Goal: Task Accomplishment & Management: Manage account settings

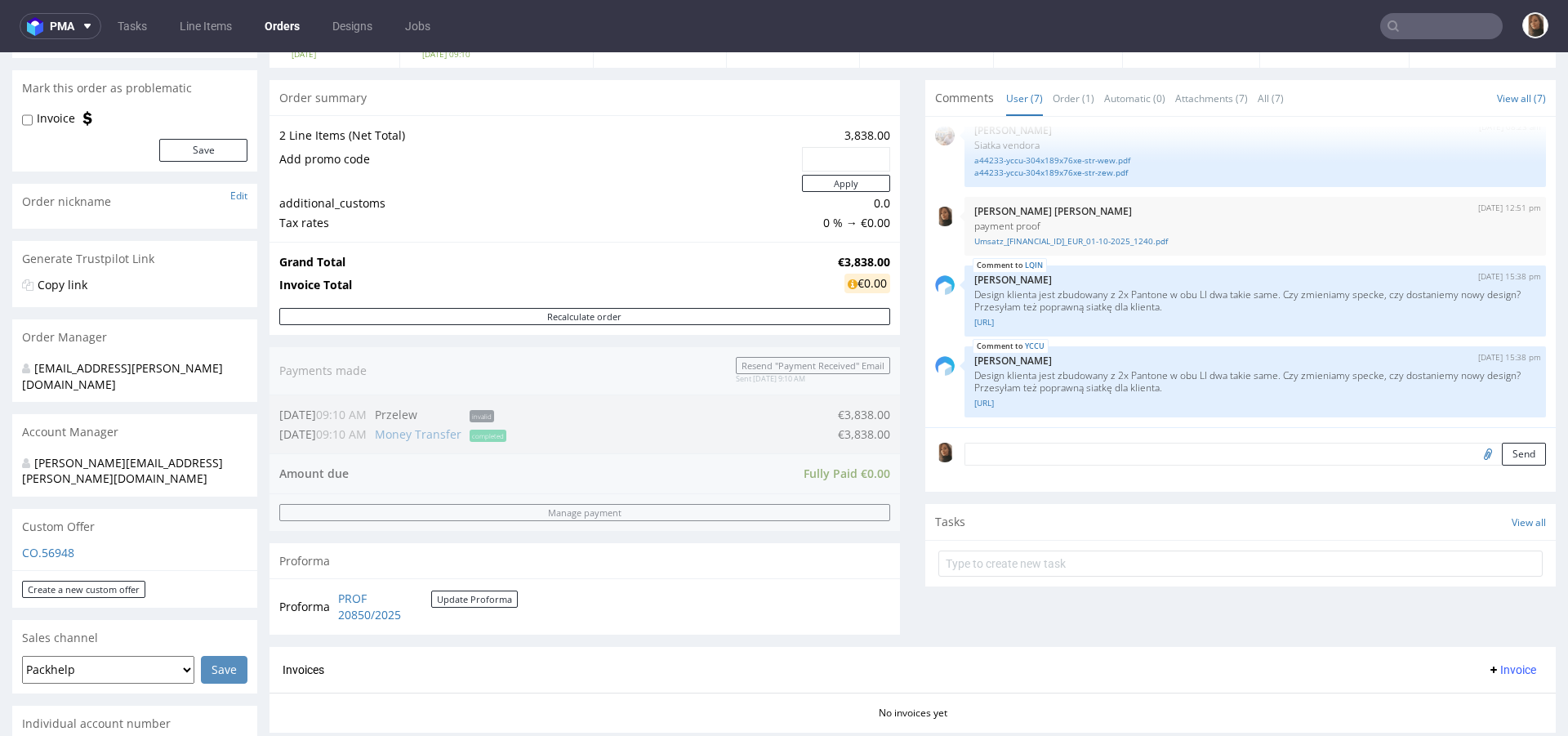
scroll to position [413, 0]
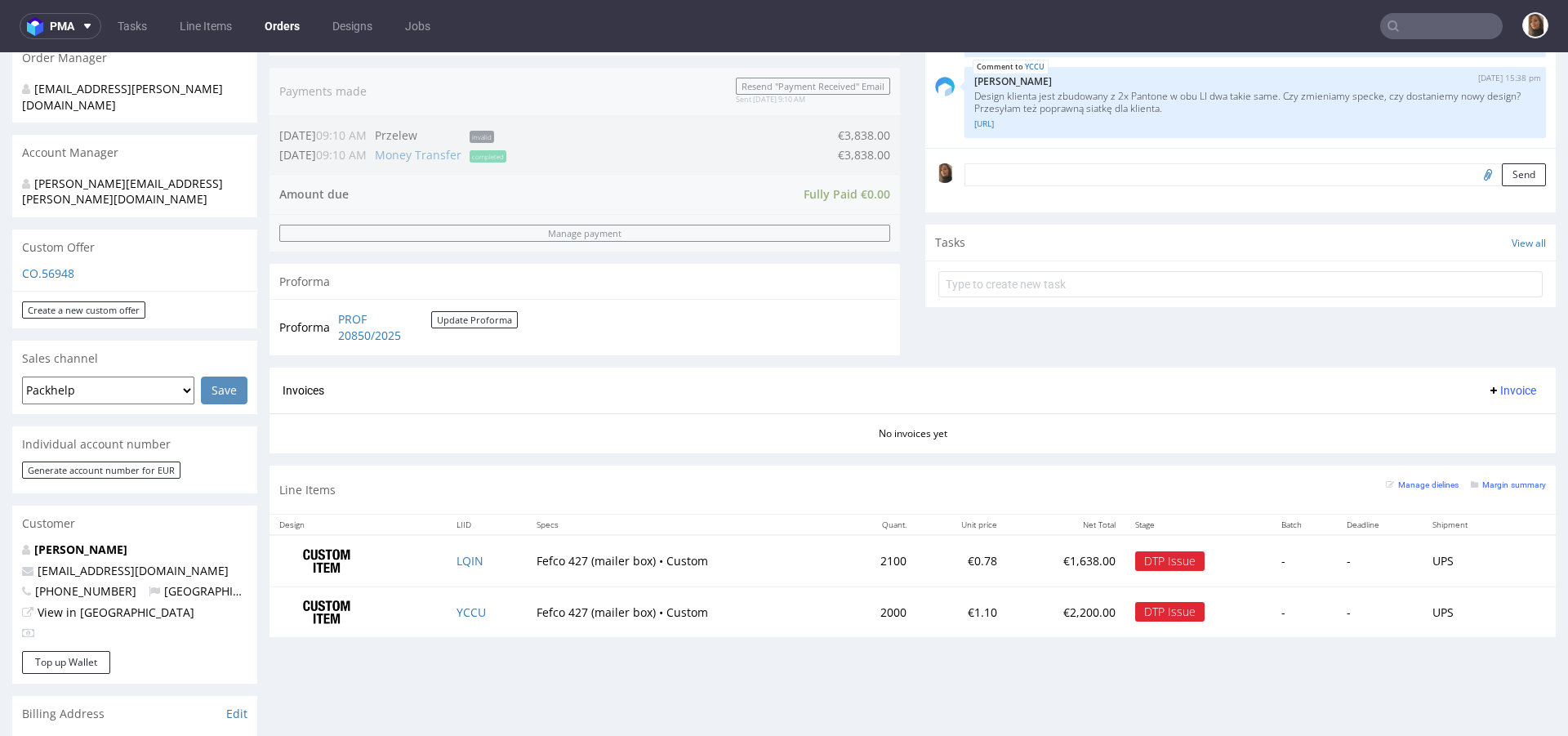
click at [272, 25] on link "Orders" at bounding box center [282, 26] width 55 height 26
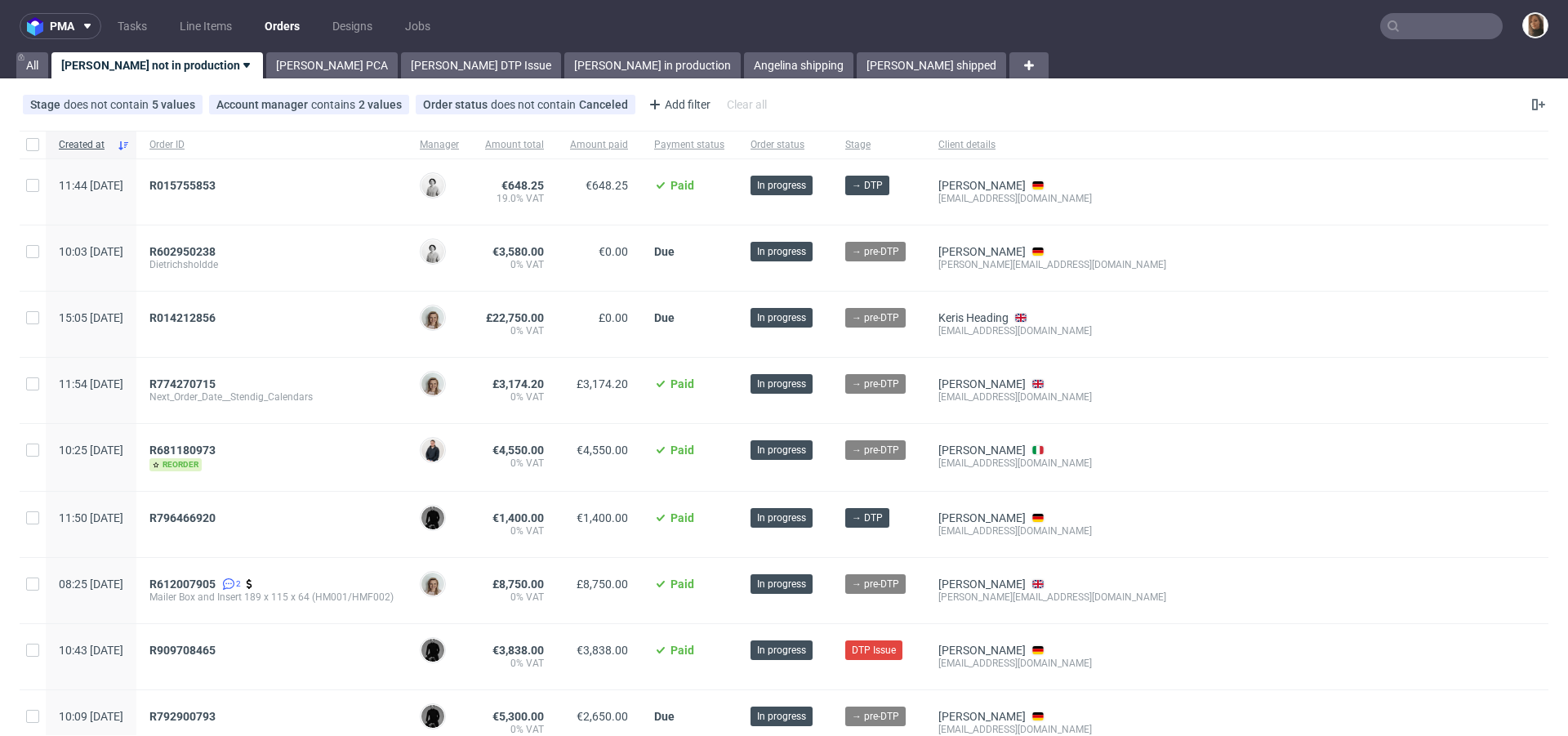
click at [1428, 23] on input "text" at bounding box center [1441, 26] width 123 height 26
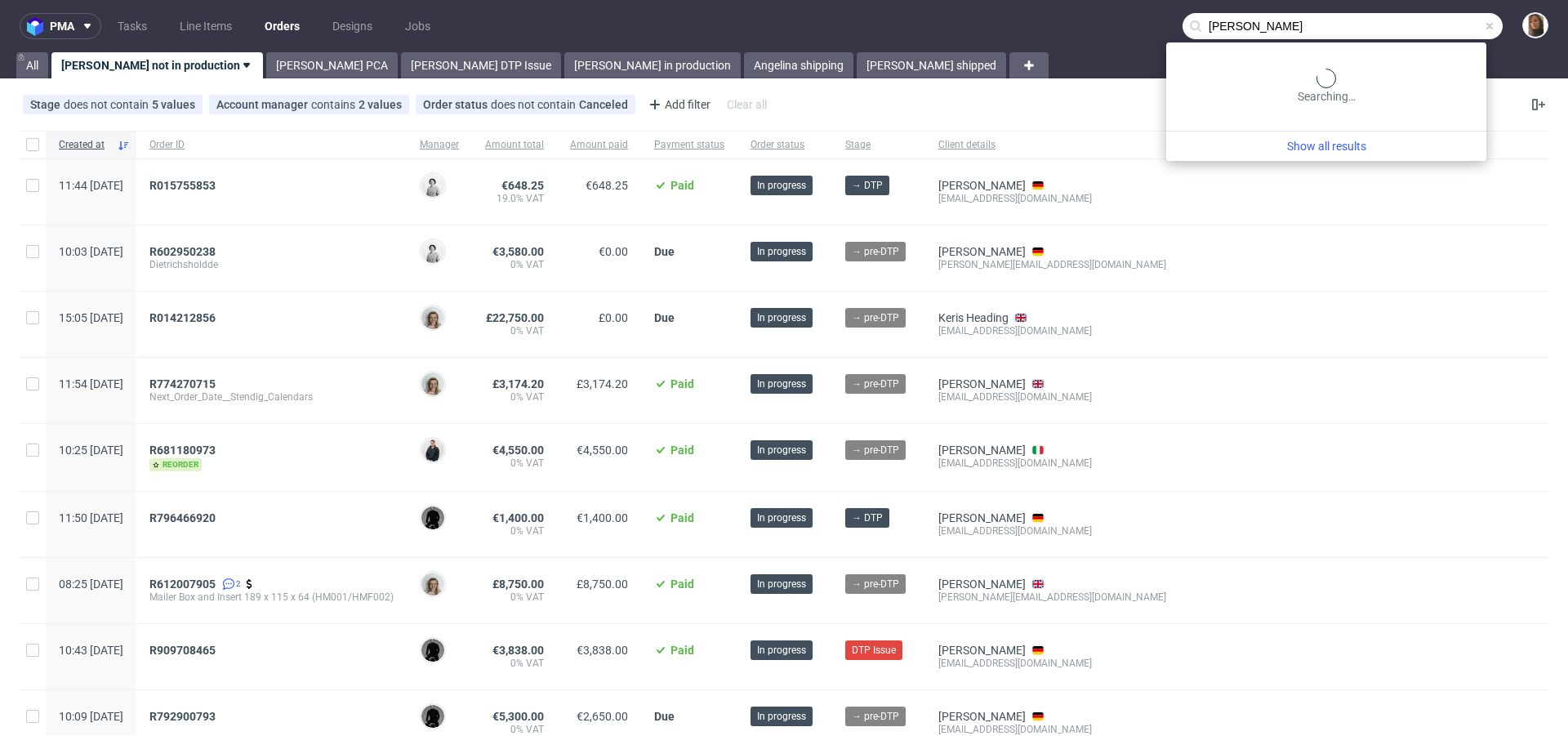
type input "heidi"
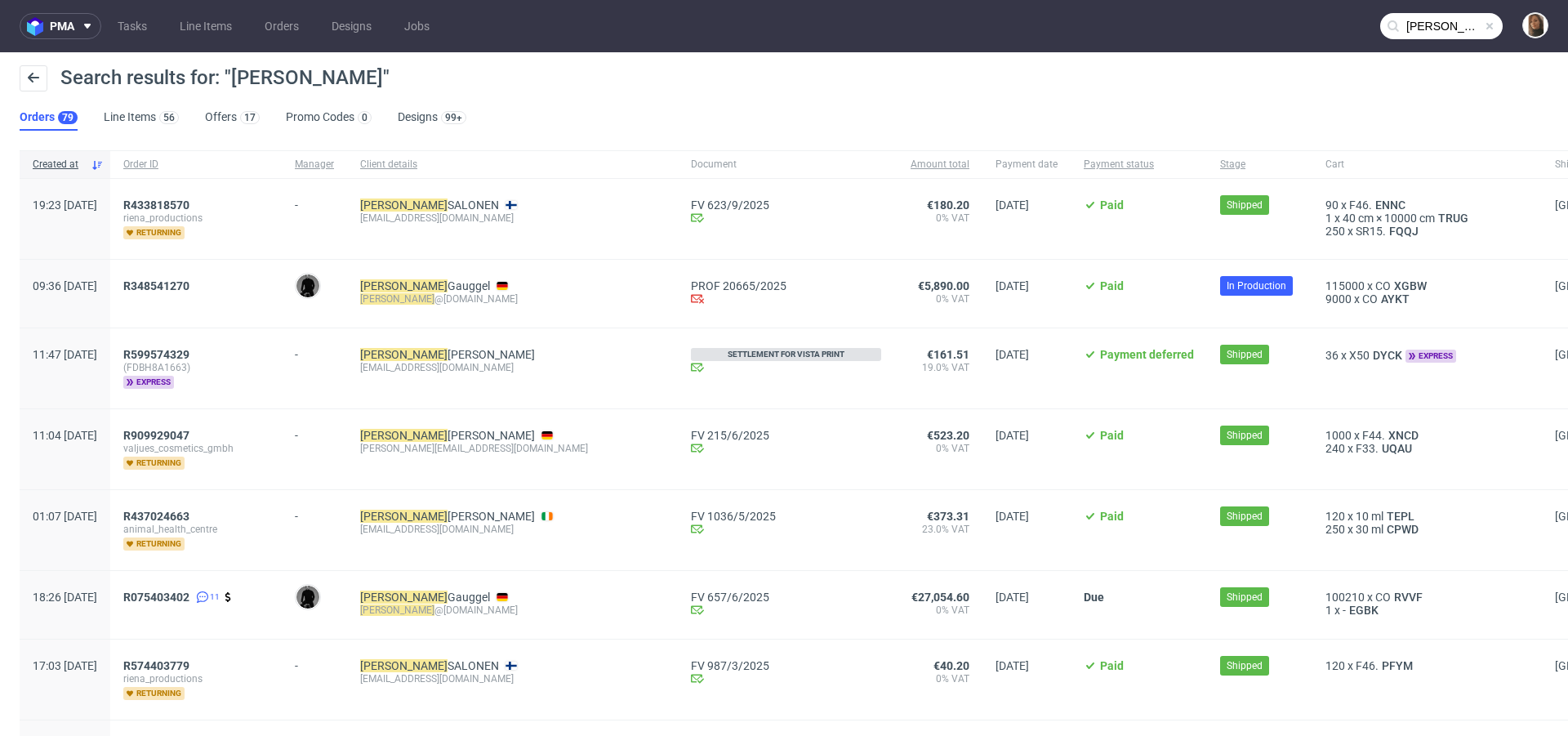
click at [204, 291] on span "R348541270" at bounding box center [196, 293] width 145 height 29
click at [190, 284] on span "R348541270" at bounding box center [157, 285] width 66 height 13
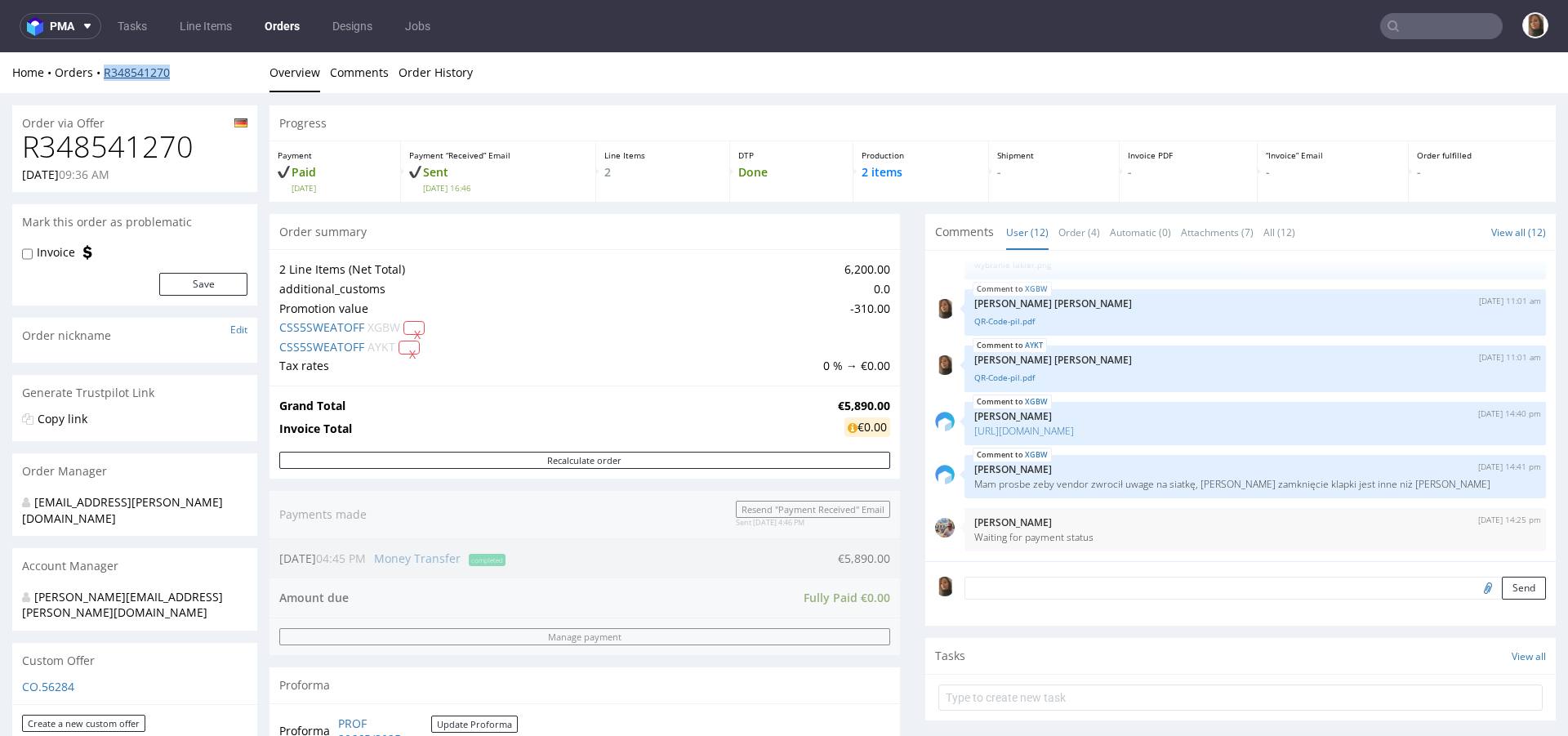
copy link "R348541270"
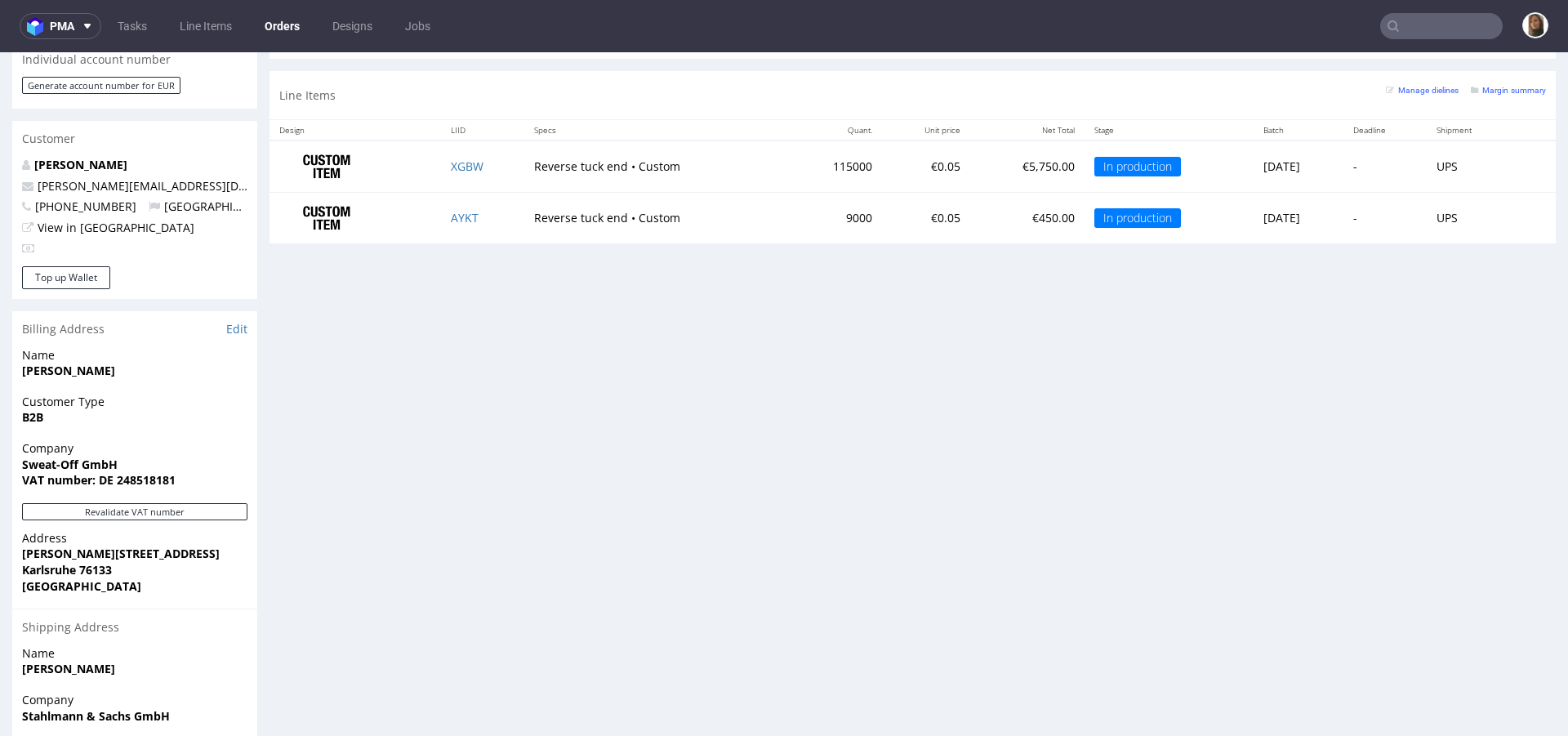
scroll to position [796, 0]
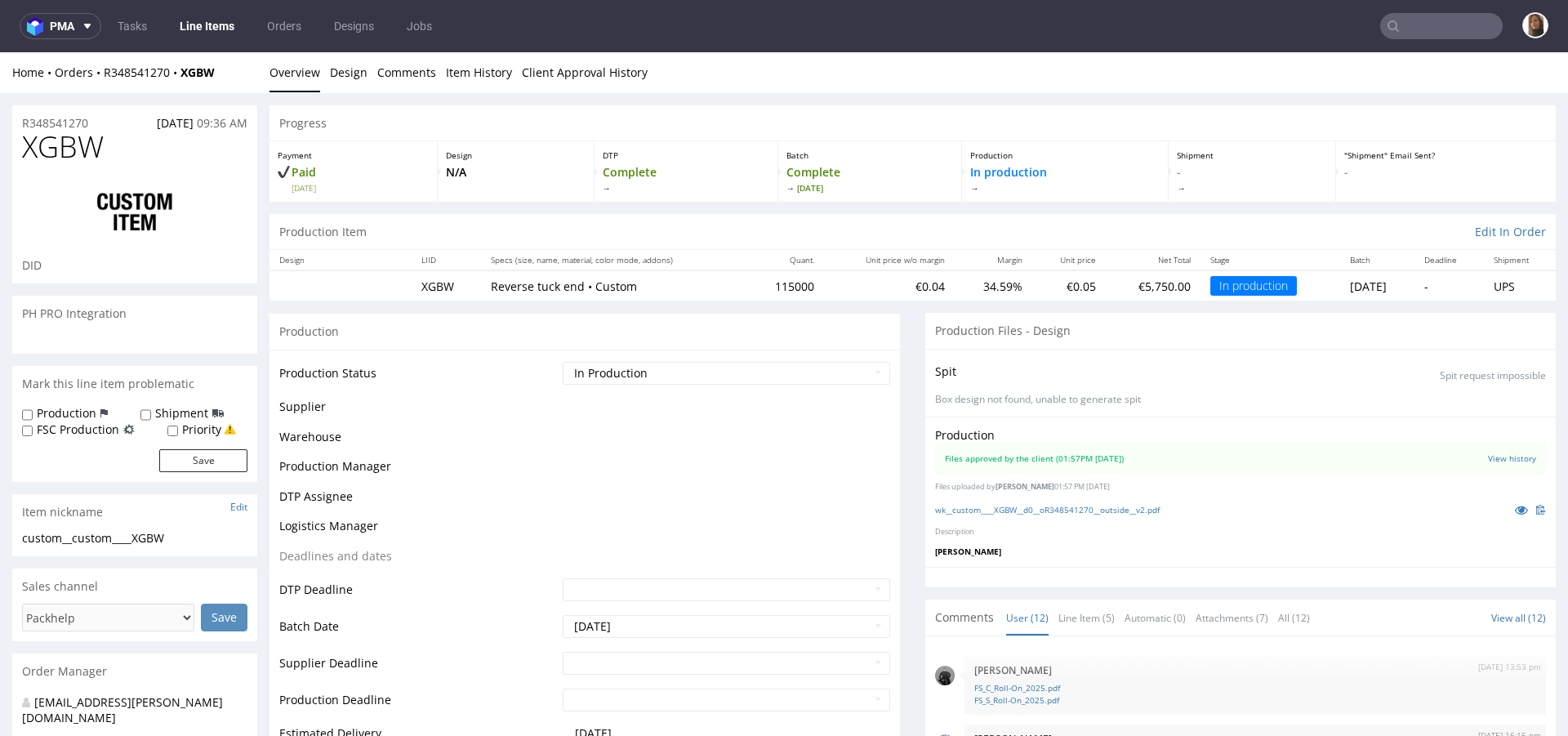
scroll to position [477, 0]
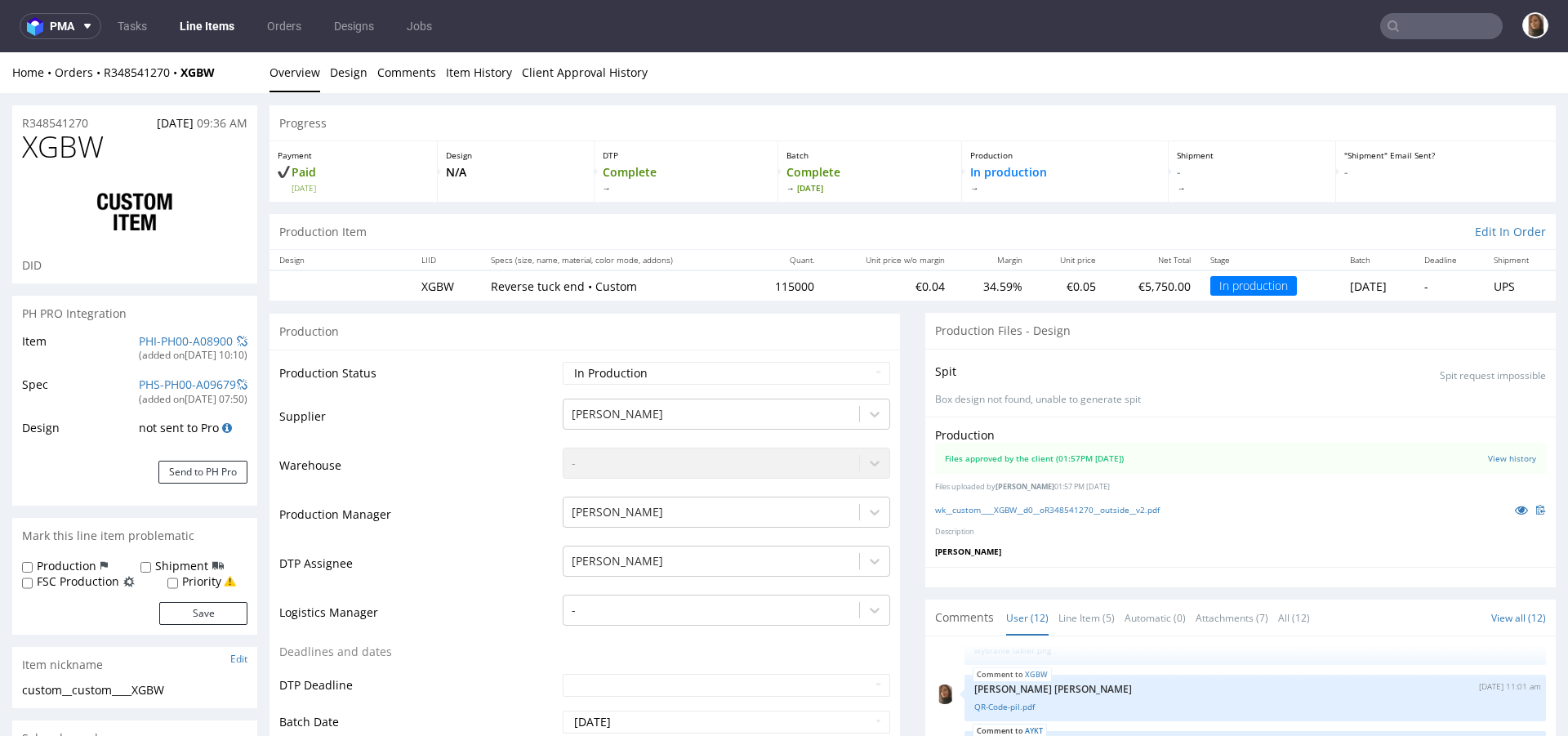
select select "in_progress"
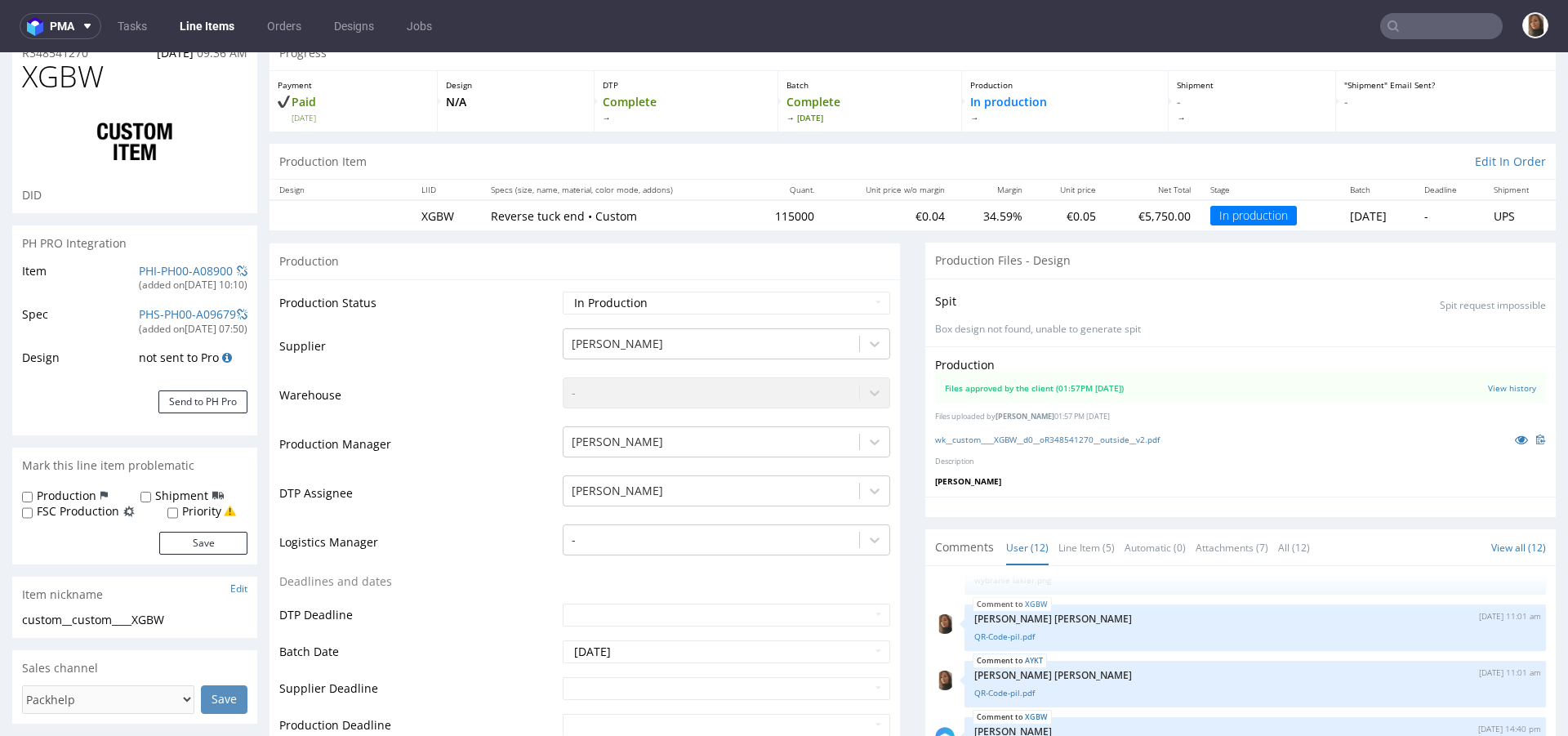
scroll to position [0, 0]
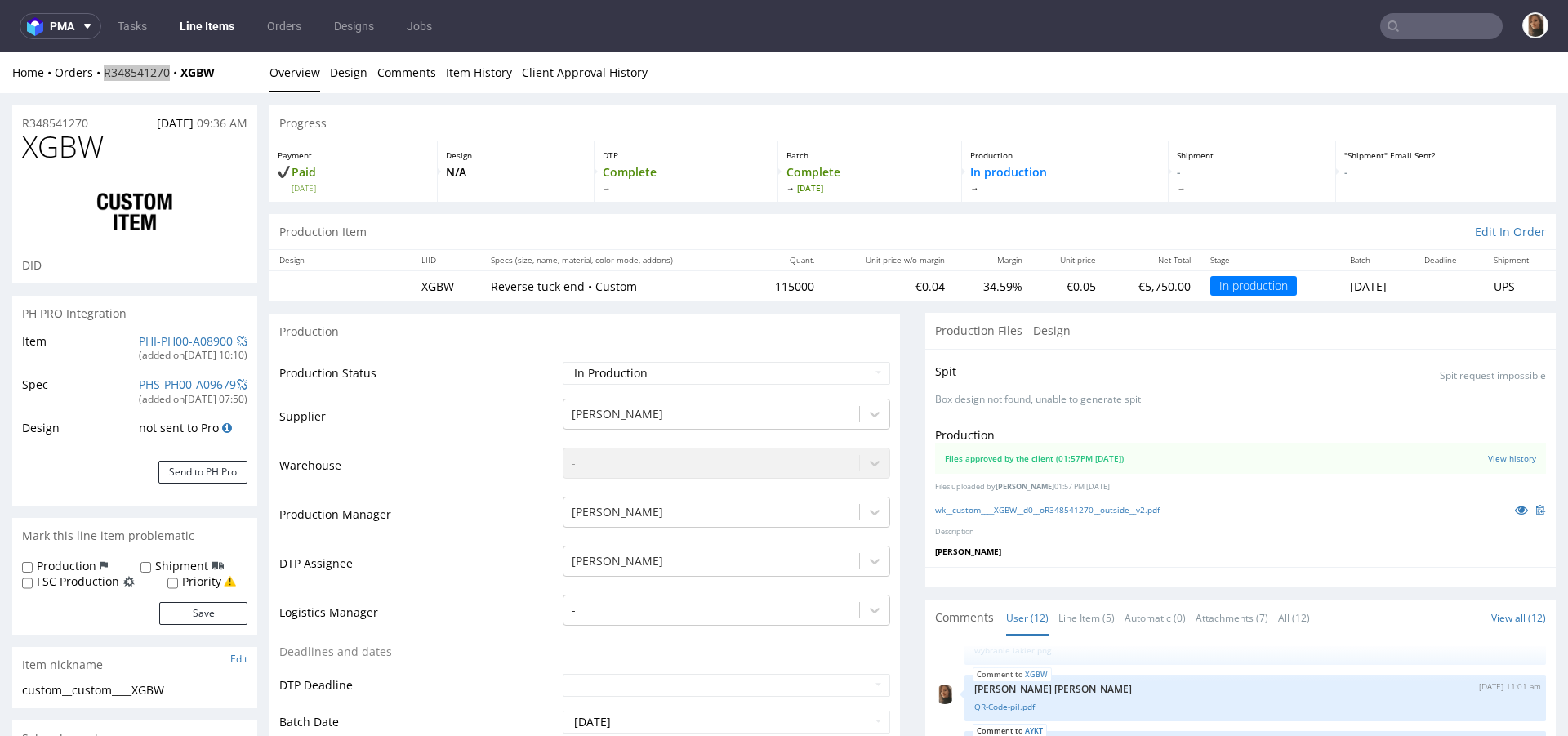
click at [1451, 29] on input "text" at bounding box center [1441, 26] width 123 height 26
paste input "R016103341"
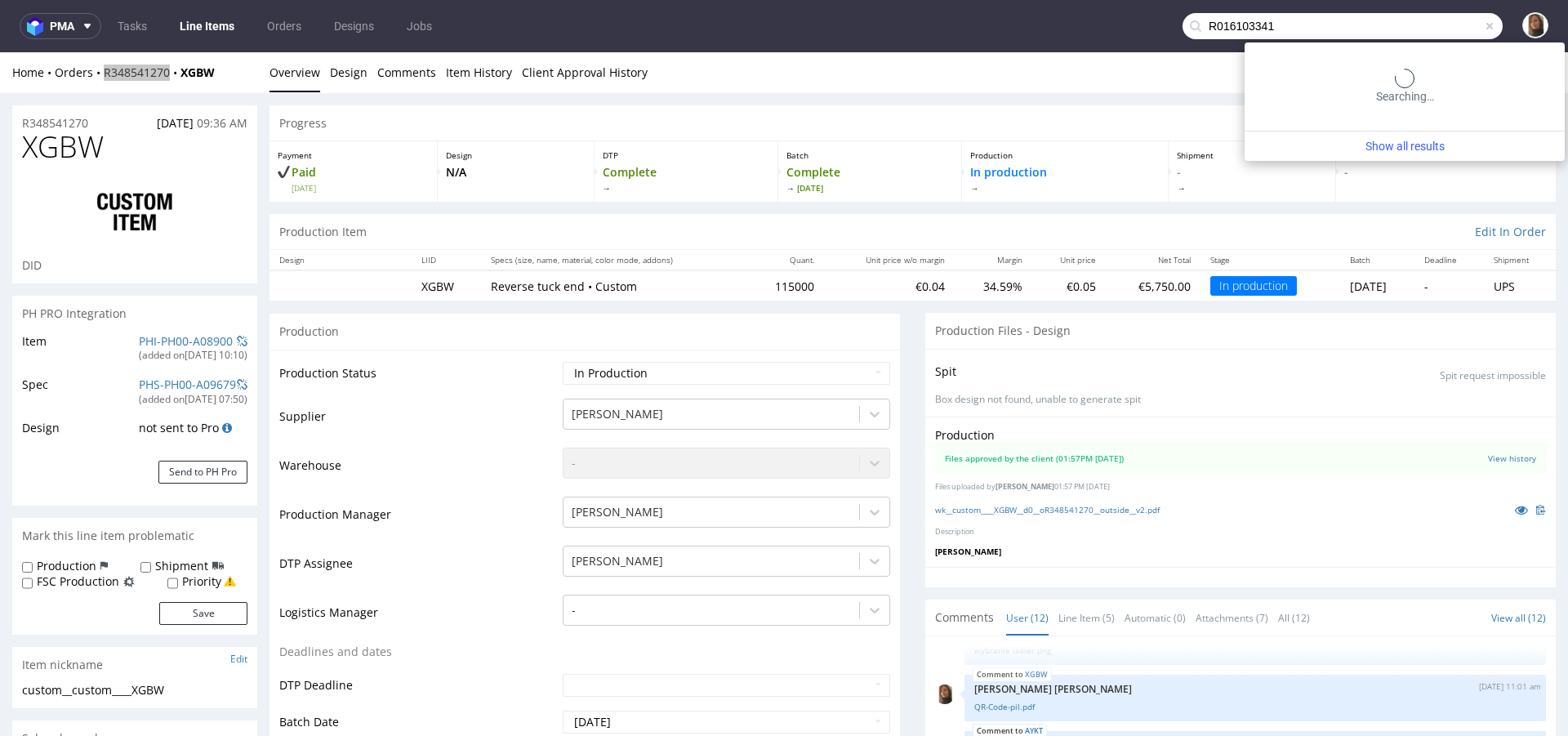
type input "R016103341"
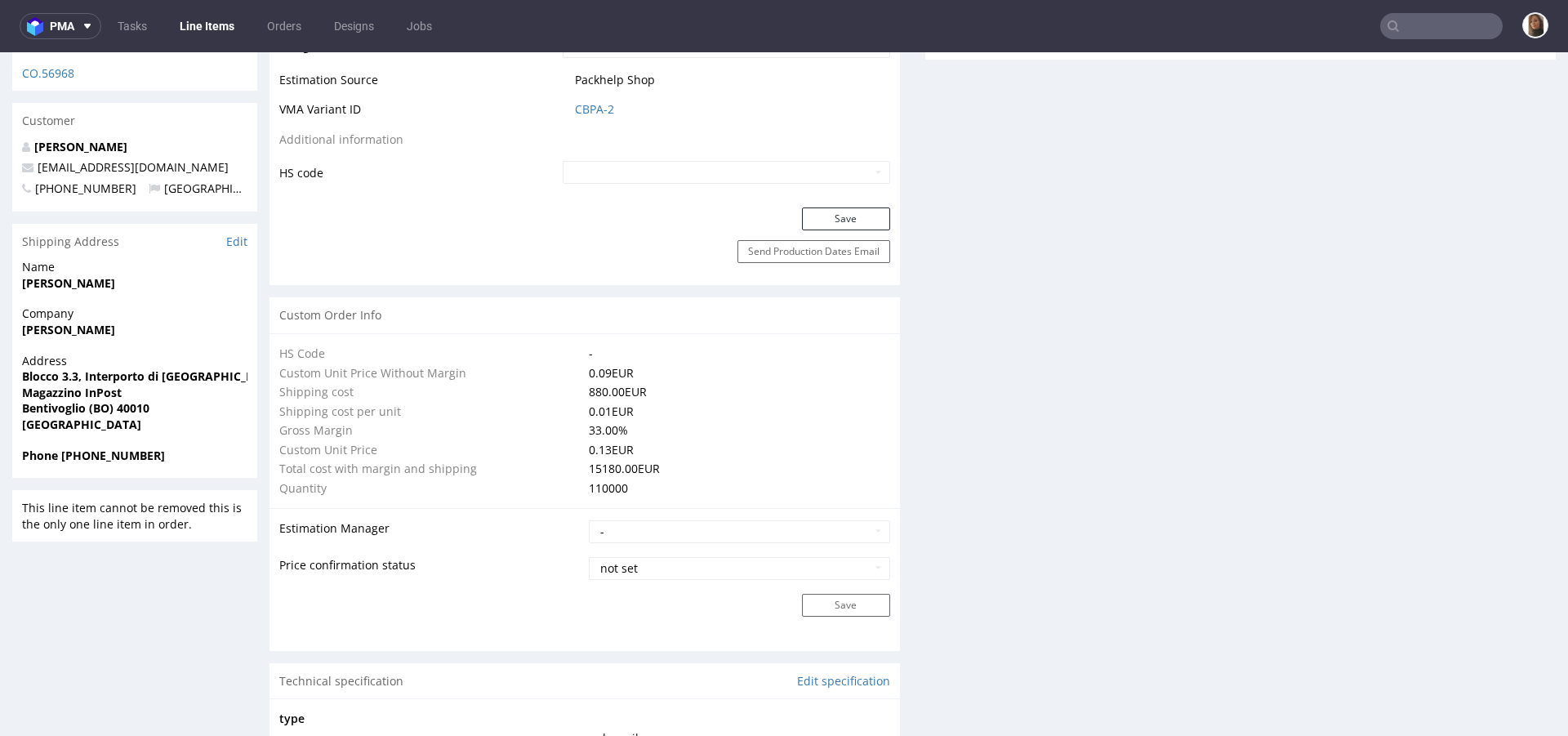
scroll to position [1188, 0]
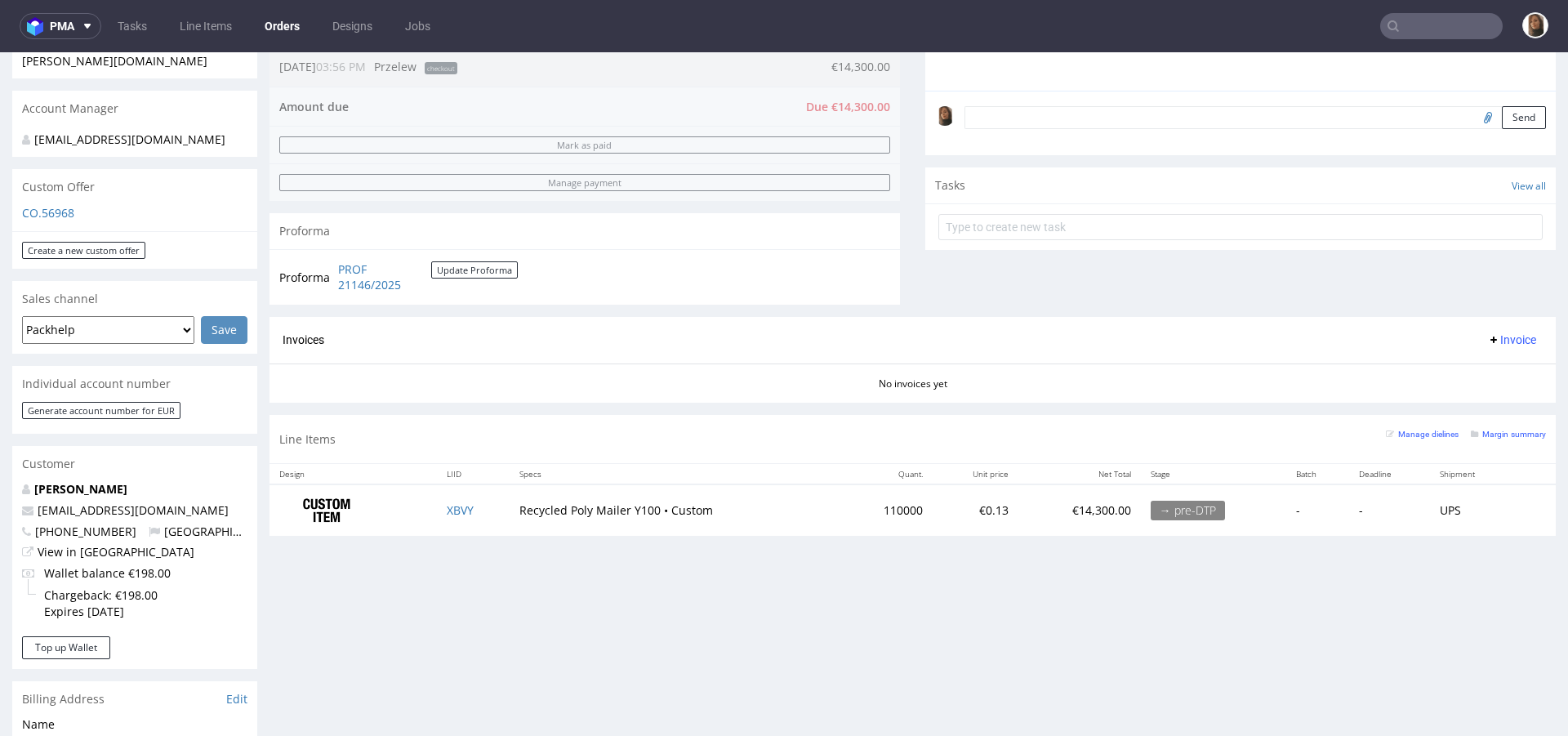
scroll to position [807, 0]
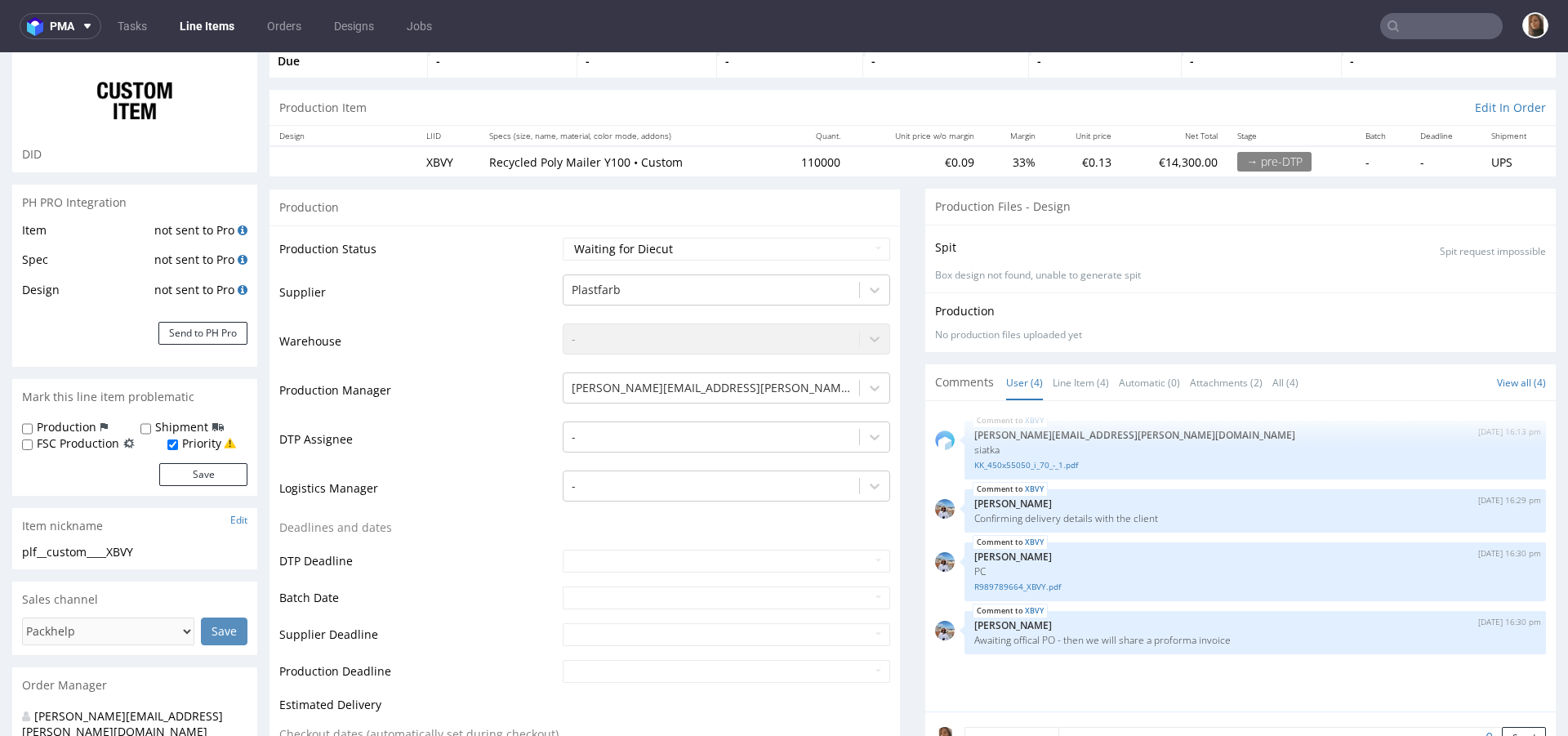
scroll to position [311, 0]
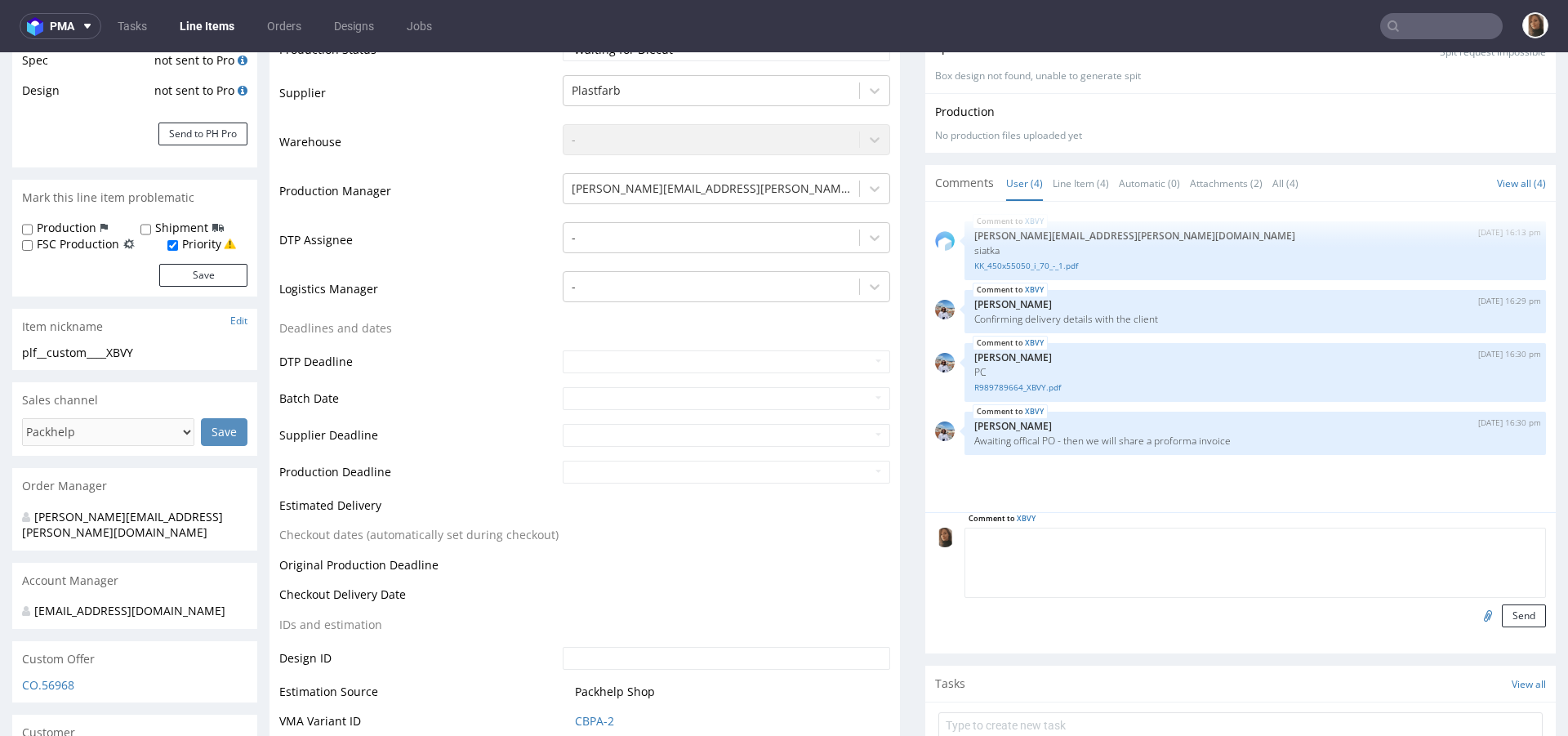
click at [1118, 539] on textarea at bounding box center [1255, 563] width 582 height 70
type textarea "new design"
click at [1474, 607] on input "file" at bounding box center [1485, 615] width 23 height 21
type input "C:\fakepath\ESEC Busta 30x30.pdf.zip"
click at [1512, 610] on button "Send" at bounding box center [1524, 616] width 44 height 23
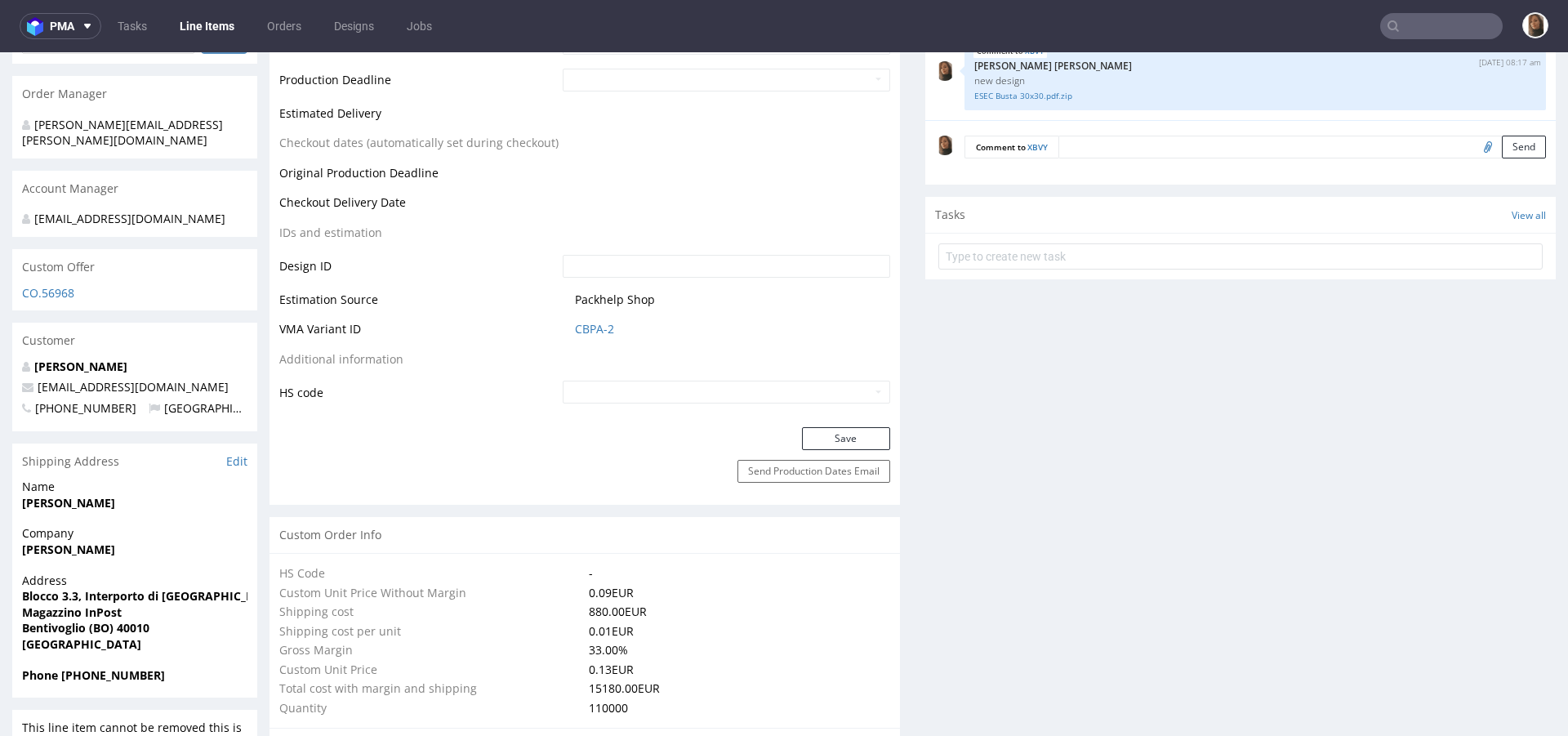
scroll to position [739, 0]
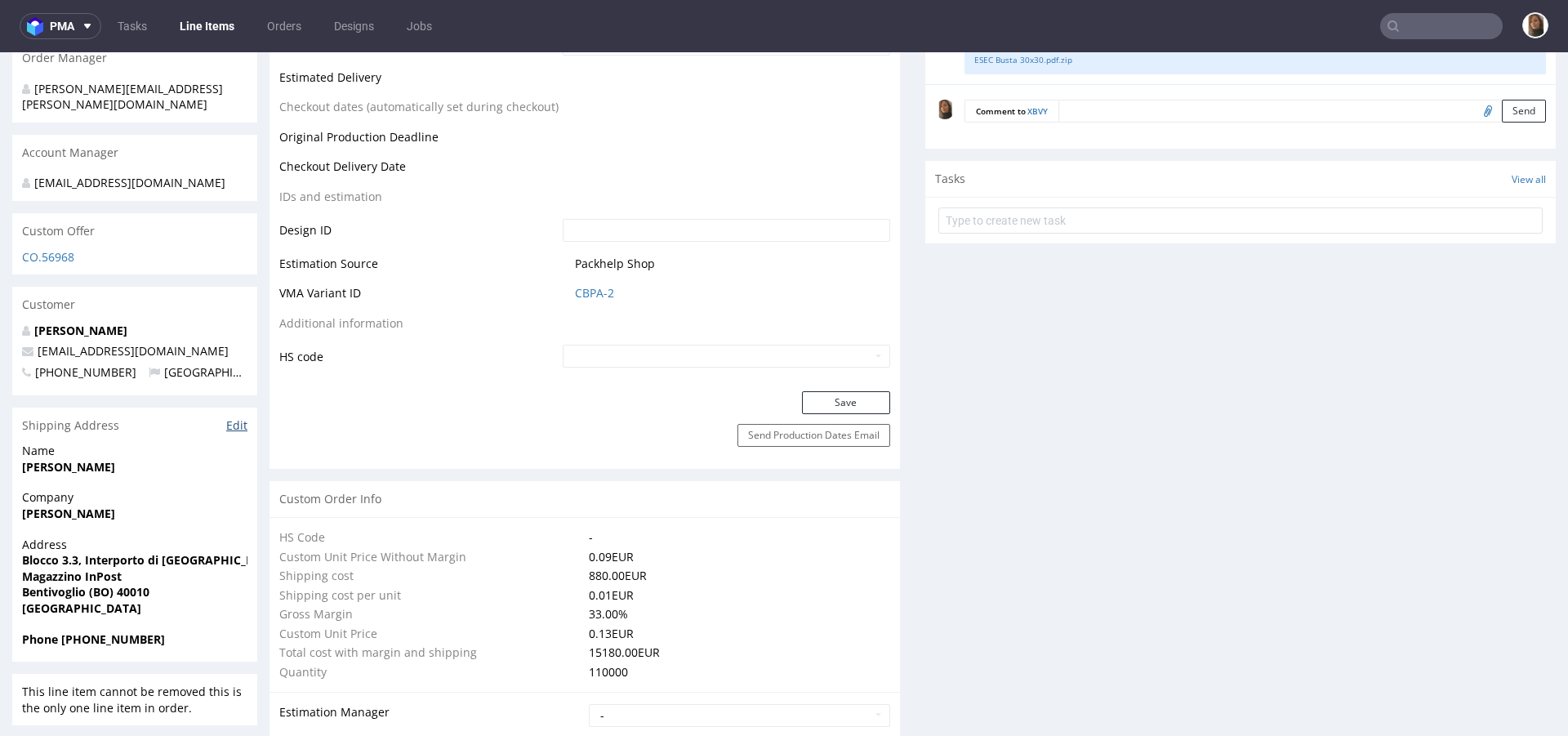
click at [228, 418] on link "Edit" at bounding box center [237, 425] width 21 height 17
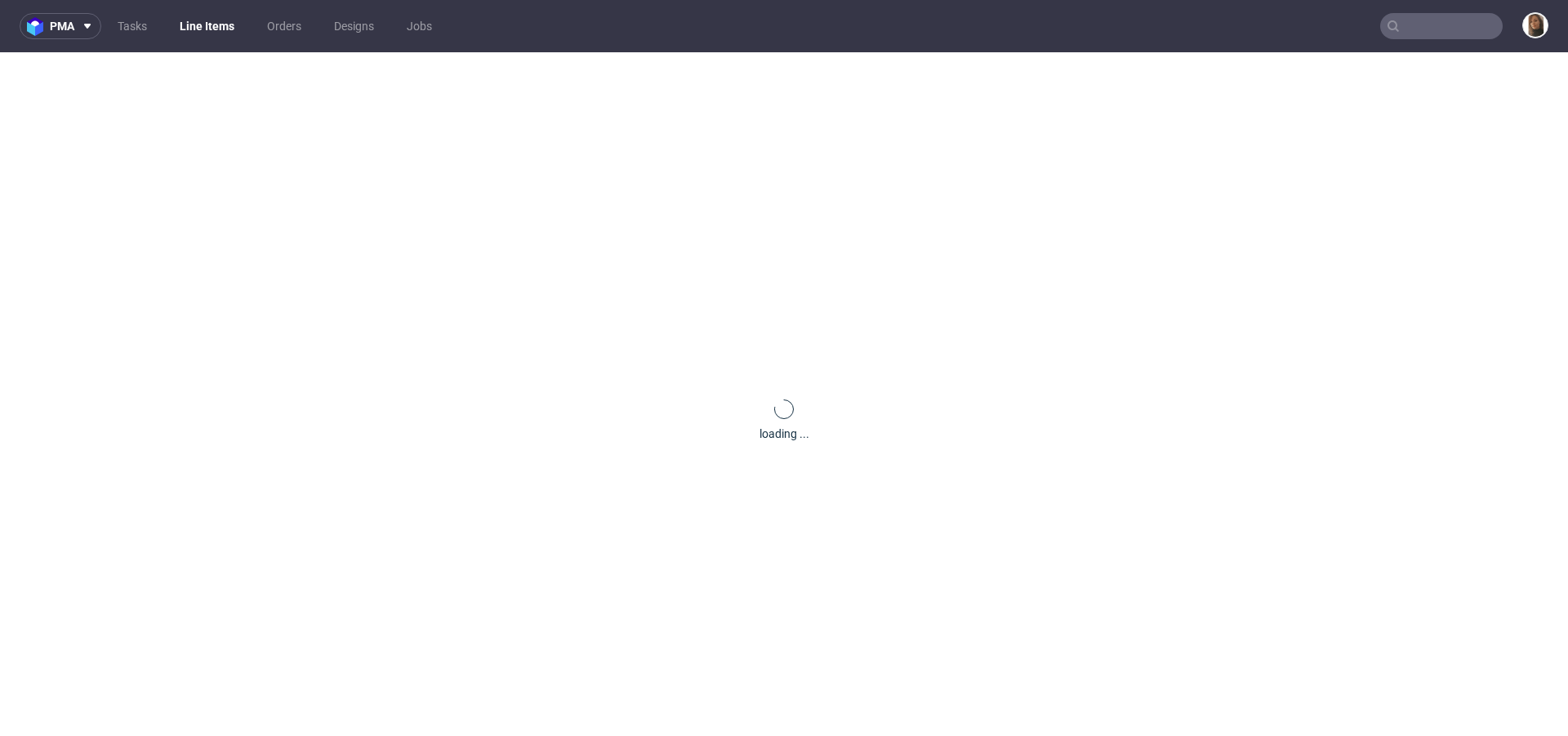
click at [1431, 30] on input "text" at bounding box center [1441, 26] width 123 height 26
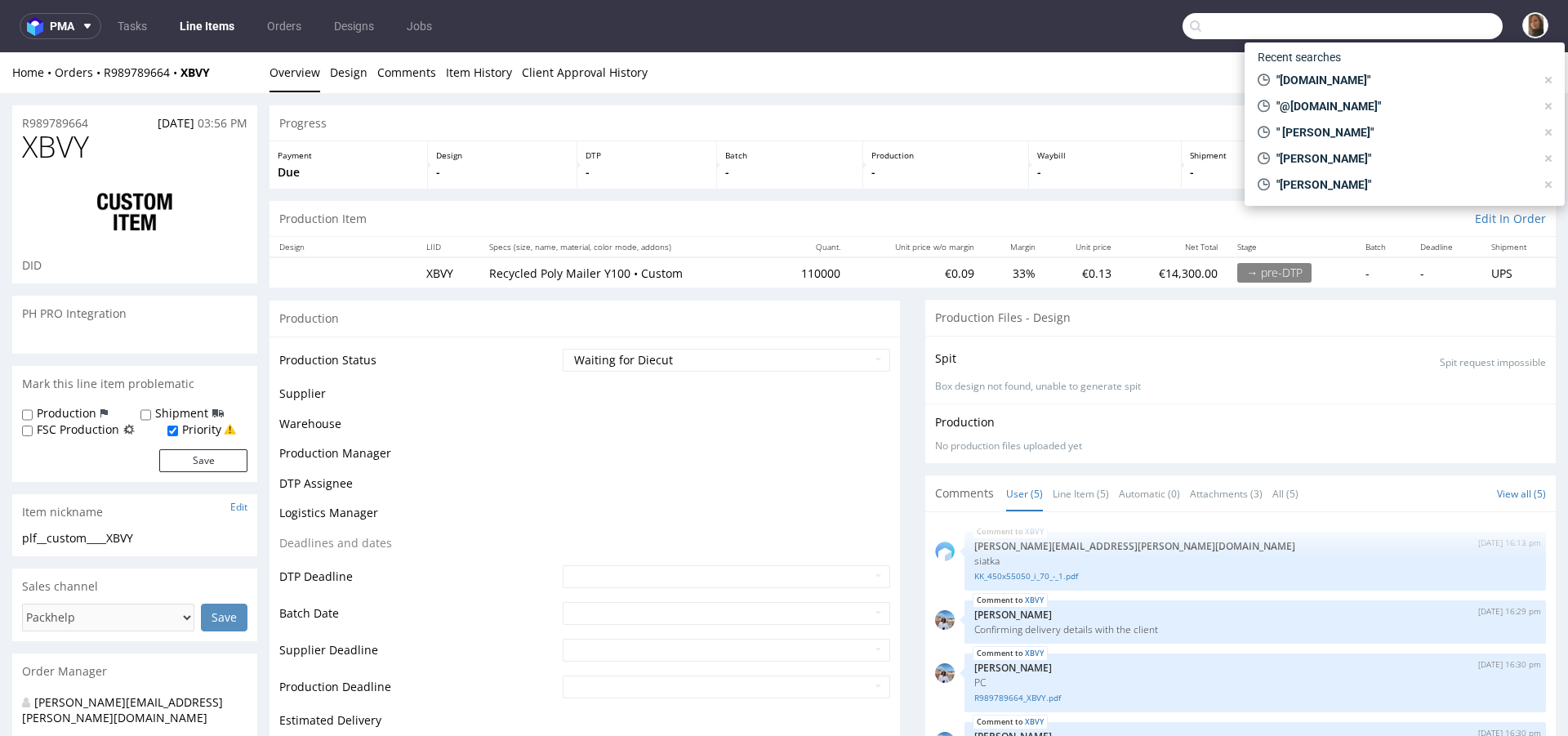
paste input "Anju Rupal"
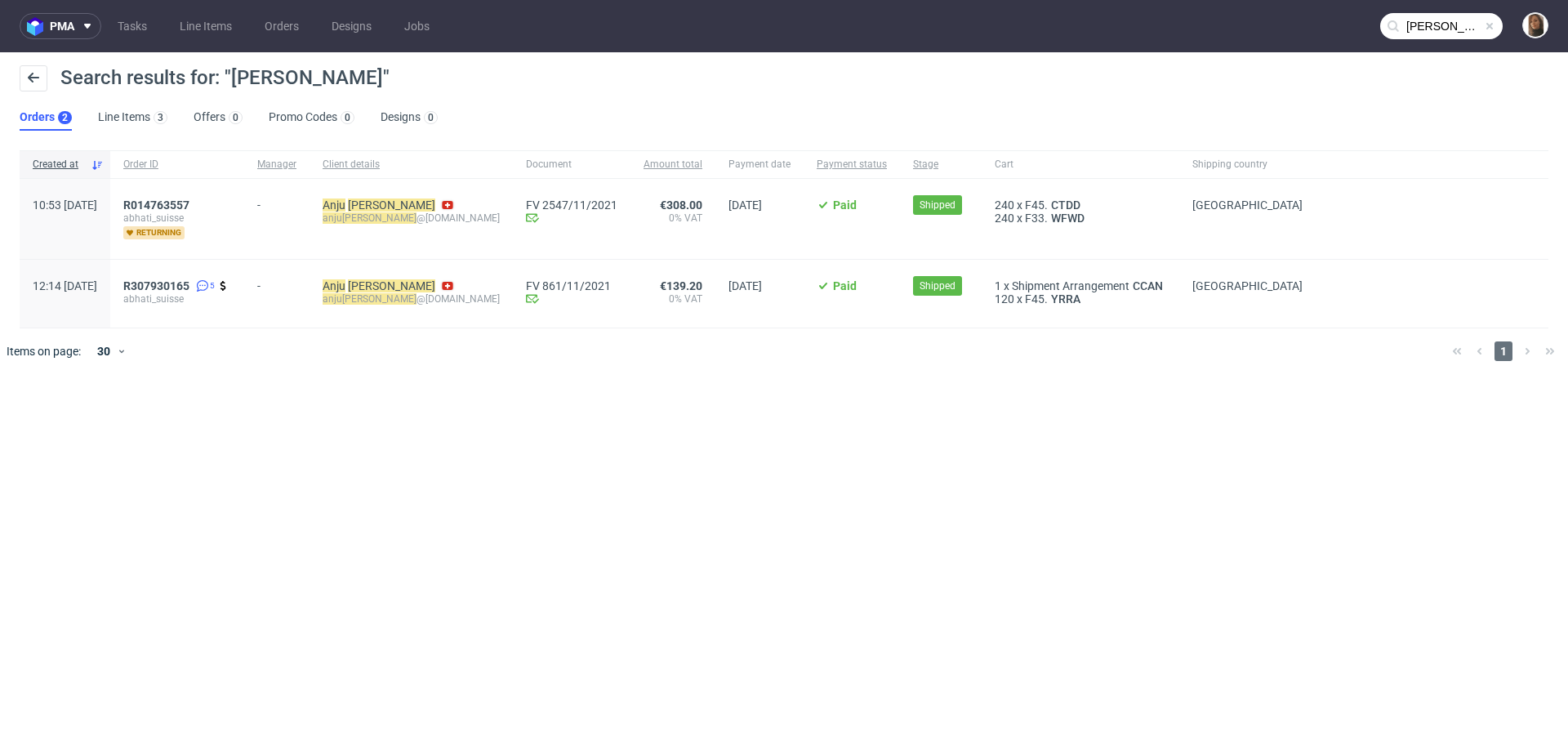
click at [1444, 24] on input "Anju Rupal" at bounding box center [1441, 26] width 123 height 26
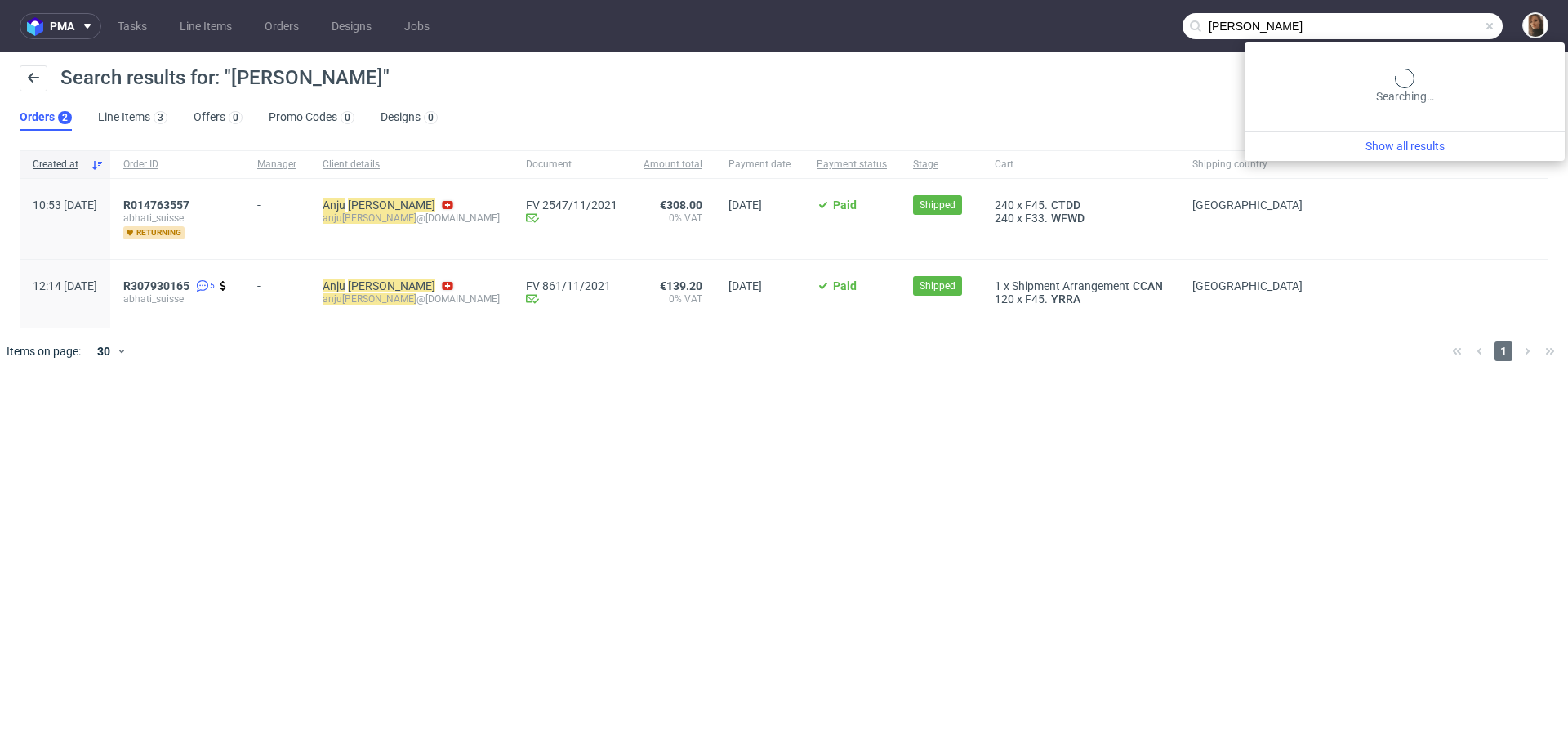
click at [1444, 24] on input "Anju Rupal" at bounding box center [1343, 26] width 320 height 26
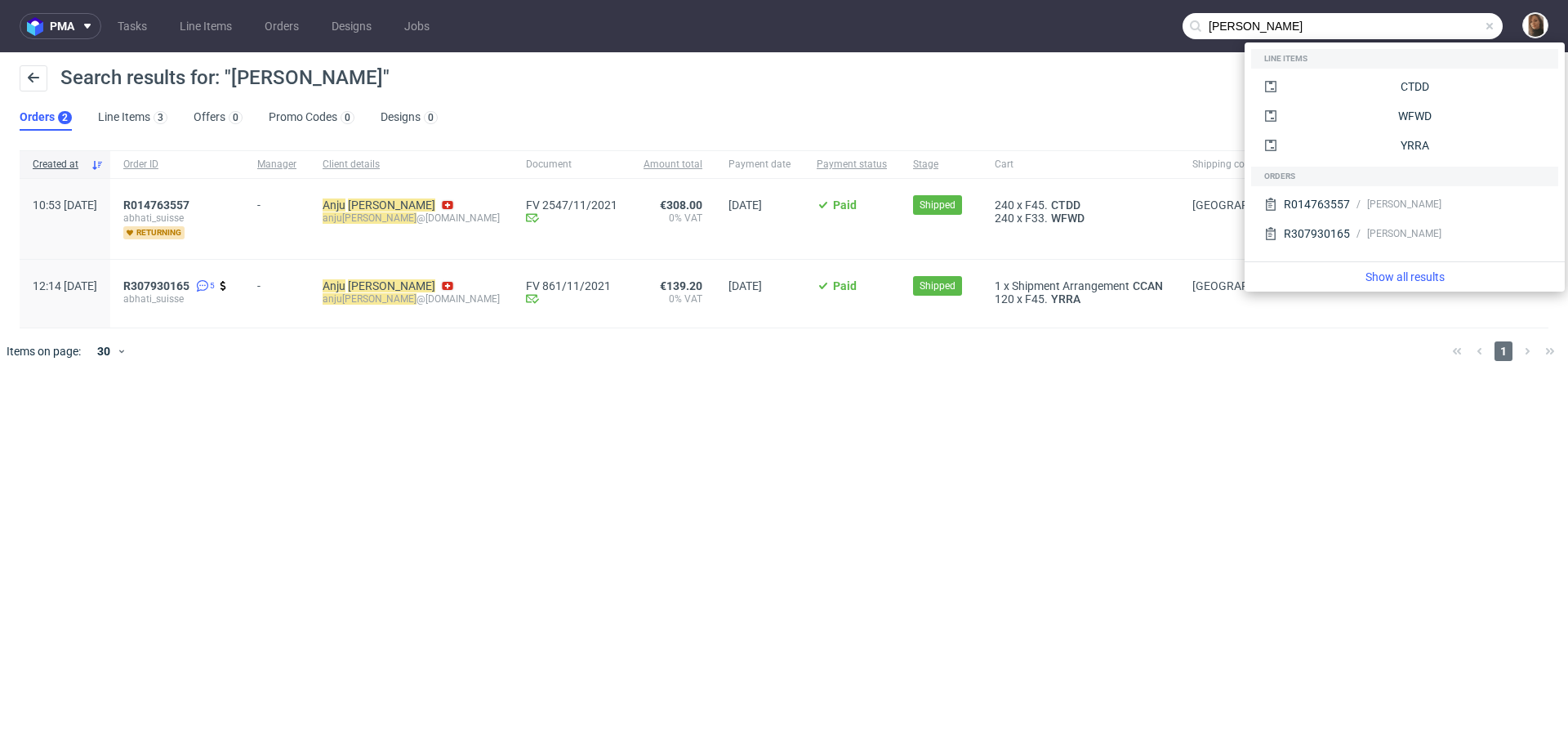
paste input "Anju@abhatisuisse.com"
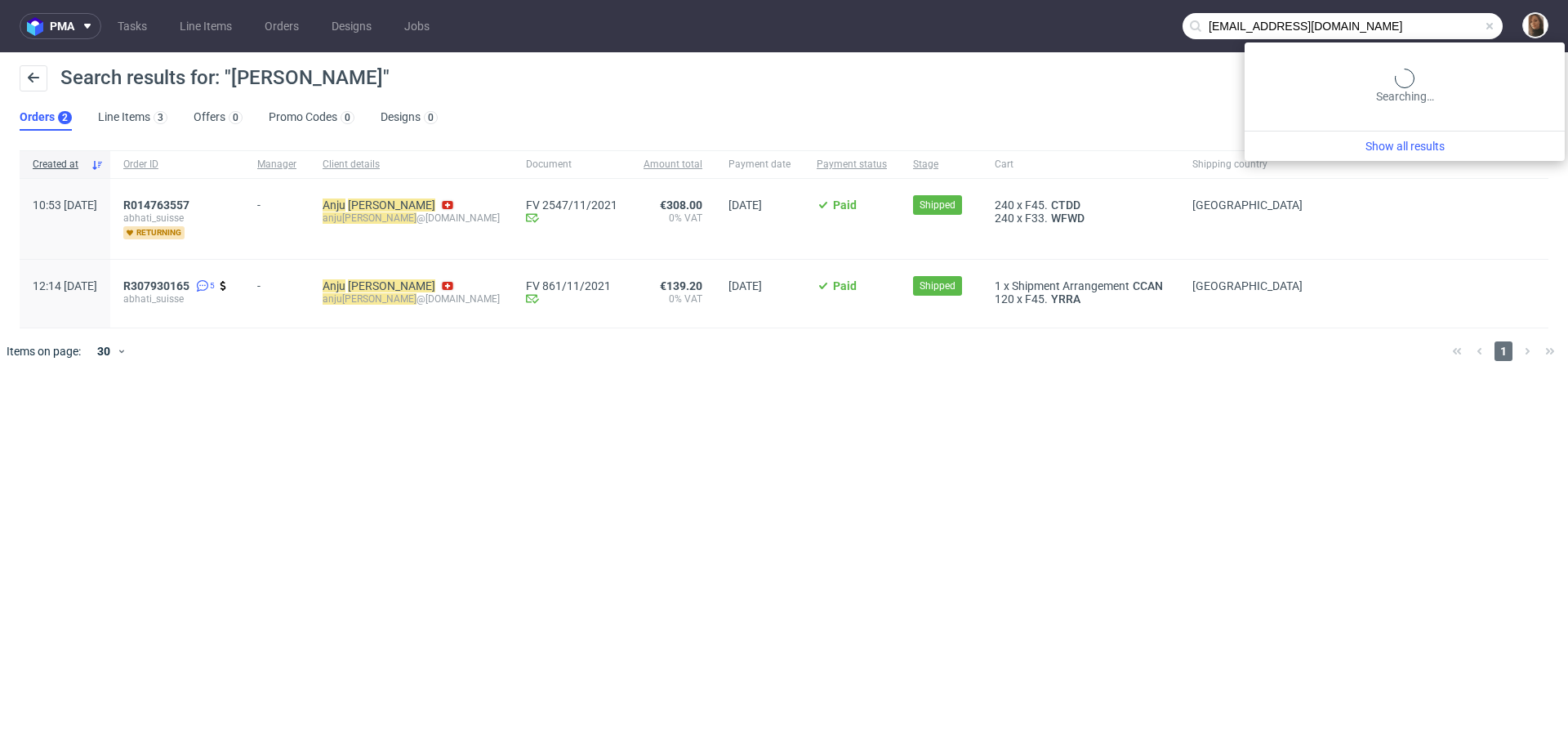
type input "Anju@abhatisuisse.com"
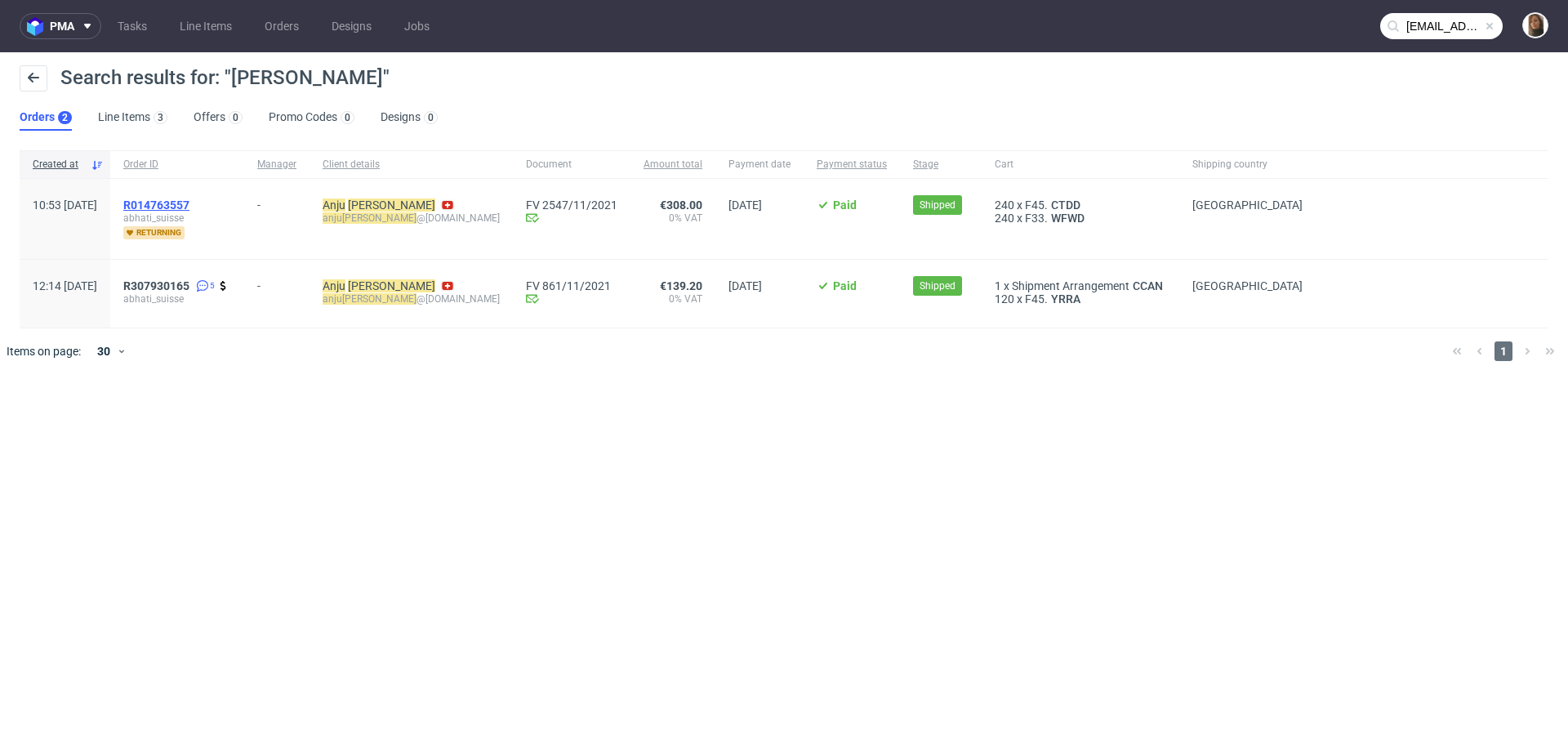
click at [190, 205] on span "R014763557" at bounding box center [157, 204] width 66 height 13
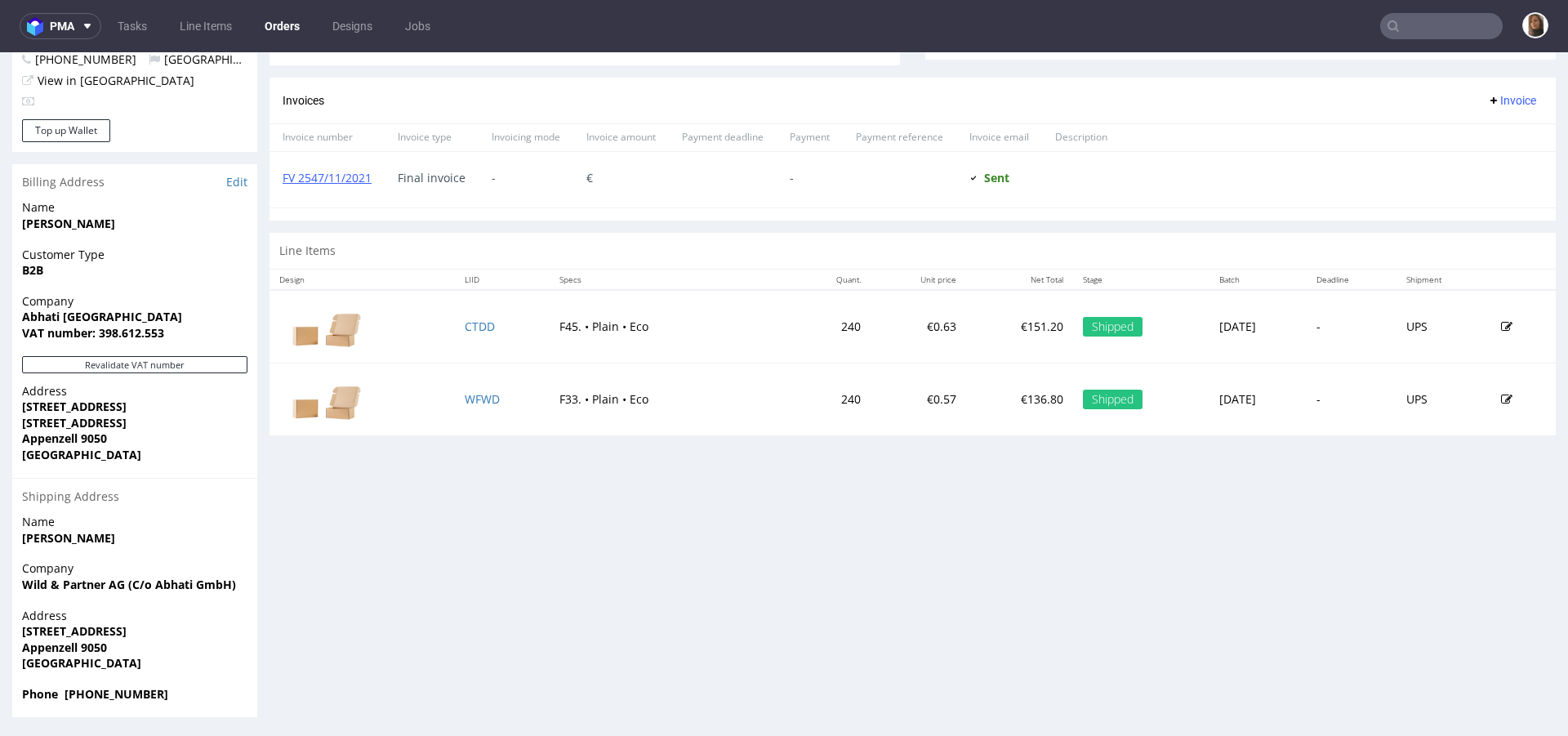
scroll to position [4, 0]
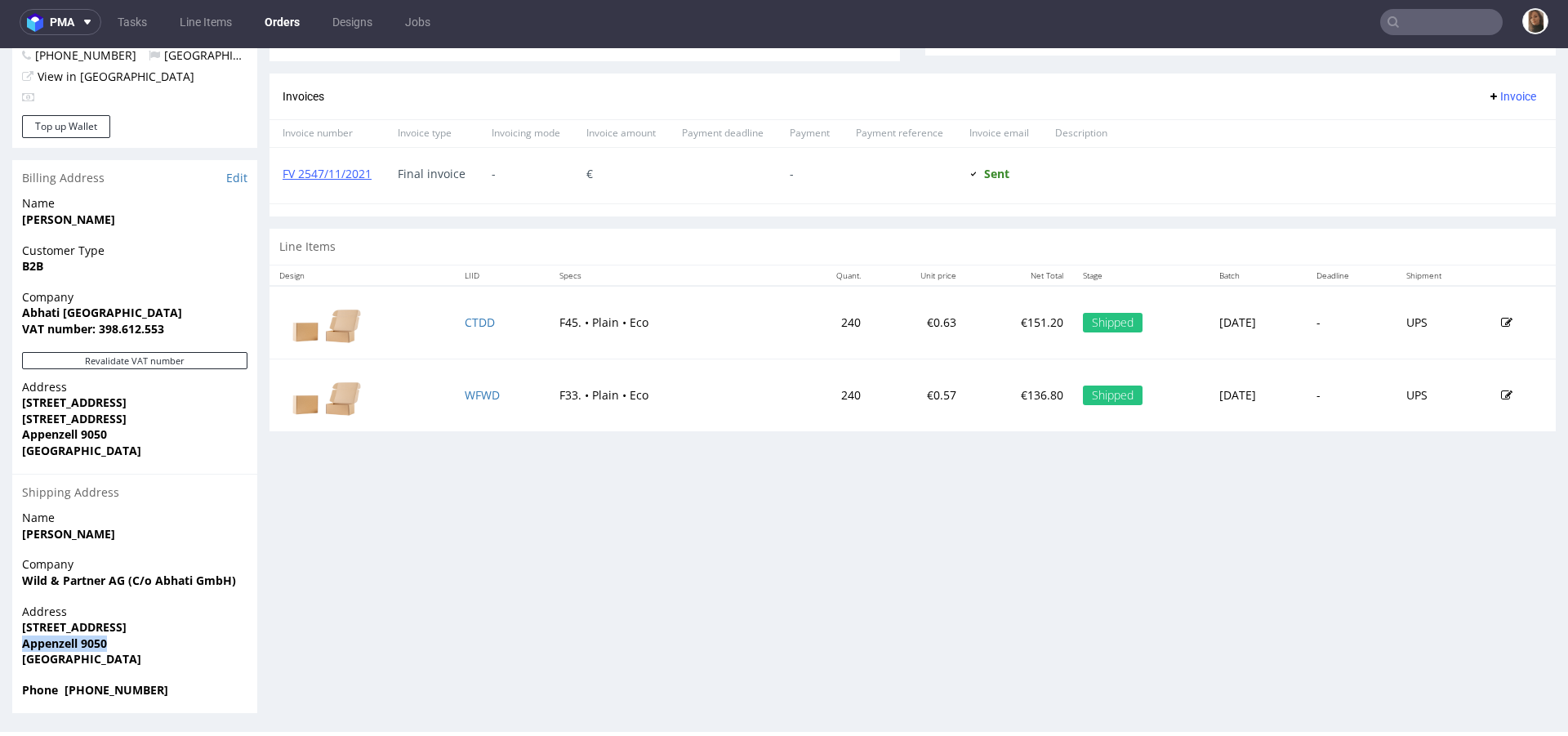
drag, startPoint x: 23, startPoint y: 645, endPoint x: 118, endPoint y: 645, distance: 95.0
click at [118, 645] on span "Appenzell 9050" at bounding box center [134, 644] width 225 height 17
copy strong "Appenzell 9050"
click at [83, 616] on span "Address" at bounding box center [134, 612] width 225 height 17
drag, startPoint x: 83, startPoint y: 641, endPoint x: 137, endPoint y: 641, distance: 54.0
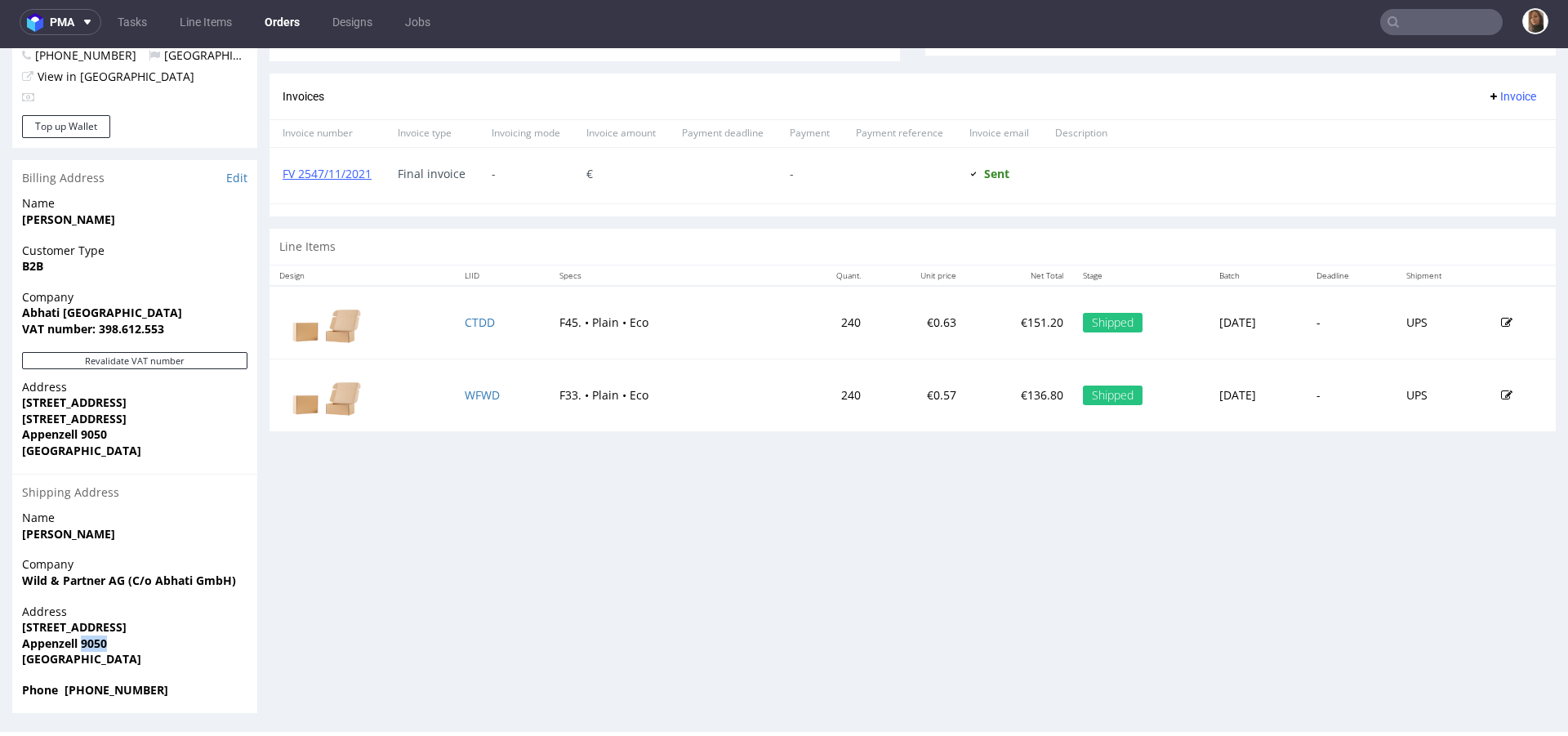
click at [137, 641] on span "Appenzell 9050" at bounding box center [134, 644] width 225 height 17
drag, startPoint x: 23, startPoint y: 626, endPoint x: 143, endPoint y: 627, distance: 120.0
click at [143, 626] on span "Industriestrasse 3" at bounding box center [134, 627] width 225 height 17
copy strong "Industriestrasse 3"
drag, startPoint x: 97, startPoint y: 328, endPoint x: 191, endPoint y: 328, distance: 94.0
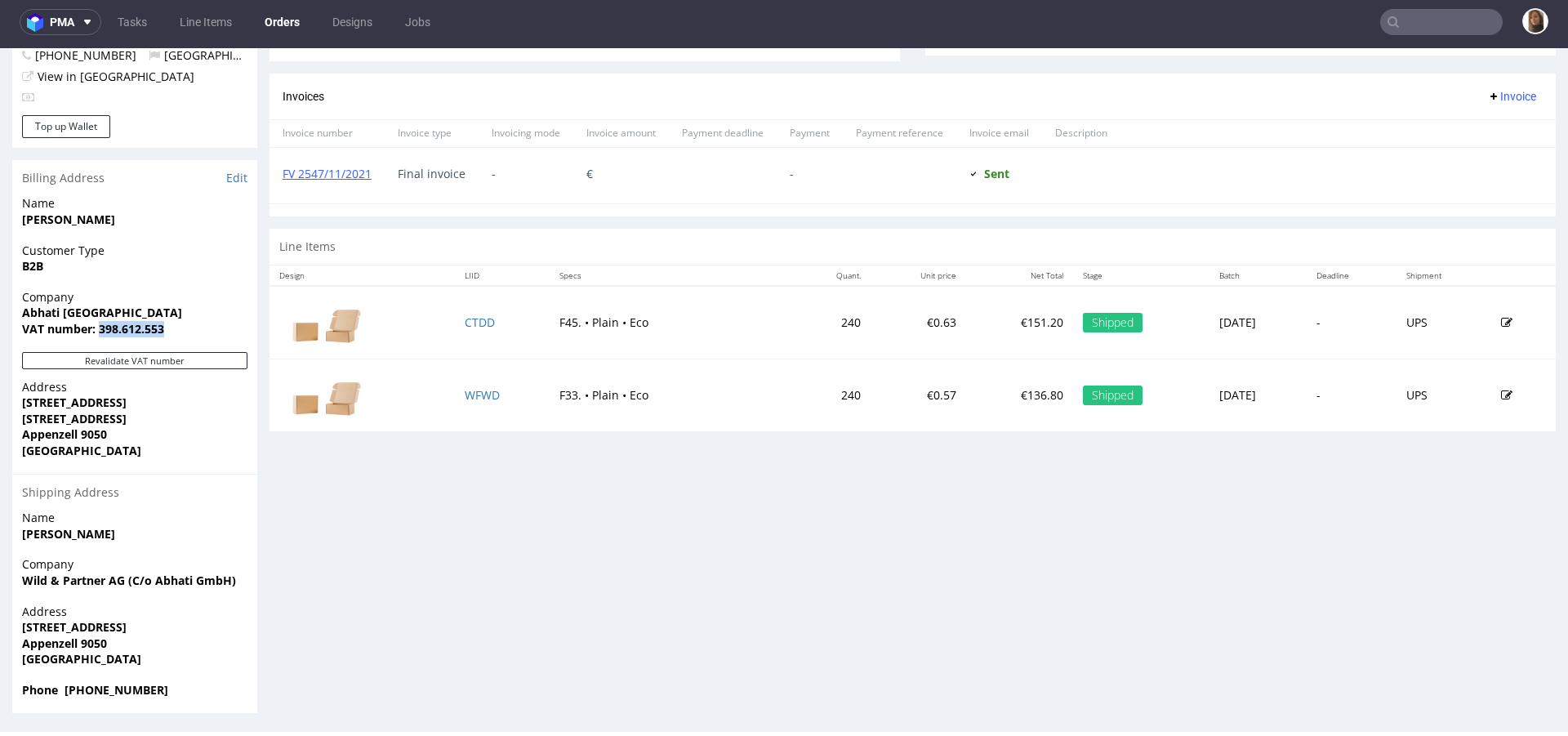
click at [191, 328] on span "VAT number: 398.612.553" at bounding box center [134, 329] width 225 height 17
copy strong "398.612.553"
drag, startPoint x: 87, startPoint y: 230, endPoint x: 18, endPoint y: 213, distance: 71.1
click at [18, 213] on div "Name Anju Rupal" at bounding box center [135, 218] width 245 height 47
copy strong "Anju Rupal"
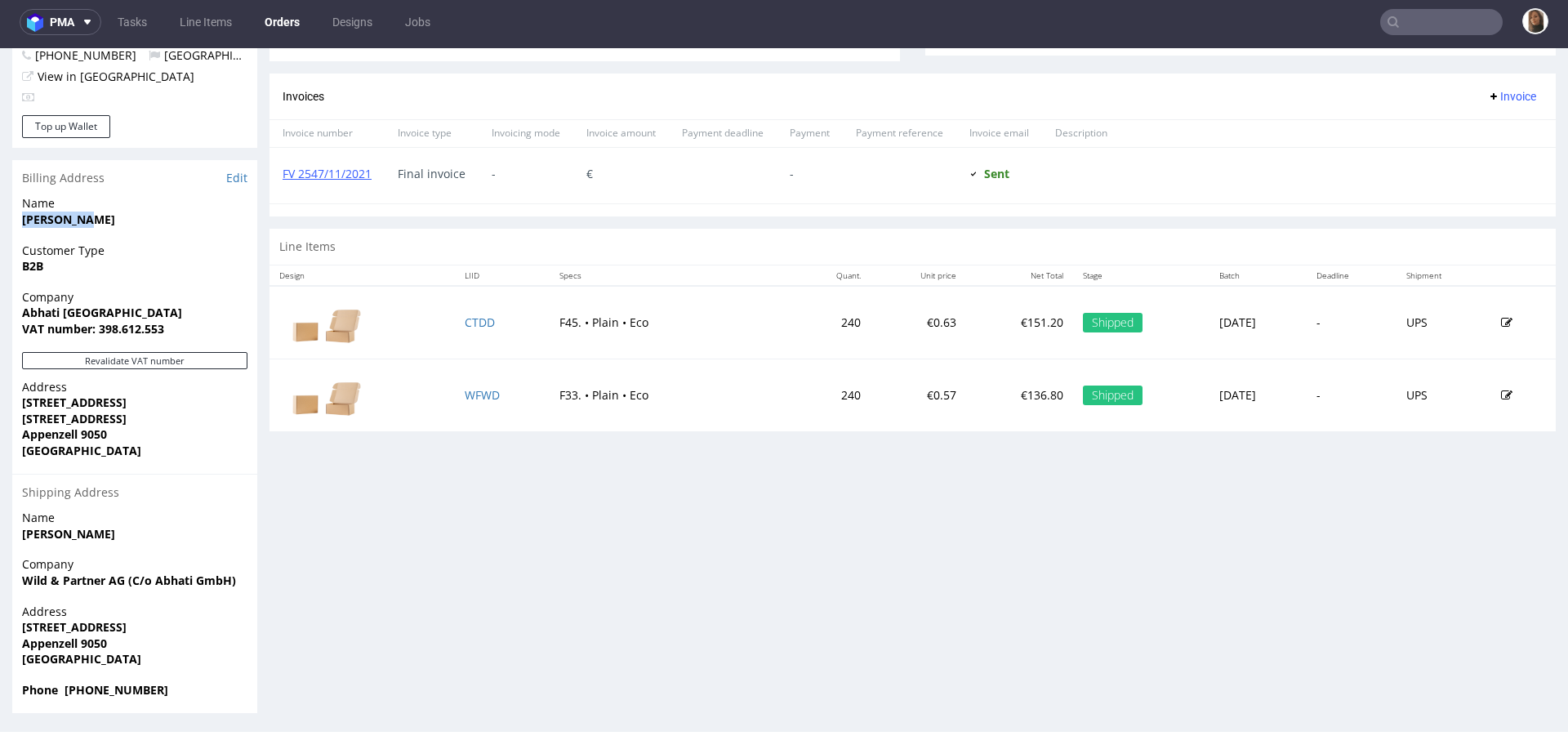
drag, startPoint x: 122, startPoint y: 626, endPoint x: 0, endPoint y: 626, distance: 122.0
click at [0, 626] on div "Order R014763557 23.11.2021 10:53 AM Mark this order as problematic Invoice Sav…" at bounding box center [784, 77] width 1568 height 1297
copy strong "Industriestrasse 3"
drag, startPoint x: 26, startPoint y: 641, endPoint x: 80, endPoint y: 641, distance: 54.0
click at [80, 641] on strong "Appenzell 9050" at bounding box center [64, 644] width 85 height 16
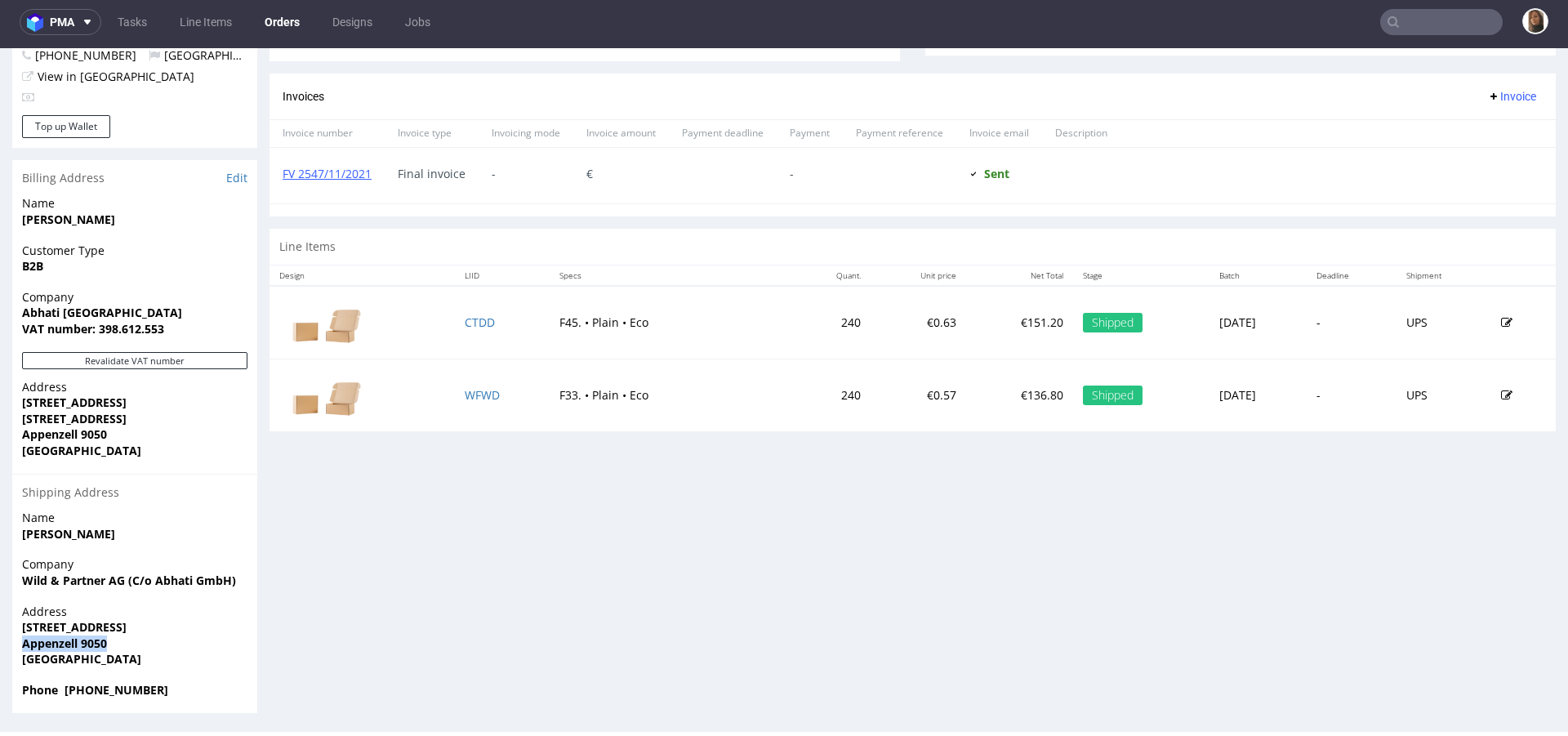
drag, startPoint x: 112, startPoint y: 640, endPoint x: 4, endPoint y: 641, distance: 108.0
click at [4, 641] on div "Order R014763557 23.11.2021 10:53 AM Mark this order as problematic Invoice Sav…" at bounding box center [784, 77] width 1568 height 1297
copy strong "Appenzell 9050"
click at [96, 625] on strong "Industriestrasse 3" at bounding box center [74, 627] width 104 height 16
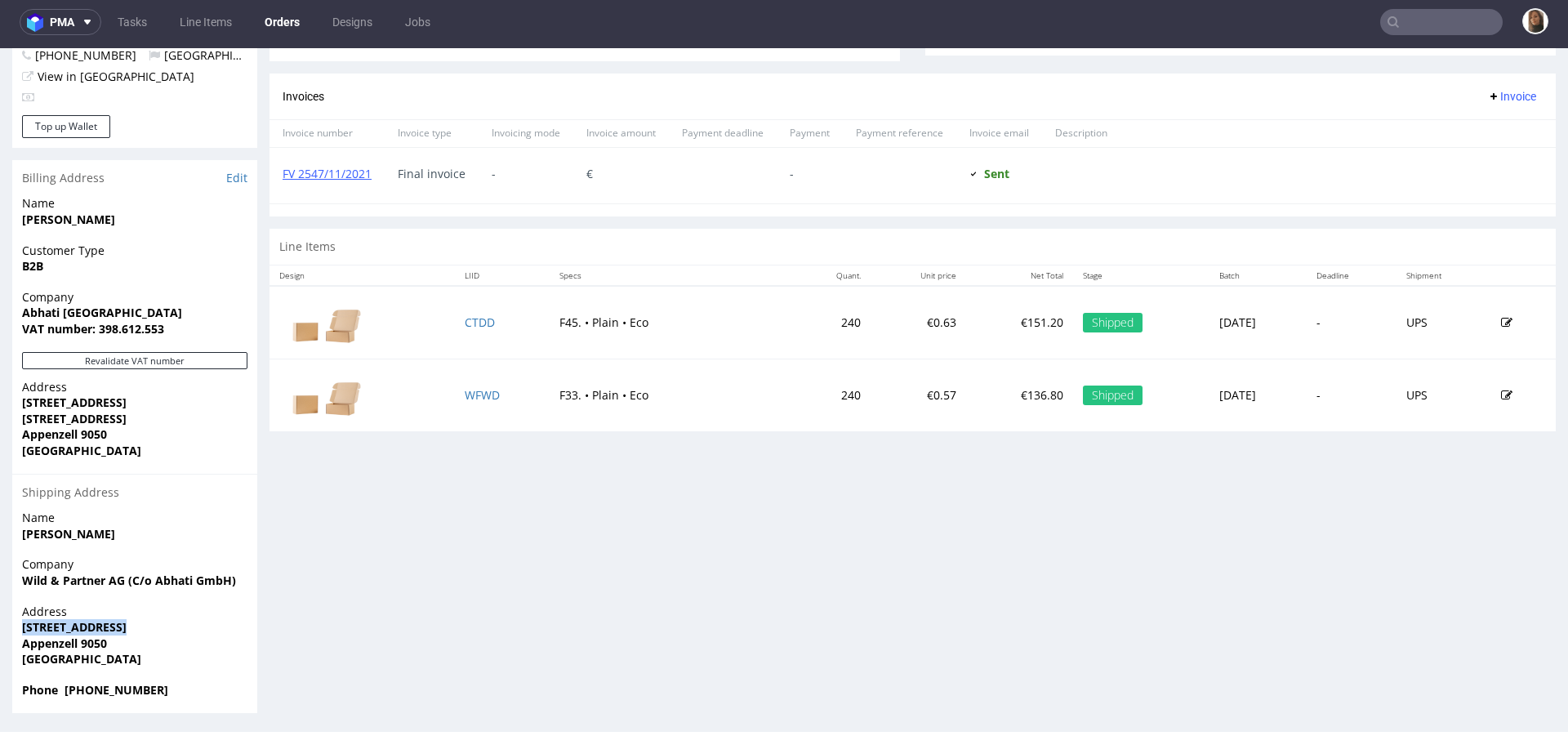
click at [96, 625] on strong "Industriestrasse 3" at bounding box center [74, 627] width 104 height 16
copy strong "Industriestrasse 3"
drag, startPoint x: 99, startPoint y: 324, endPoint x: 200, endPoint y: 326, distance: 101.0
click at [202, 324] on span "VAT number: 398.612.553" at bounding box center [134, 329] width 225 height 17
copy strong "398.612.553"
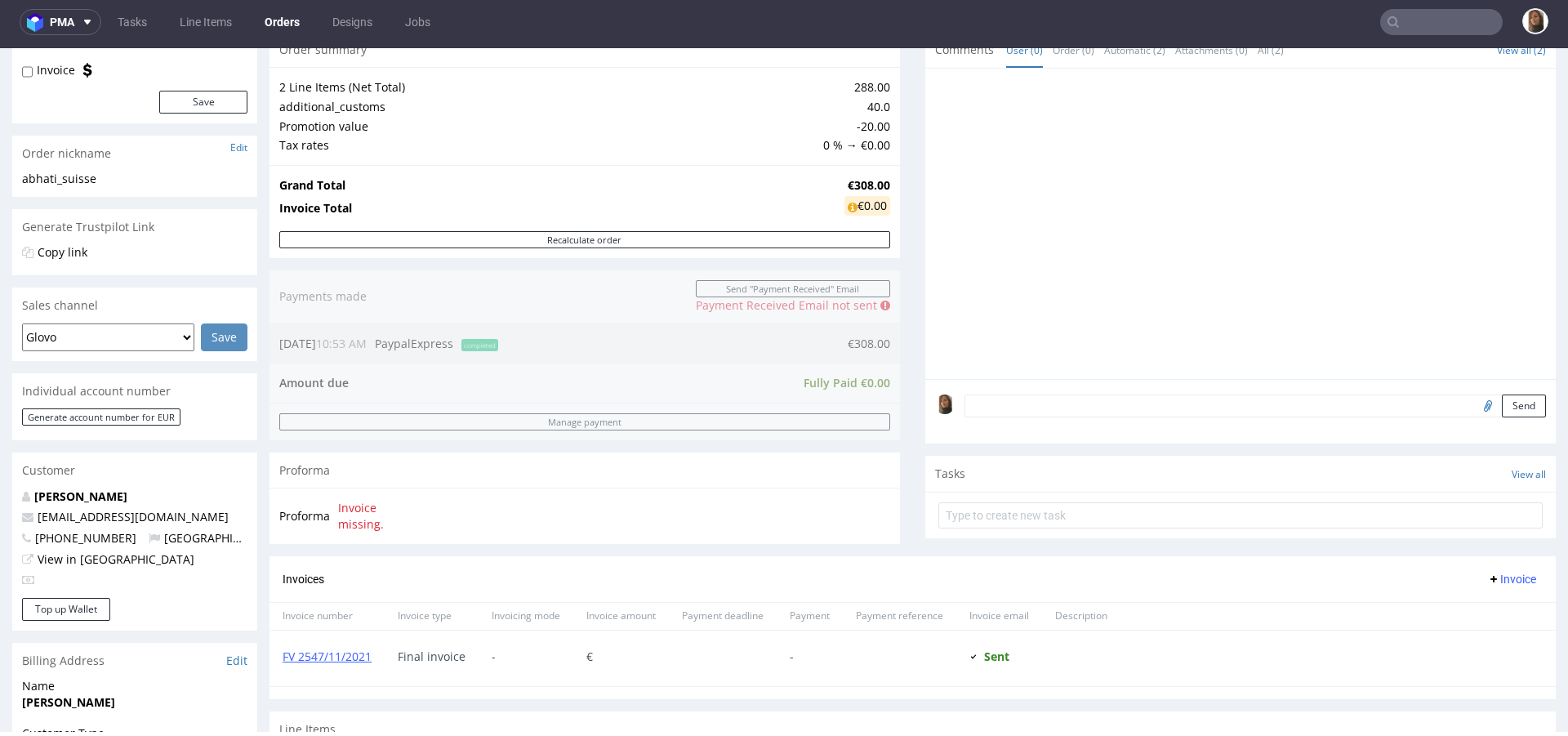
scroll to position [579, 0]
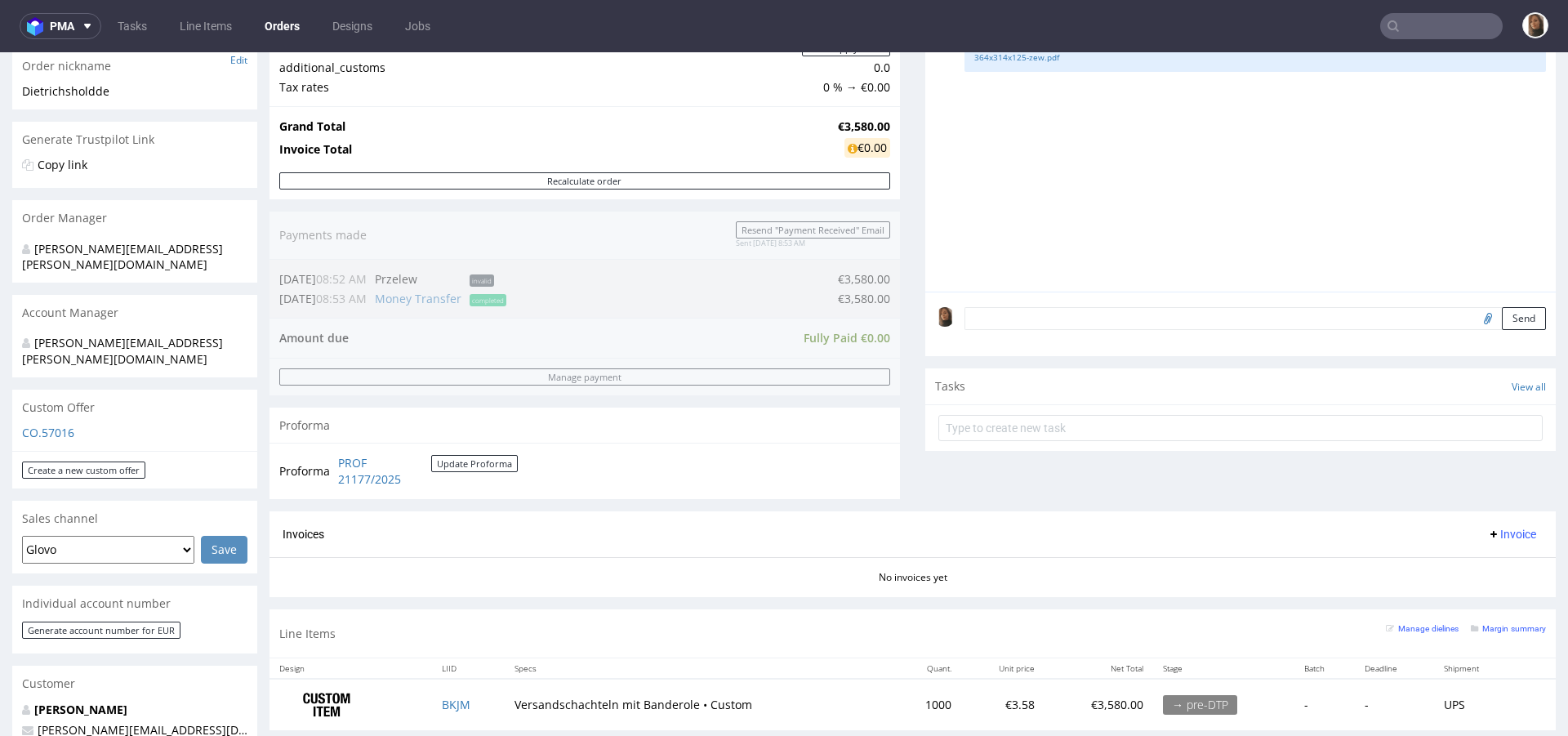
scroll to position [391, 0]
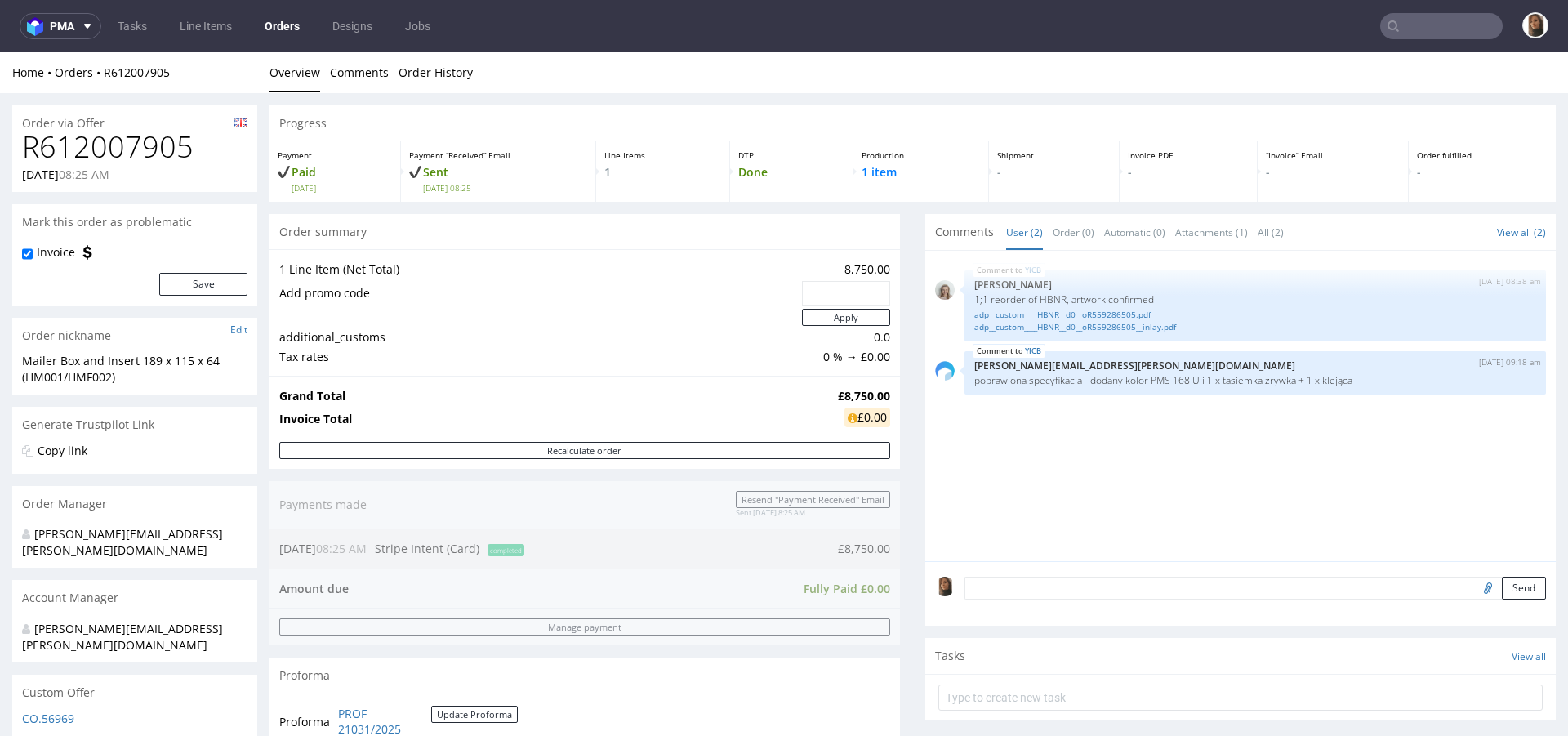
click at [169, 152] on h1 "R612007905" at bounding box center [134, 147] width 225 height 33
copy h1 "R612007905"
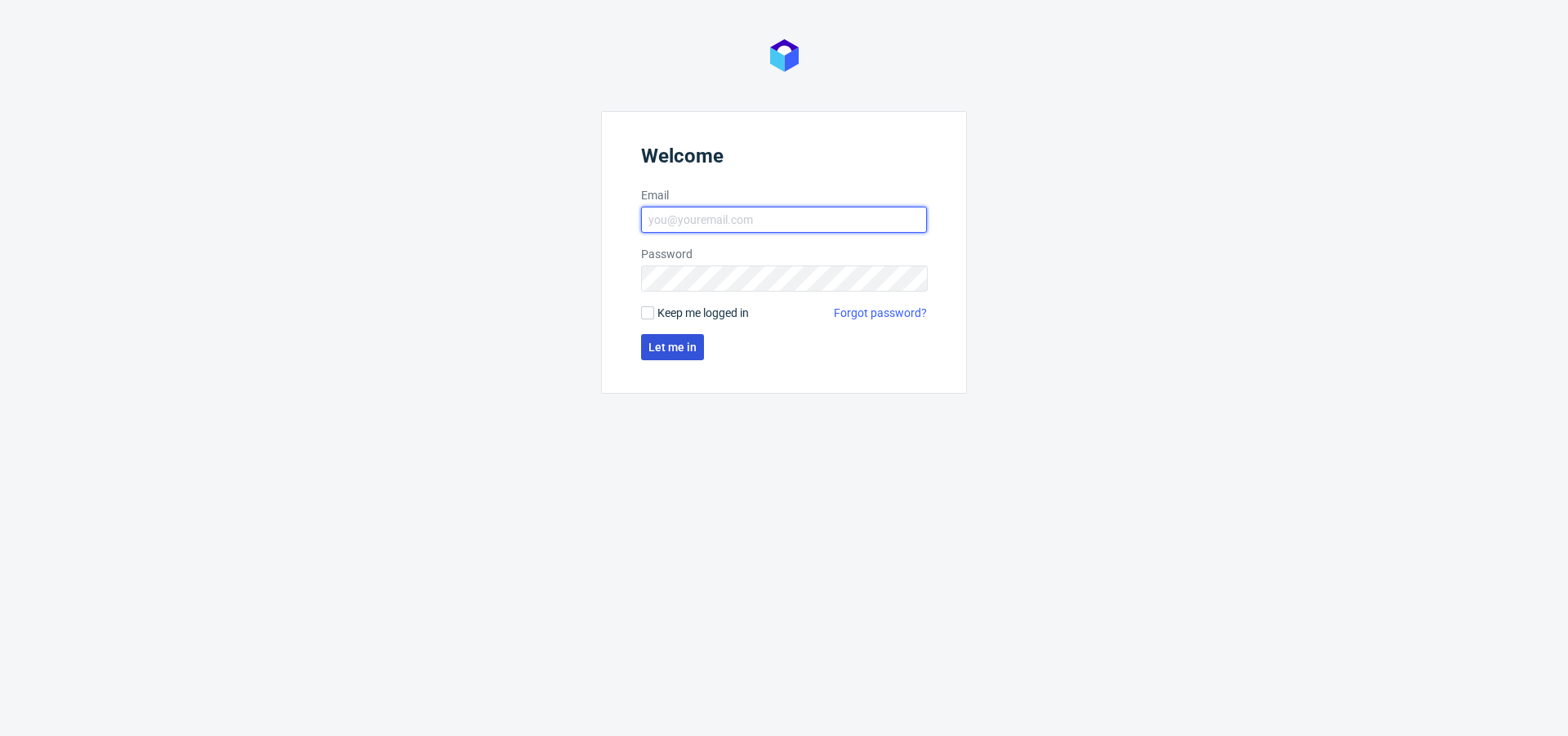
type input "[PERSON_NAME][EMAIL_ADDRESS][PERSON_NAME][DOMAIN_NAME]"
click at [680, 342] on span "Let me in" at bounding box center [672, 347] width 48 height 11
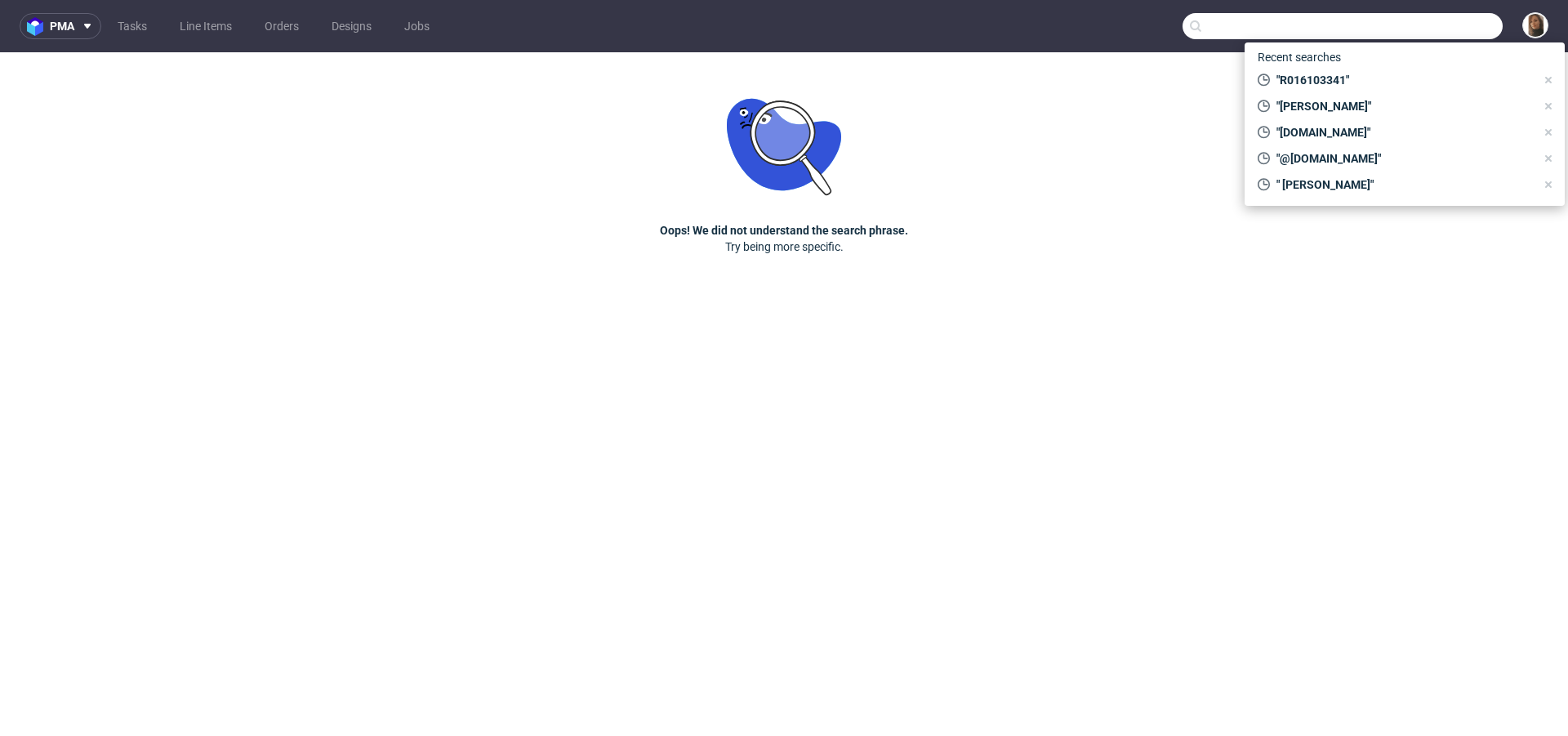
click at [1455, 25] on input "text" at bounding box center [1343, 26] width 320 height 26
paste input "R016103341"
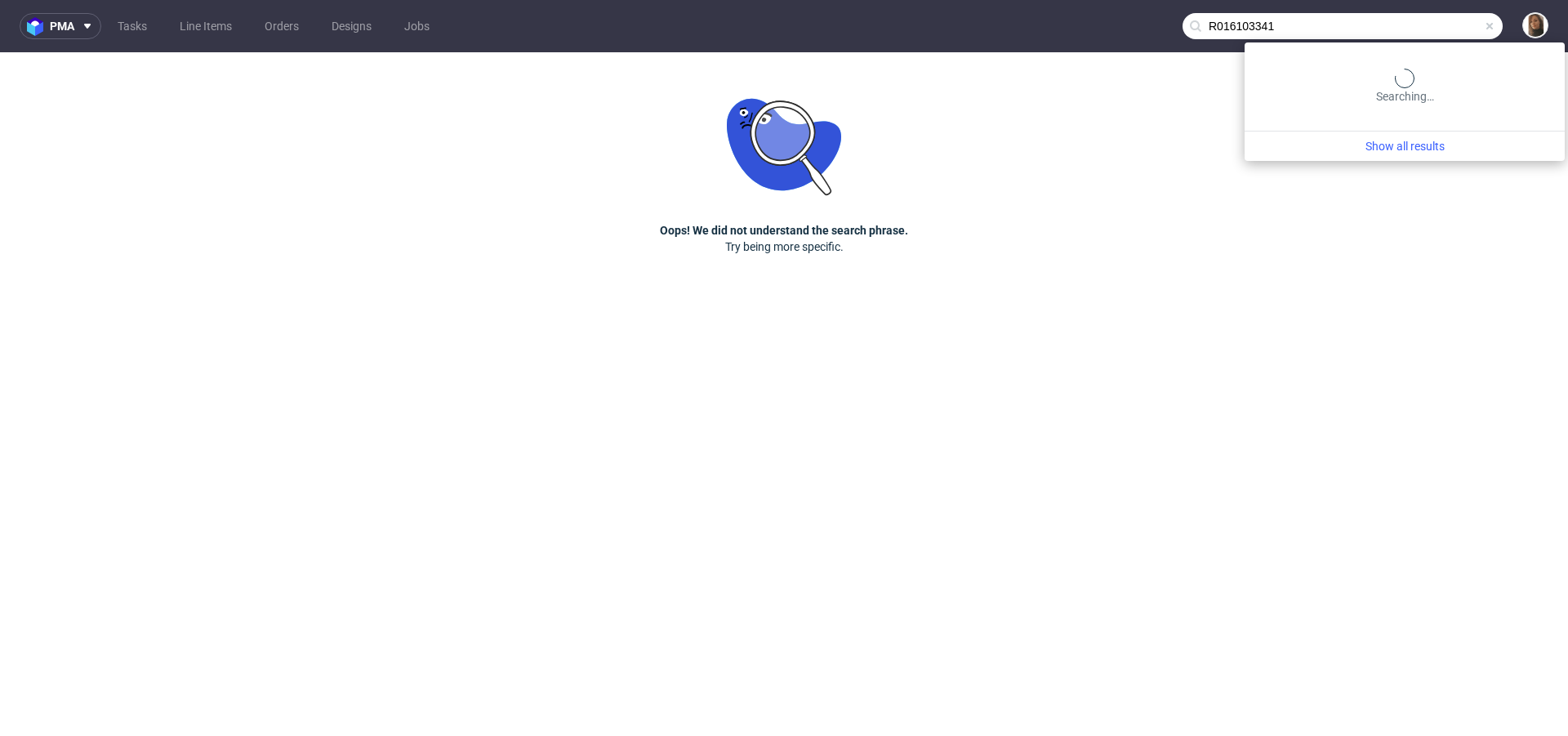
type input "R016103341"
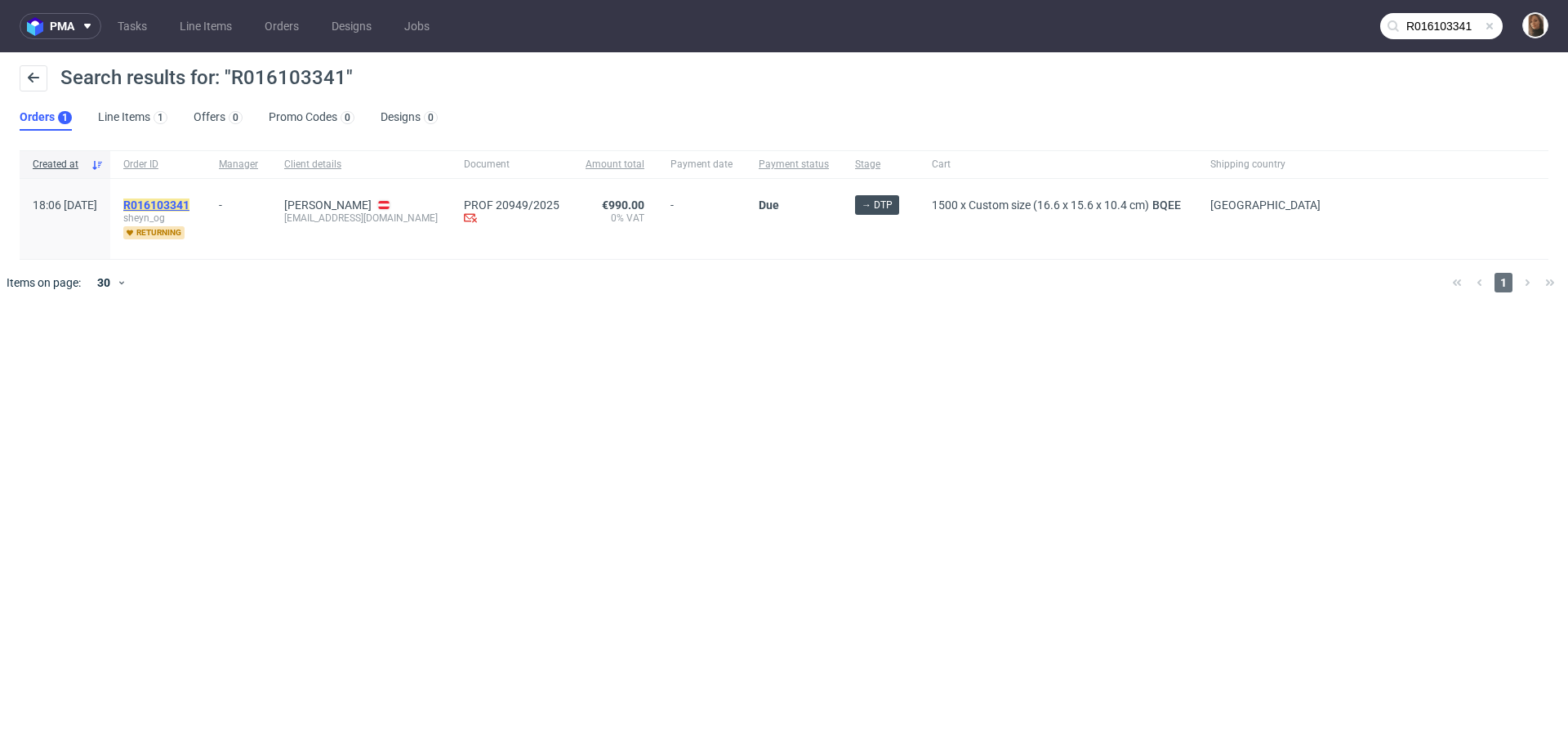
click at [190, 202] on mark "R016103341" at bounding box center [157, 204] width 66 height 13
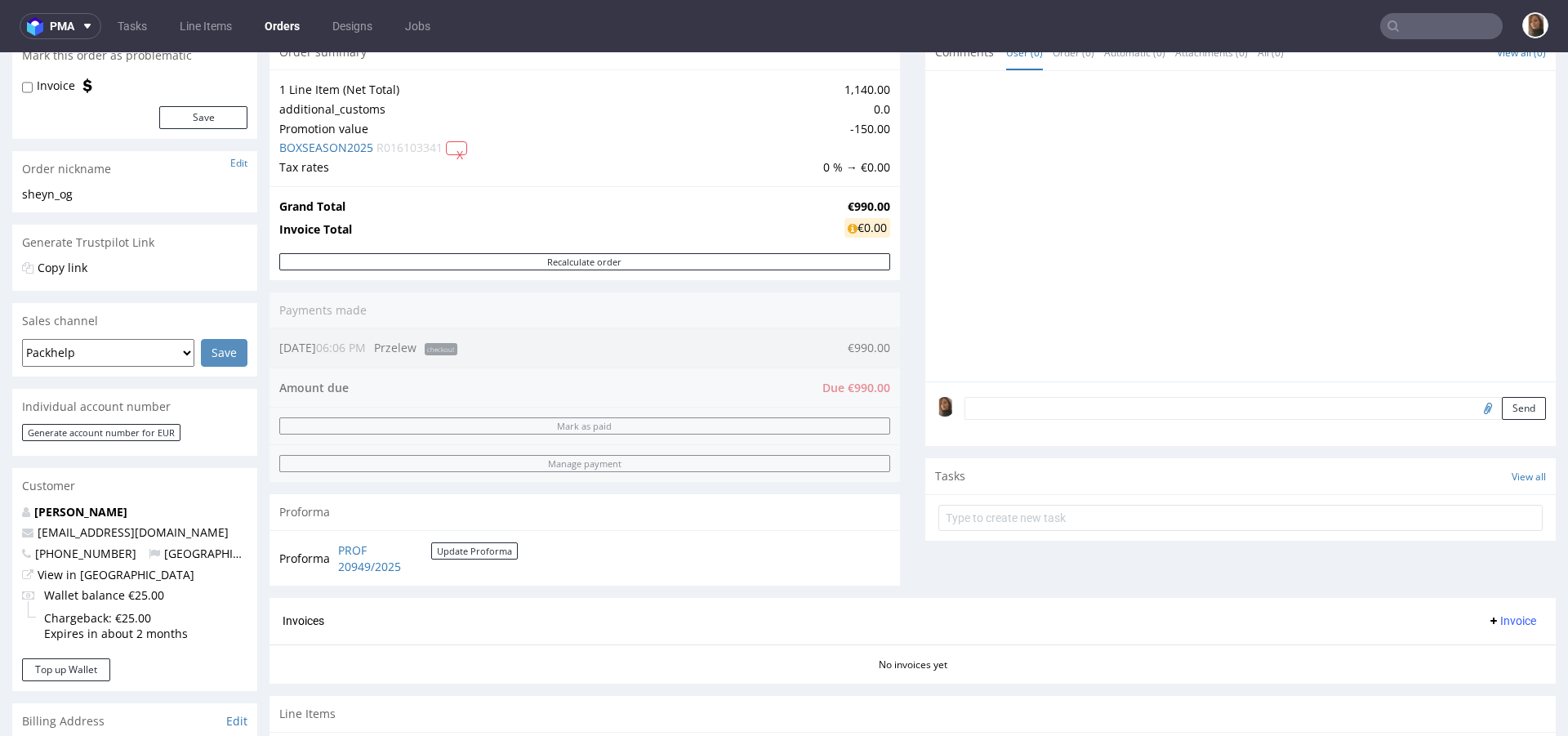
scroll to position [357, 0]
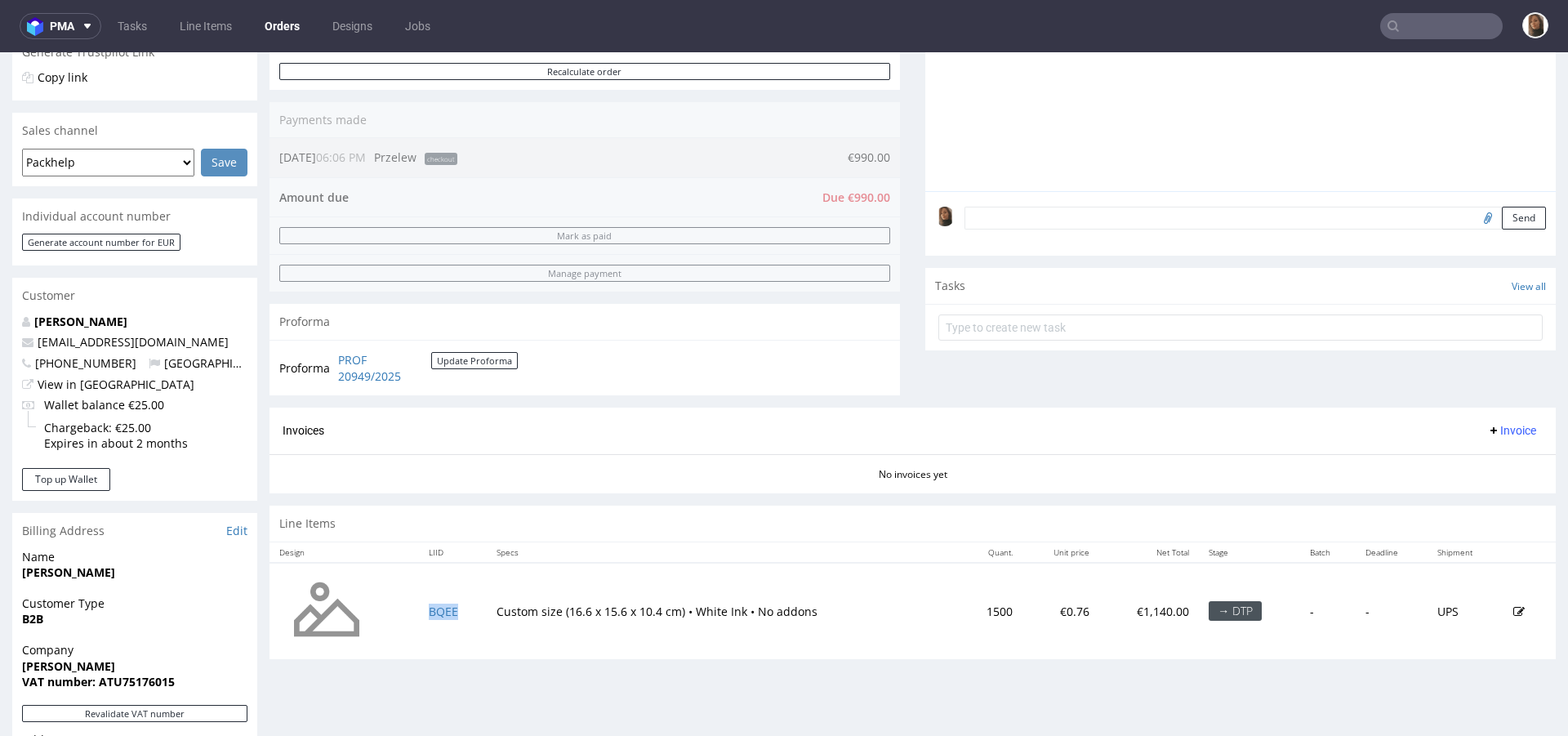
click at [440, 600] on td "BQEE" at bounding box center [453, 611] width 68 height 97
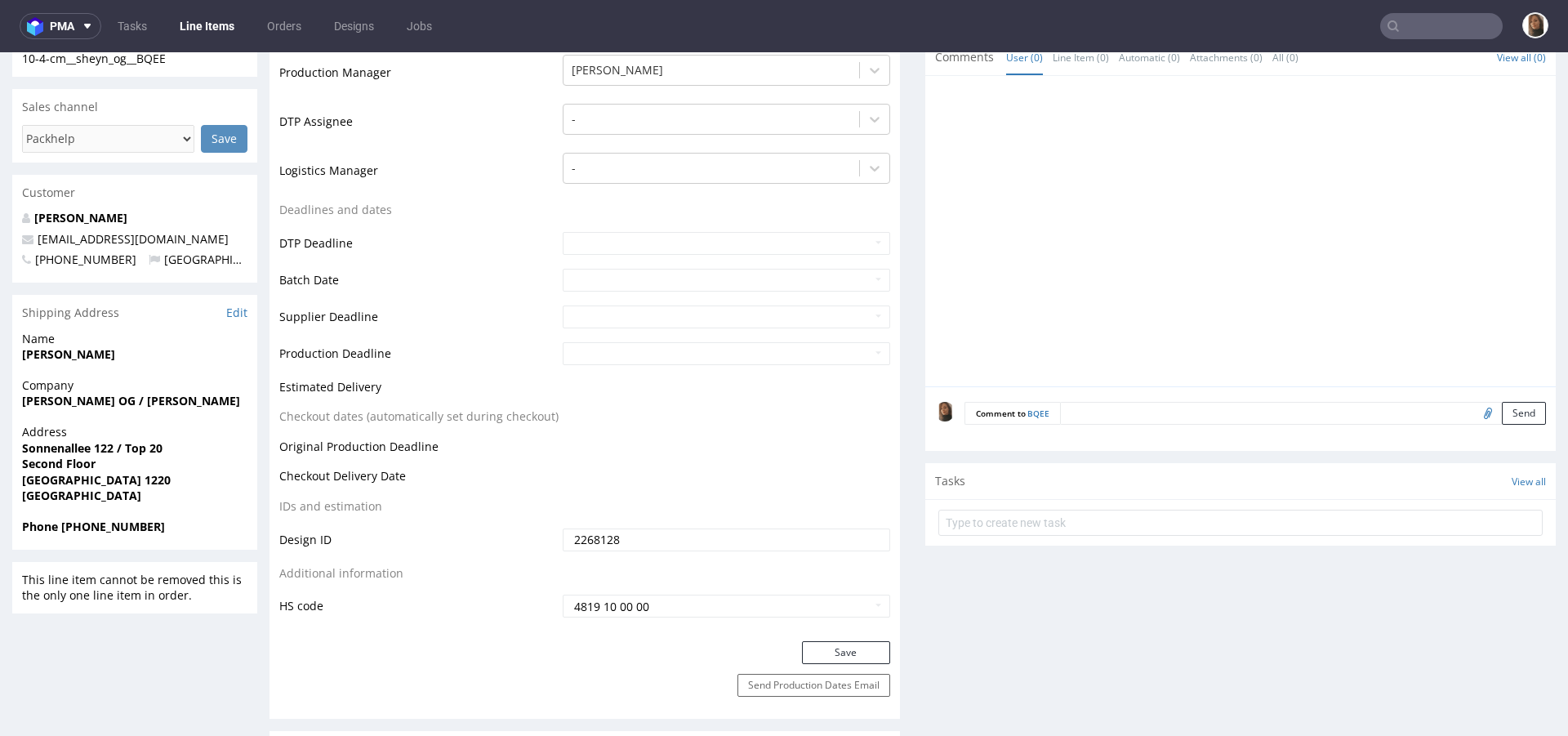
scroll to position [359, 0]
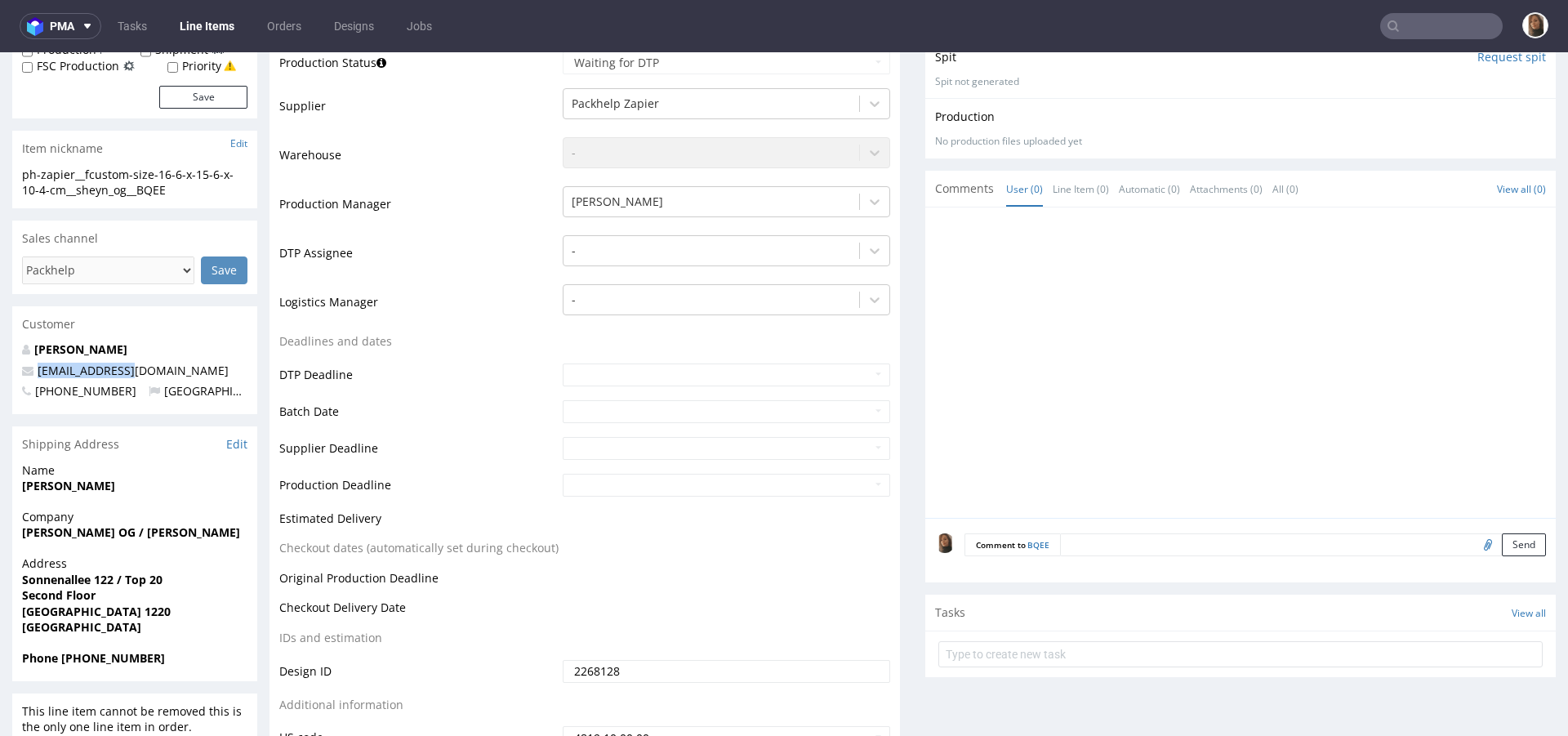
drag, startPoint x: 139, startPoint y: 370, endPoint x: 5, endPoint y: 369, distance: 134.0
copy span "[EMAIL_ADDRESS][DOMAIN_NAME]"
click at [1462, 36] on input "text" at bounding box center [1441, 26] width 123 height 26
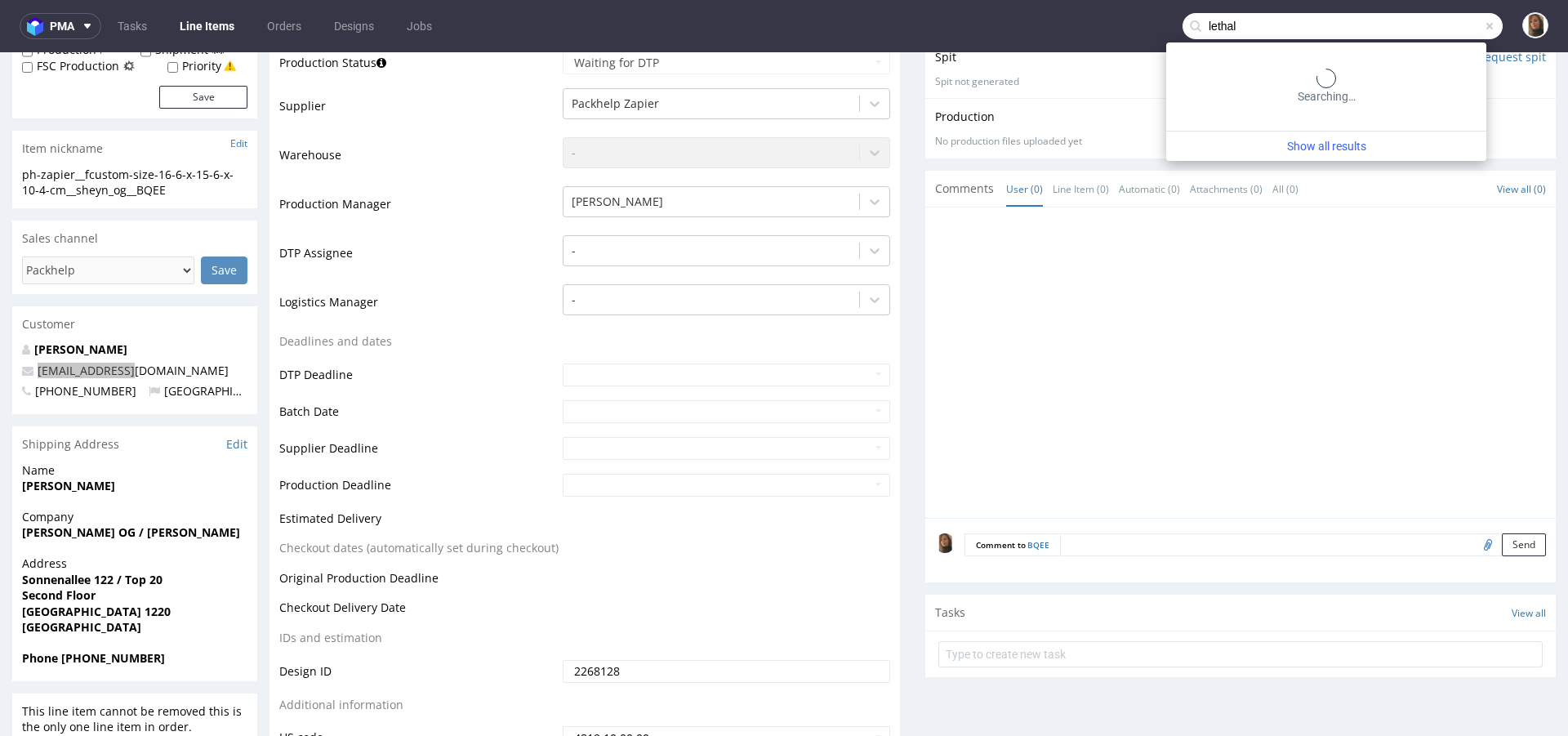
type input "lethal"
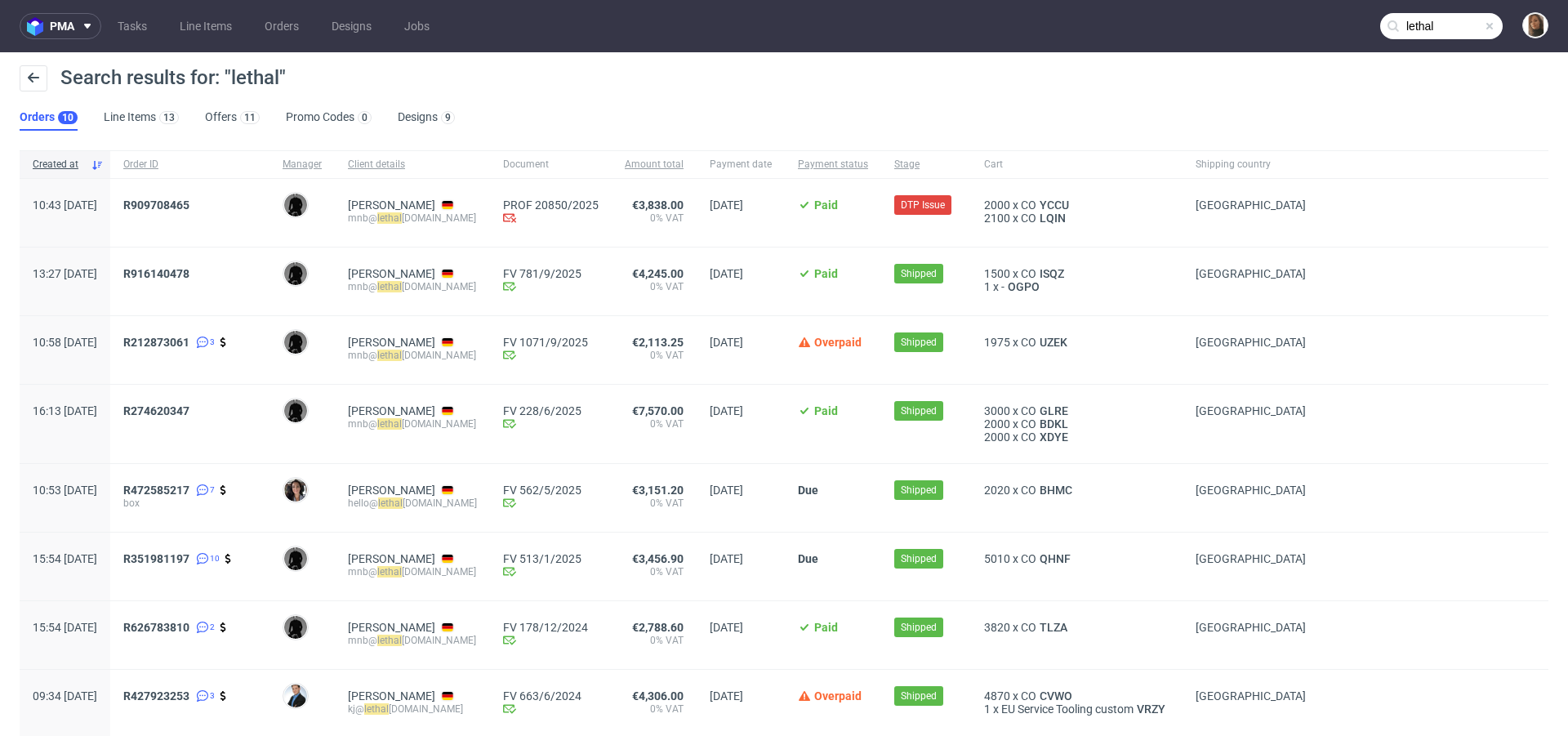
click at [223, 195] on div "R909708465" at bounding box center [190, 213] width 159 height 68
click at [190, 203] on span "R909708465" at bounding box center [157, 204] width 66 height 13
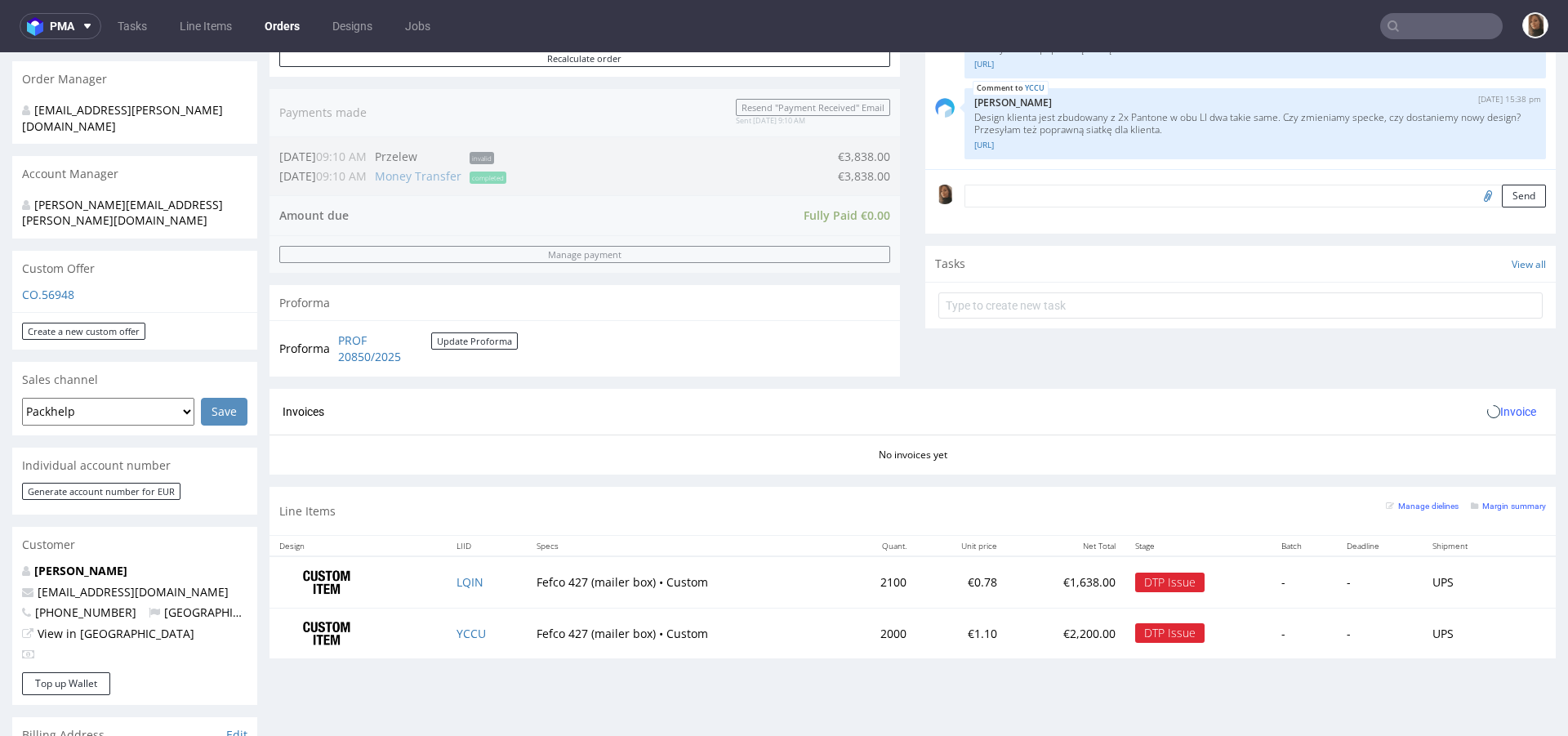
scroll to position [448, 0]
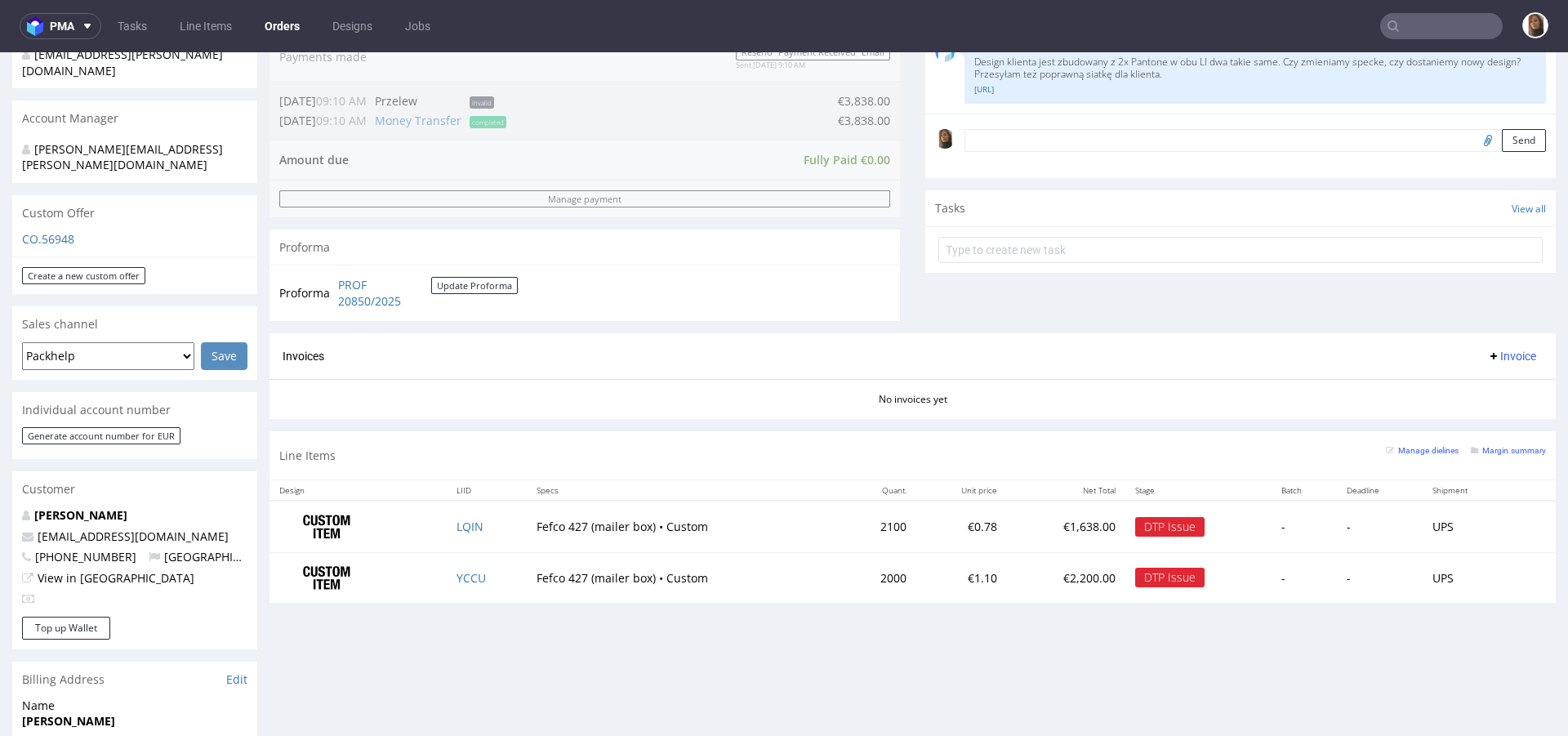
click at [437, 524] on td at bounding box center [358, 526] width 177 height 51
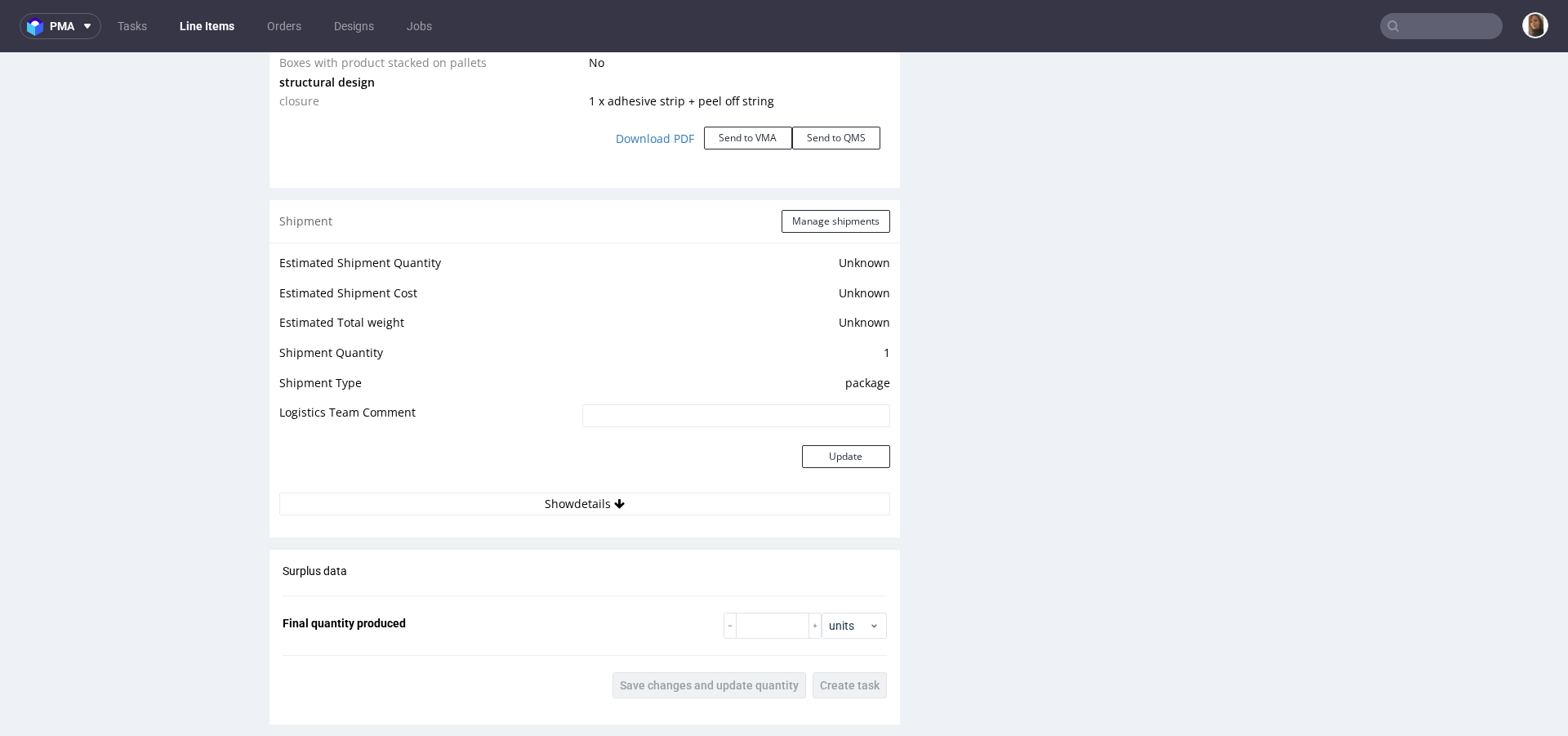
scroll to position [2823, 0]
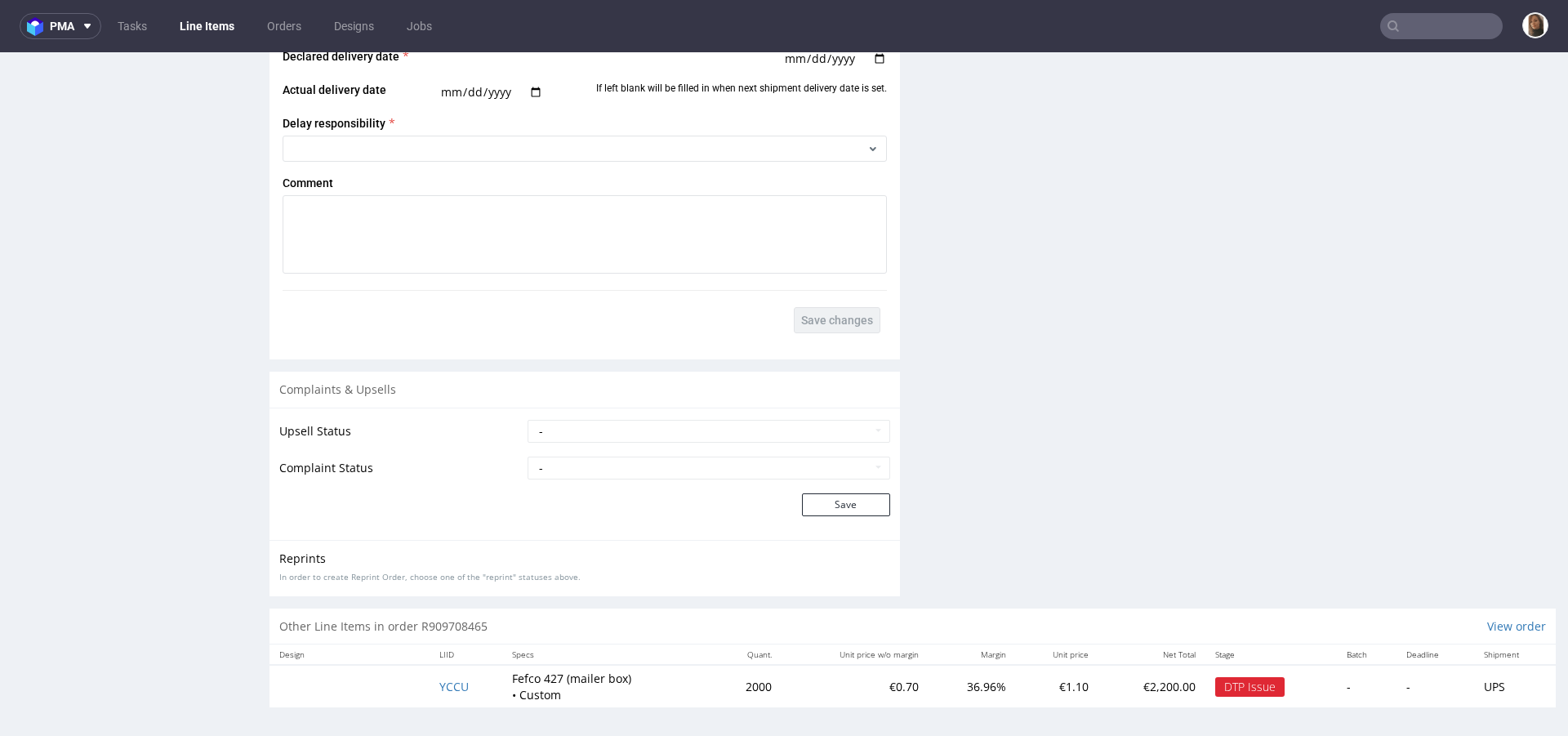
click at [444, 693] on td "YCCU" at bounding box center [466, 686] width 73 height 43
click at [444, 686] on span "YCCU" at bounding box center [454, 686] width 30 height 16
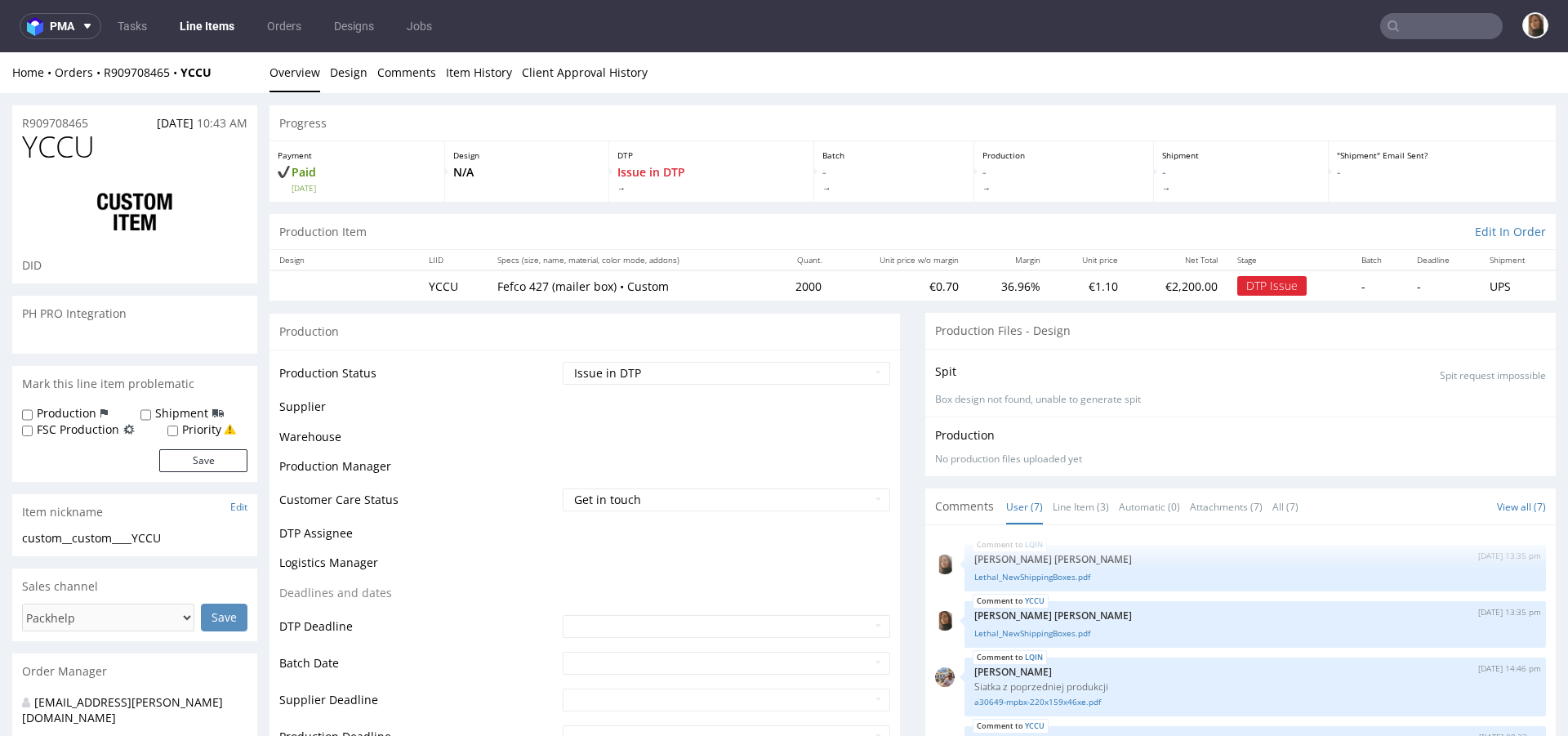
scroll to position [202, 0]
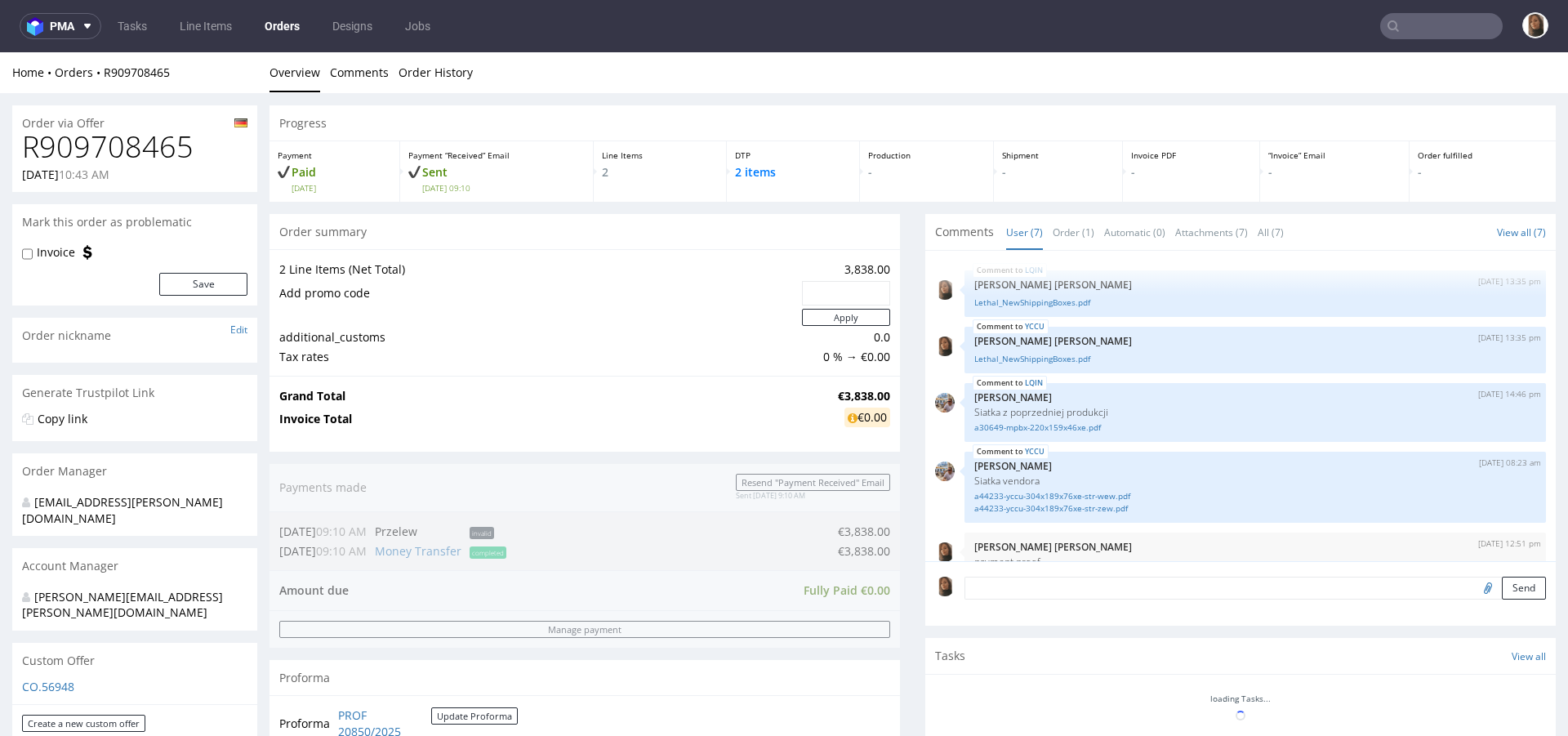
scroll to position [202, 0]
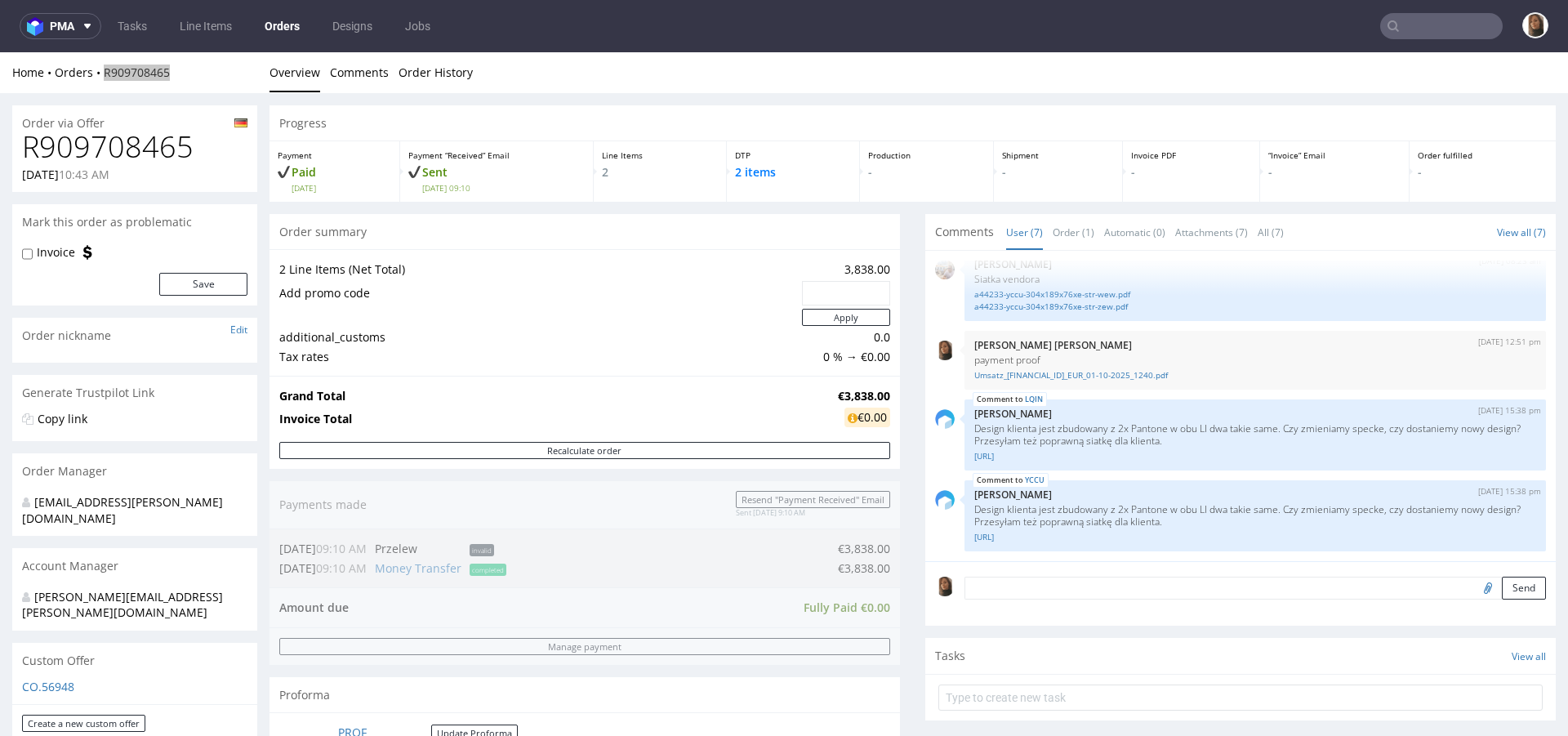
click at [286, 36] on link "Orders" at bounding box center [282, 26] width 55 height 26
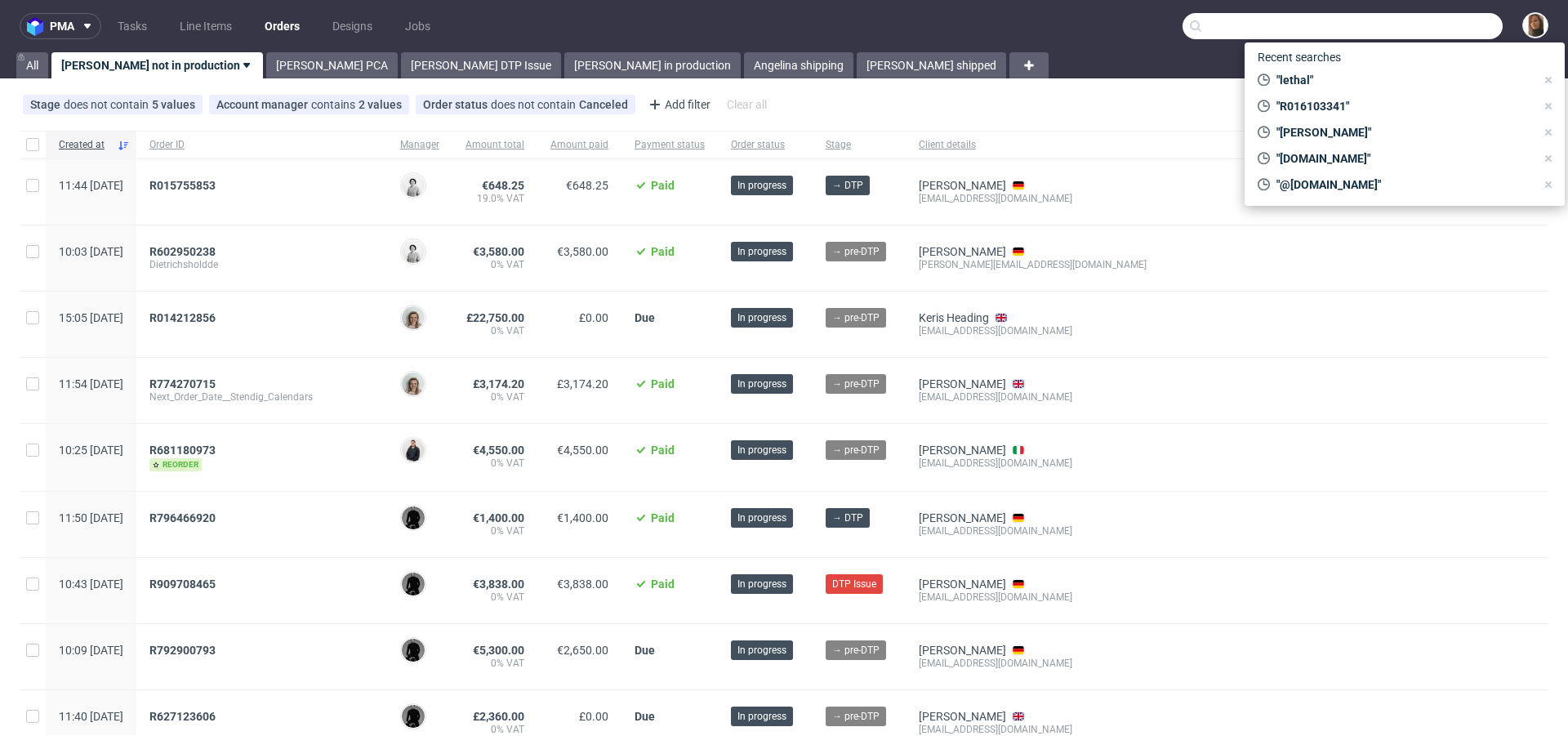
click at [1443, 17] on input "text" at bounding box center [1343, 26] width 320 height 26
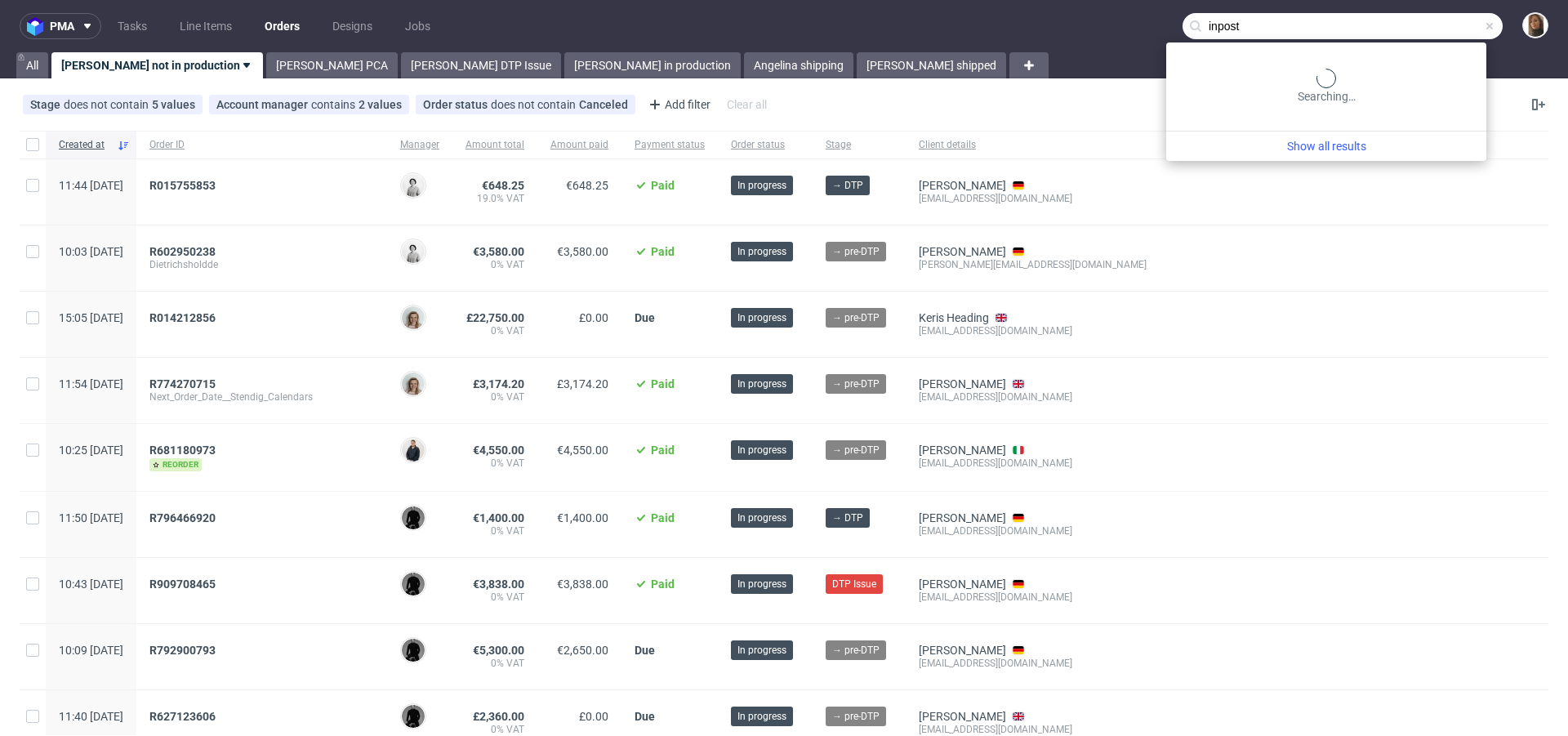
type input "inpost"
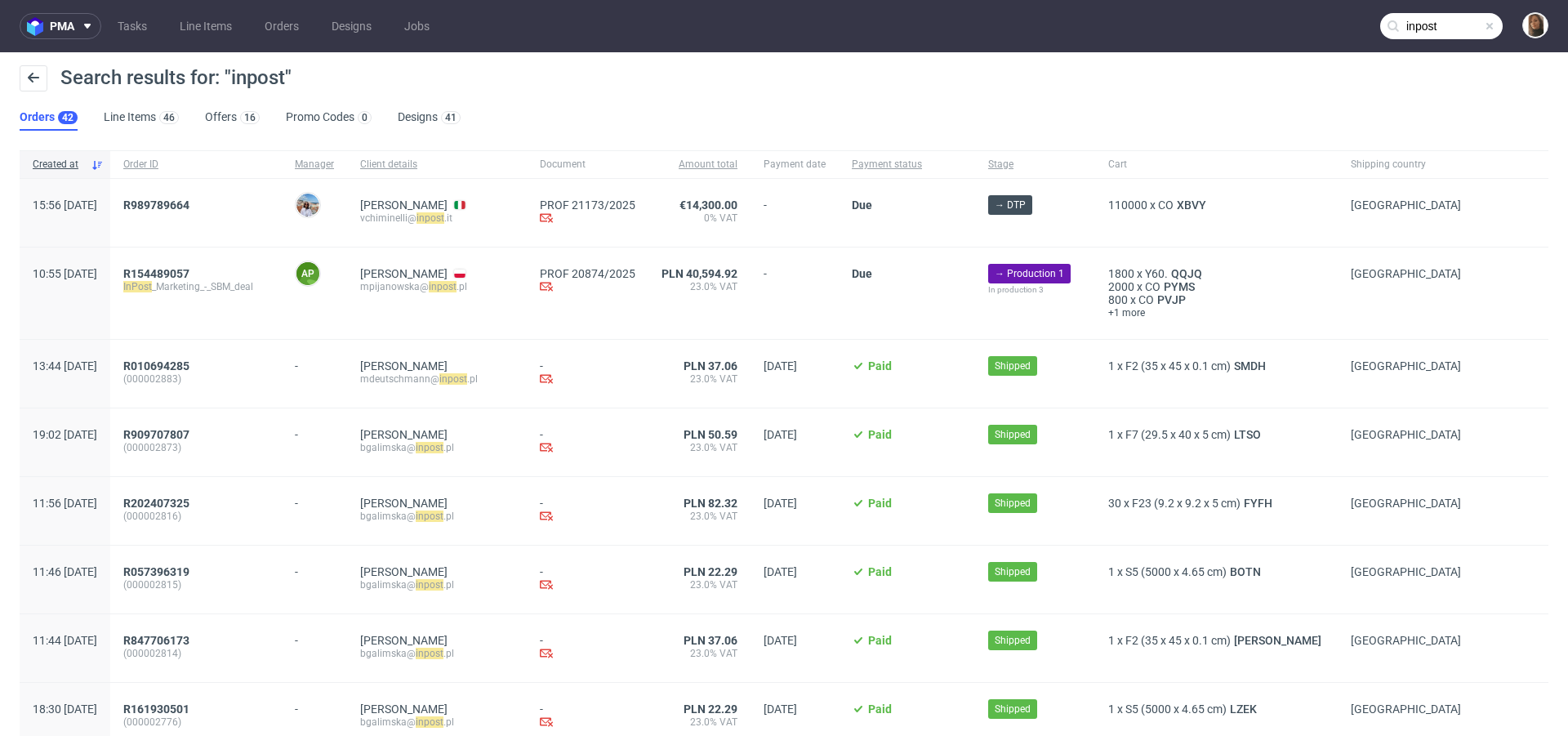
click at [219, 197] on div "R989789664" at bounding box center [196, 213] width 171 height 68
click at [190, 198] on span "R989789664" at bounding box center [157, 204] width 66 height 13
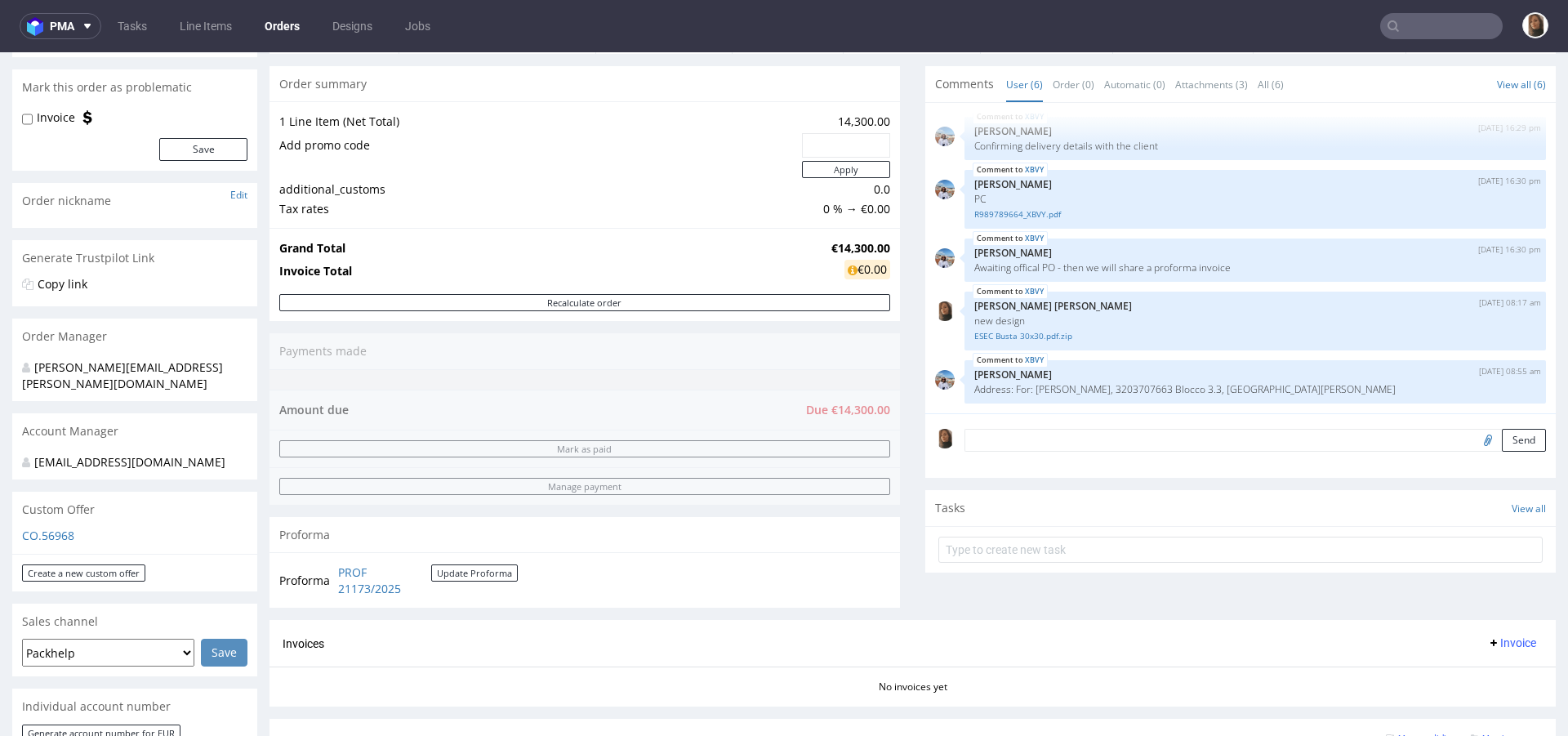
scroll to position [324, 0]
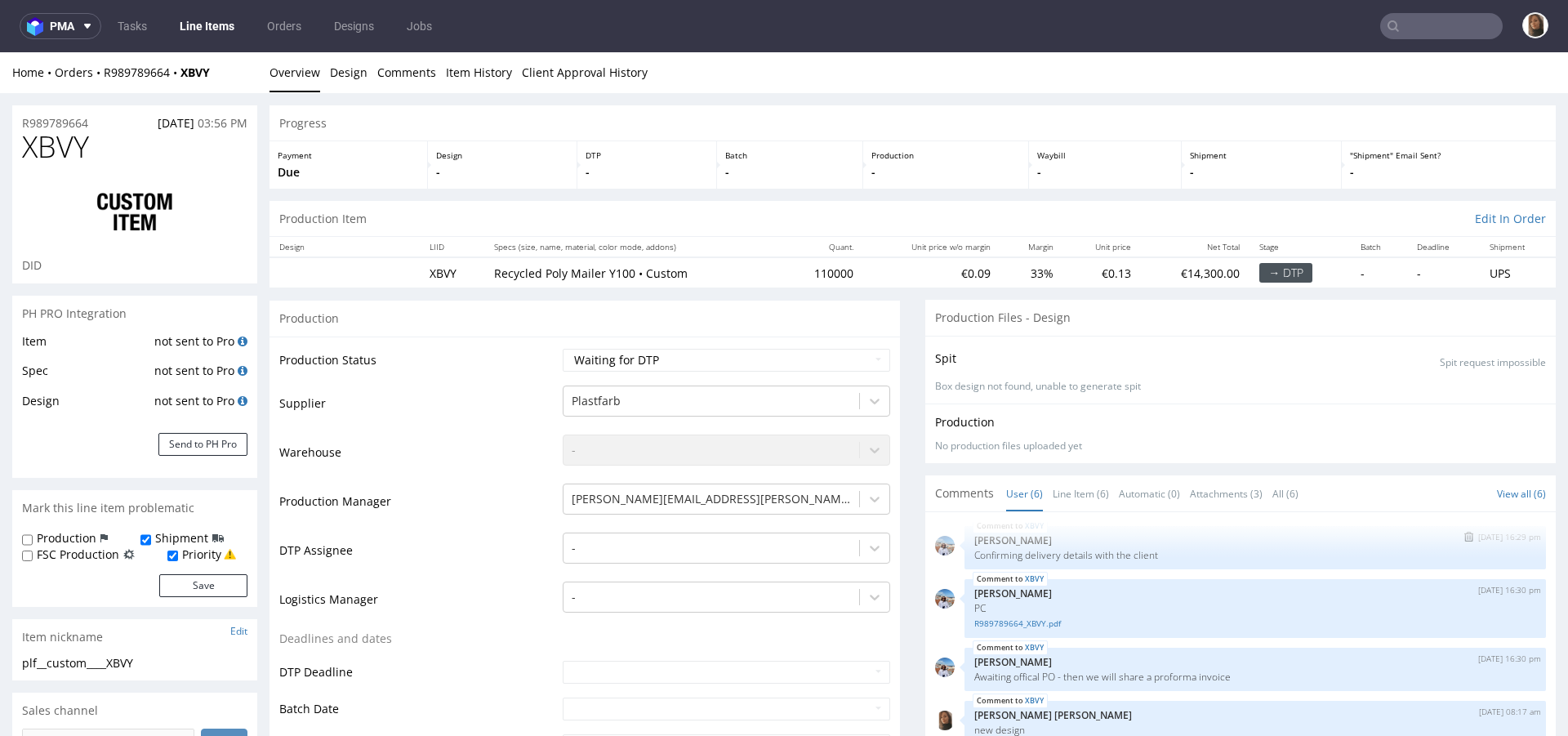
scroll to position [343, 0]
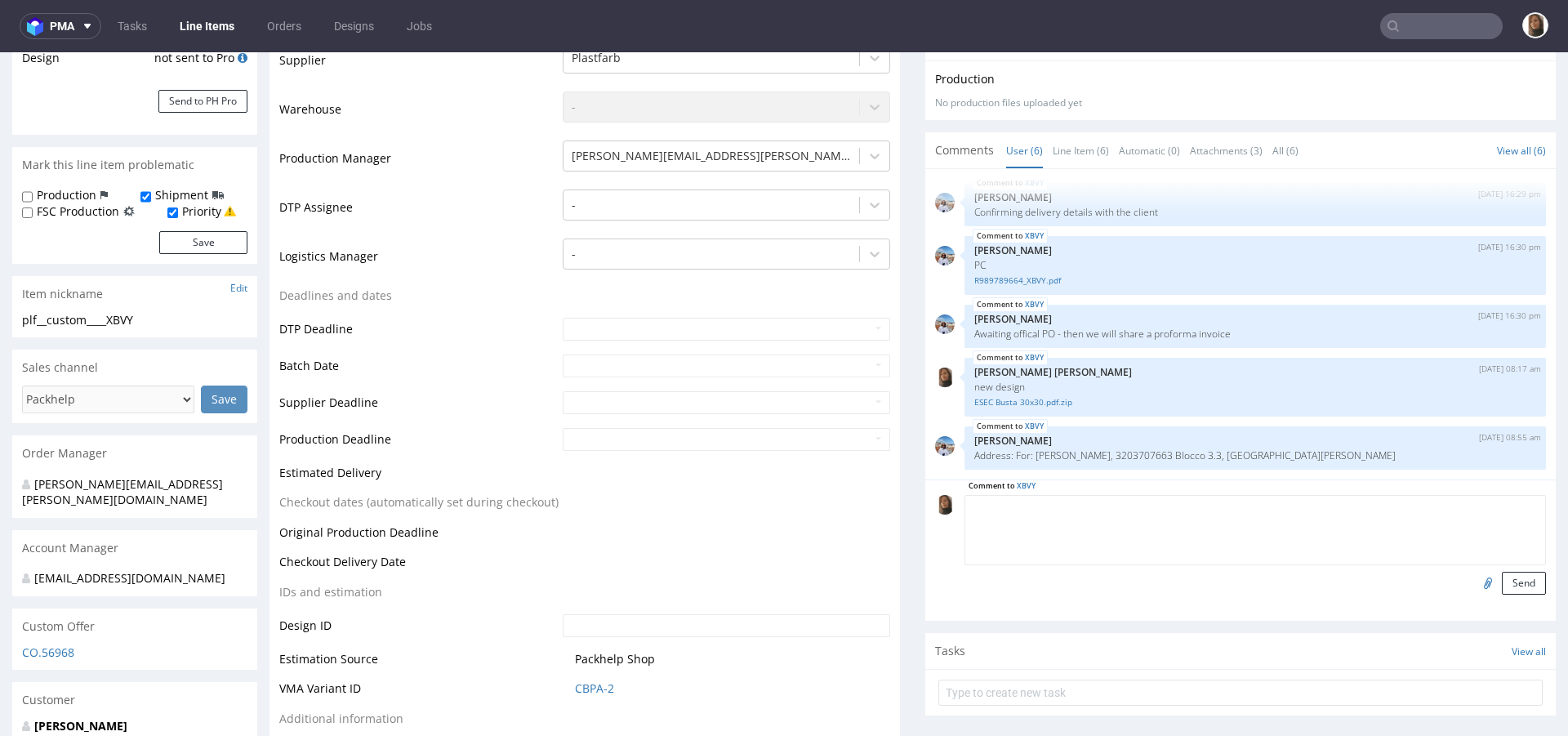
click at [1087, 498] on textarea at bounding box center [1255, 530] width 582 height 70
paste textarea "PO: 4500056489"
type textarea "PO: 4500056489"
click at [1502, 582] on button "Send" at bounding box center [1524, 583] width 44 height 23
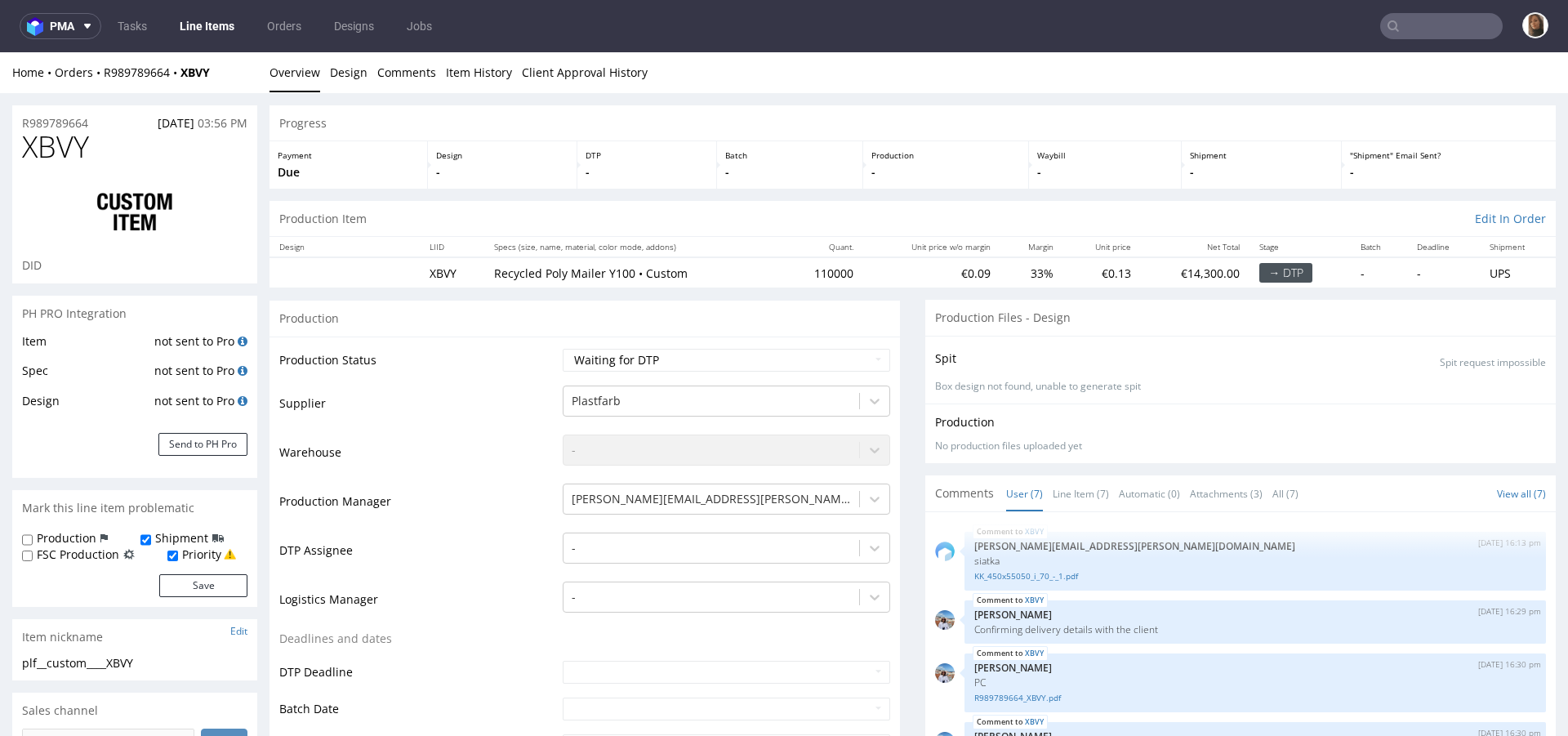
scroll to position [127, 0]
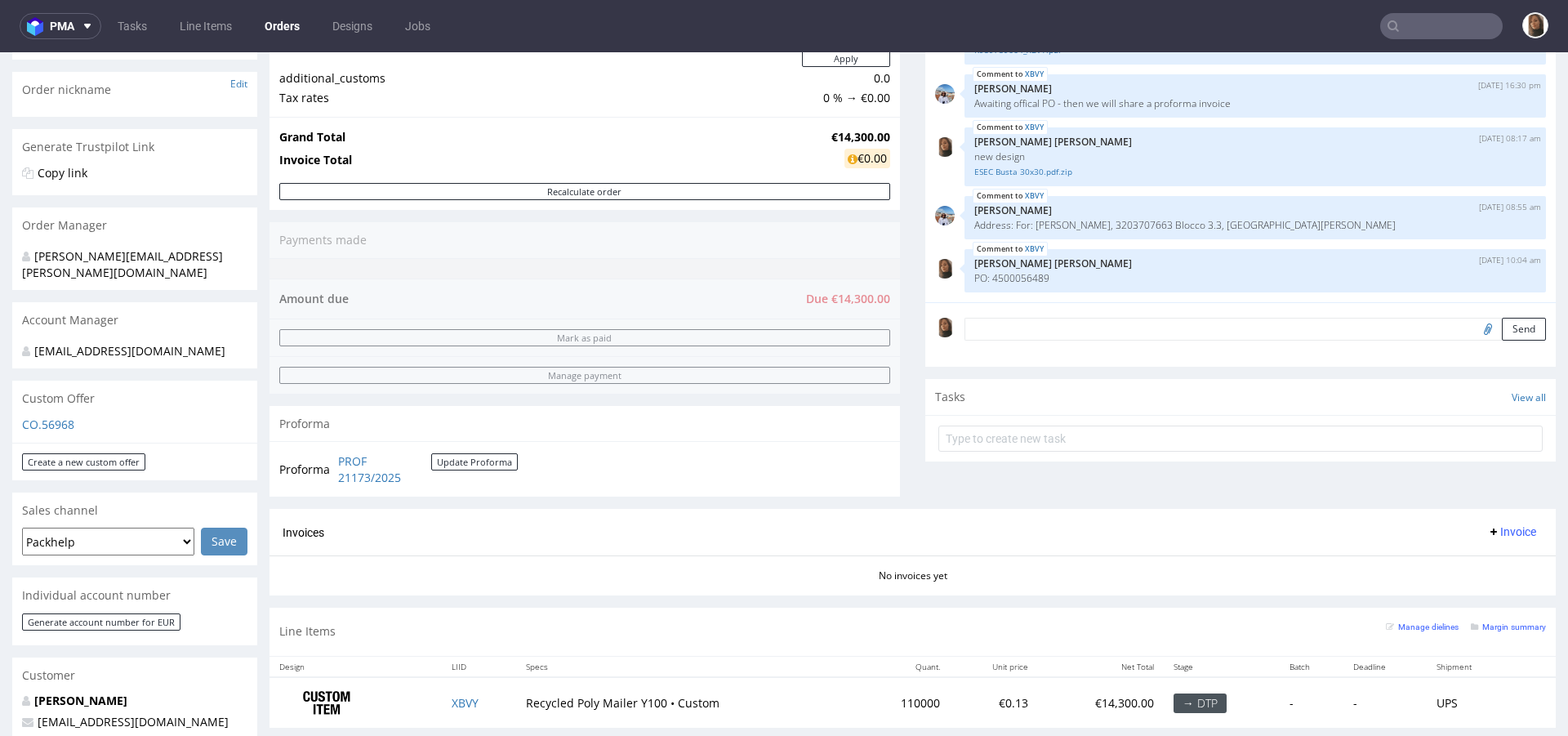
scroll to position [255, 0]
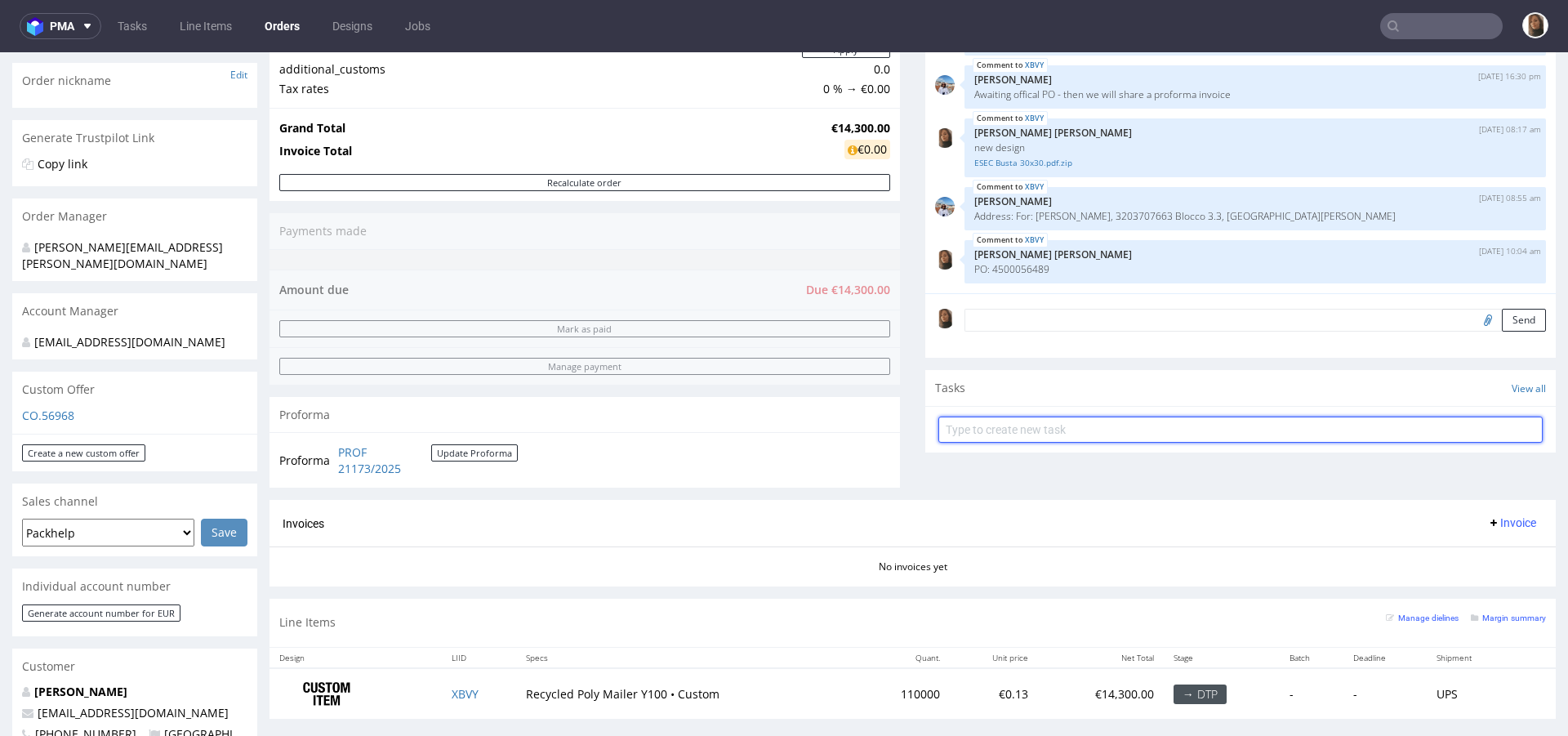
click at [1041, 433] on input "text" at bounding box center [1240, 430] width 604 height 26
type input "proforma"
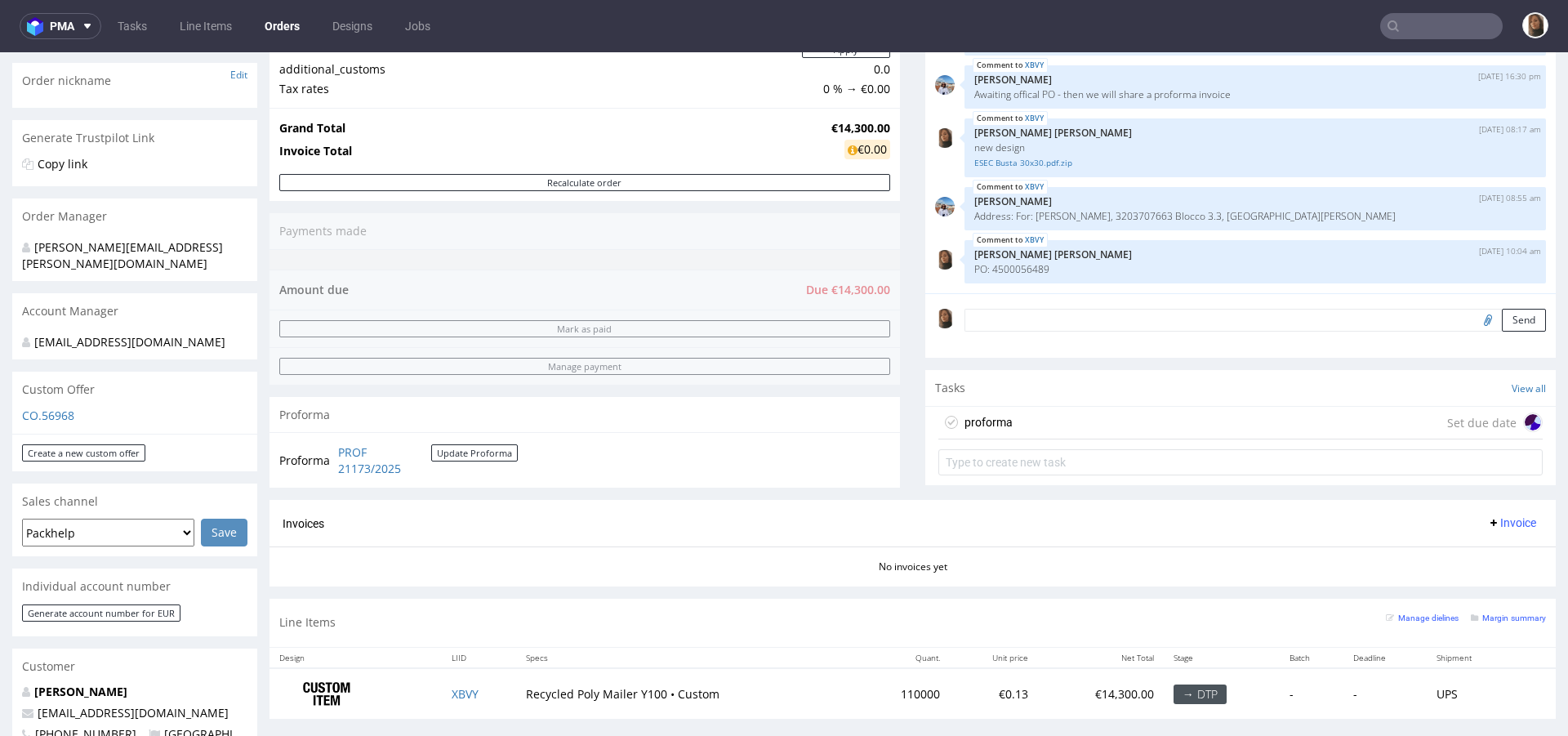
click at [1037, 425] on div "proforma Set due date" at bounding box center [1240, 424] width 604 height 33
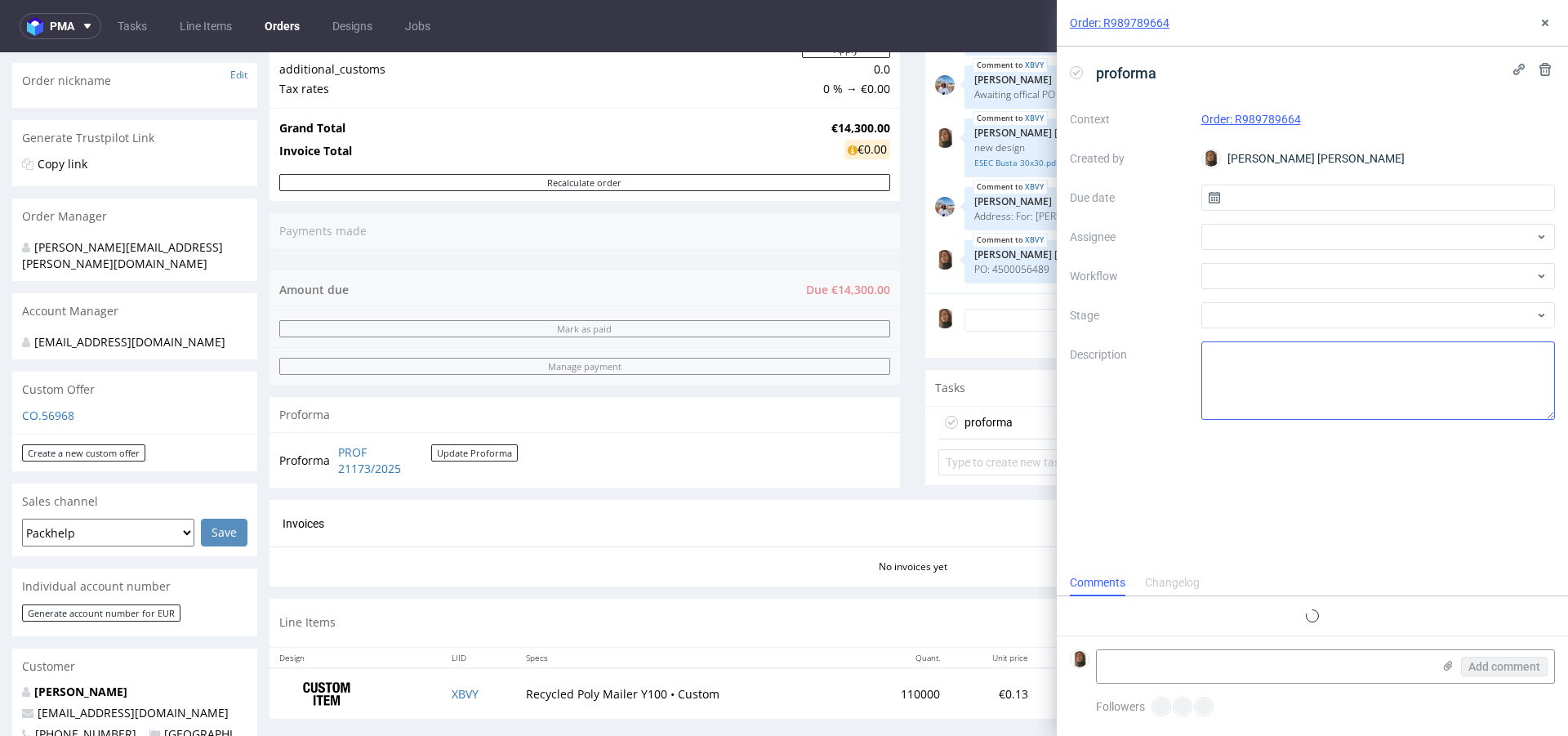
scroll to position [13, 0]
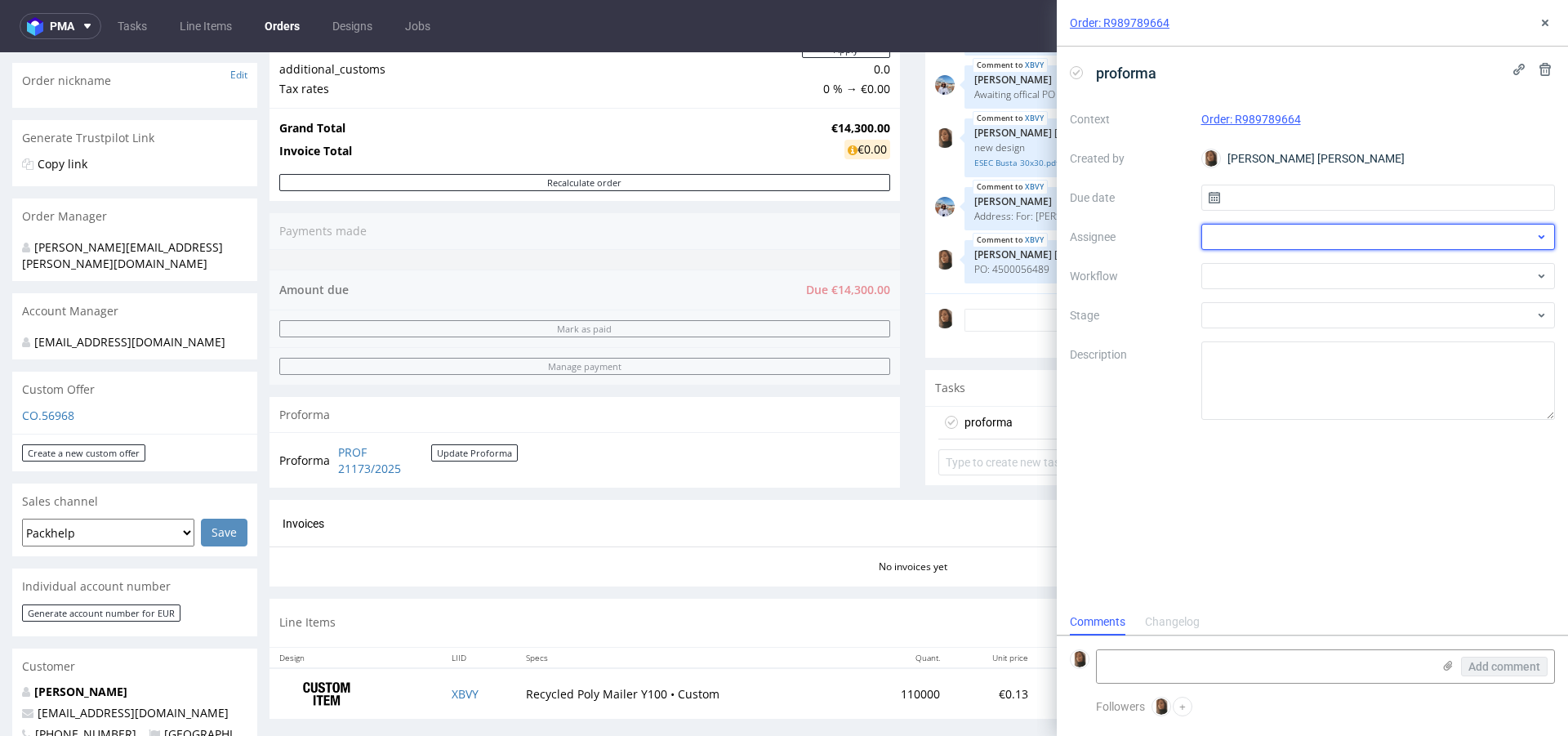
click at [1238, 225] on div at bounding box center [1378, 237] width 355 height 26
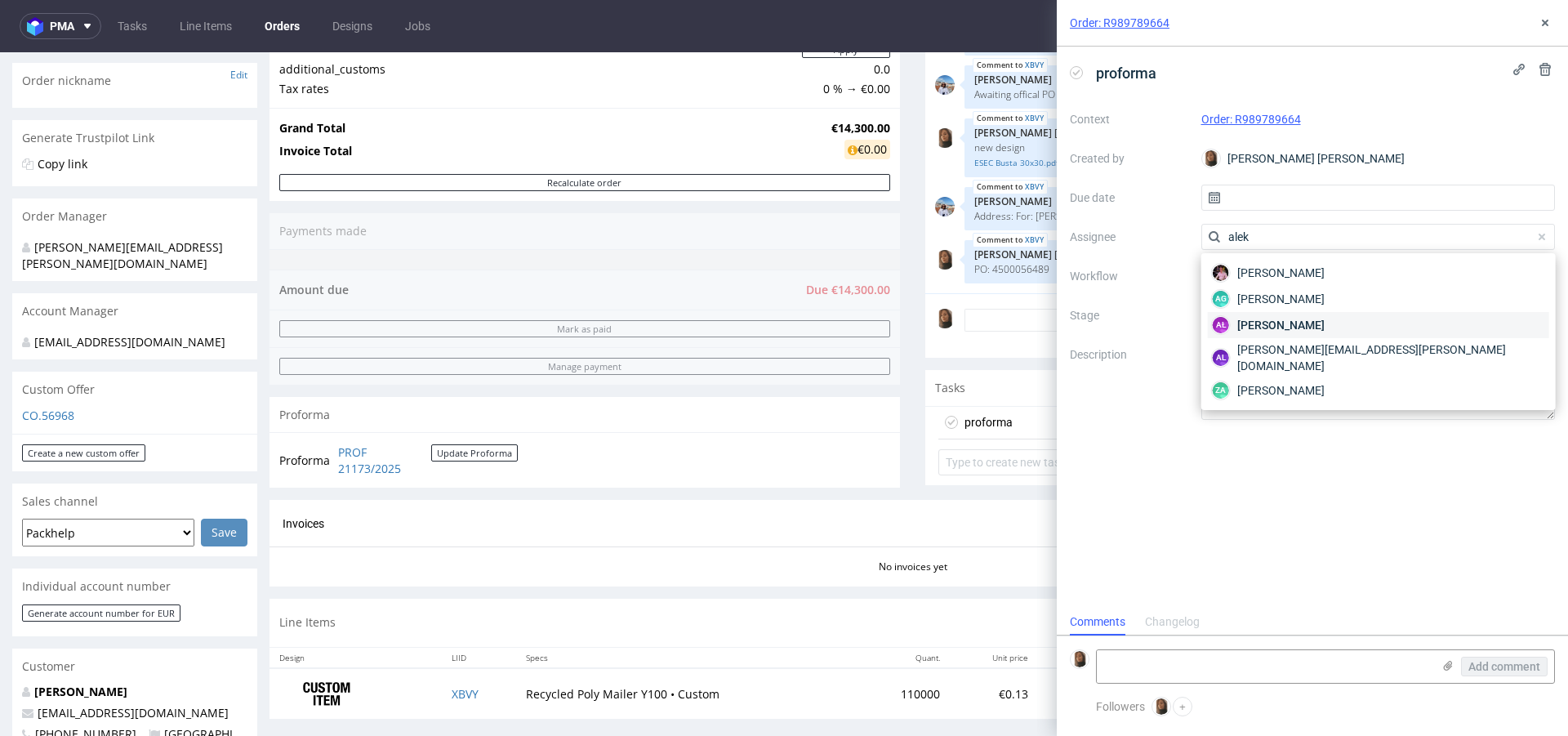
type input "alek"
click at [1285, 318] on span "[PERSON_NAME]" at bounding box center [1281, 325] width 87 height 17
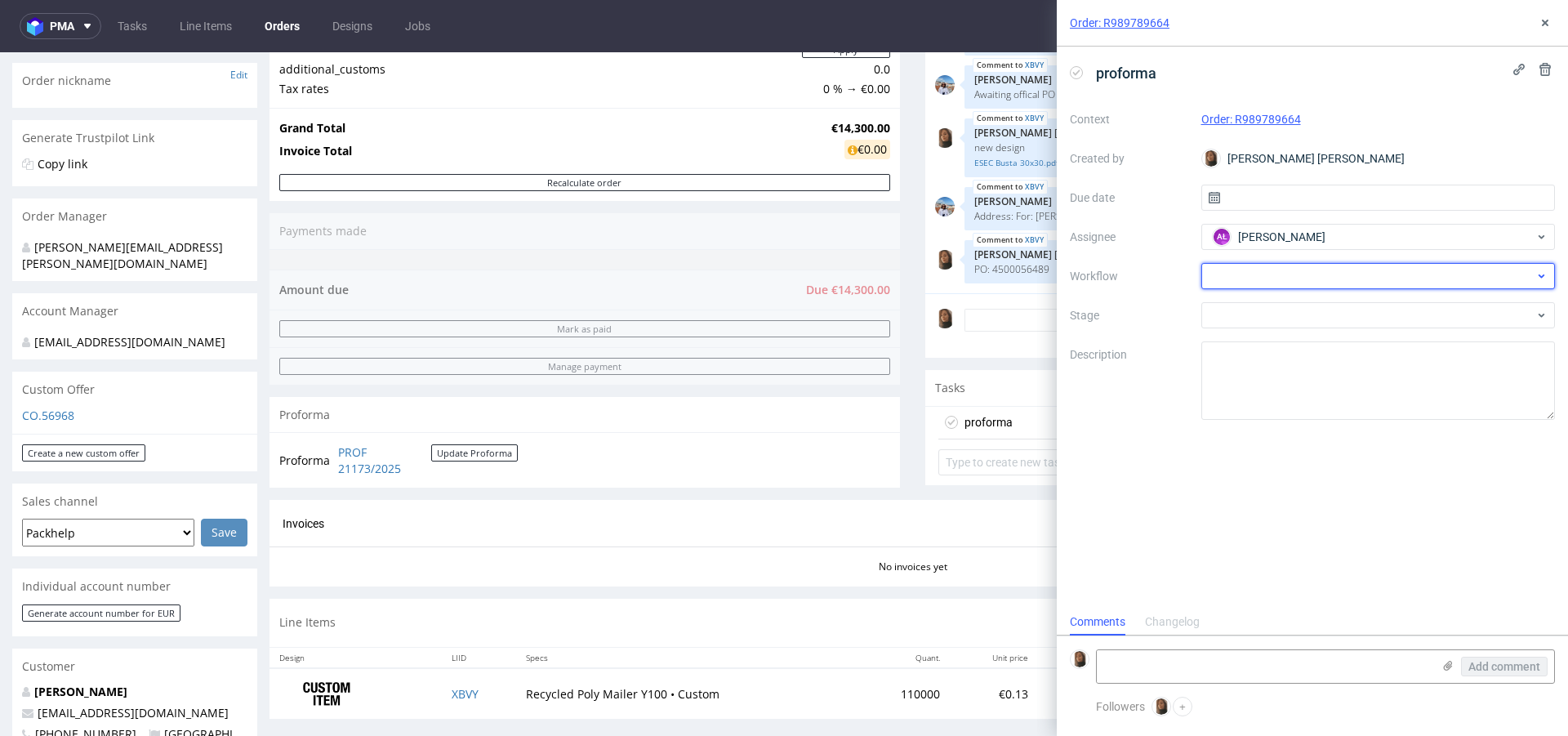
click at [1218, 280] on div at bounding box center [1378, 276] width 355 height 26
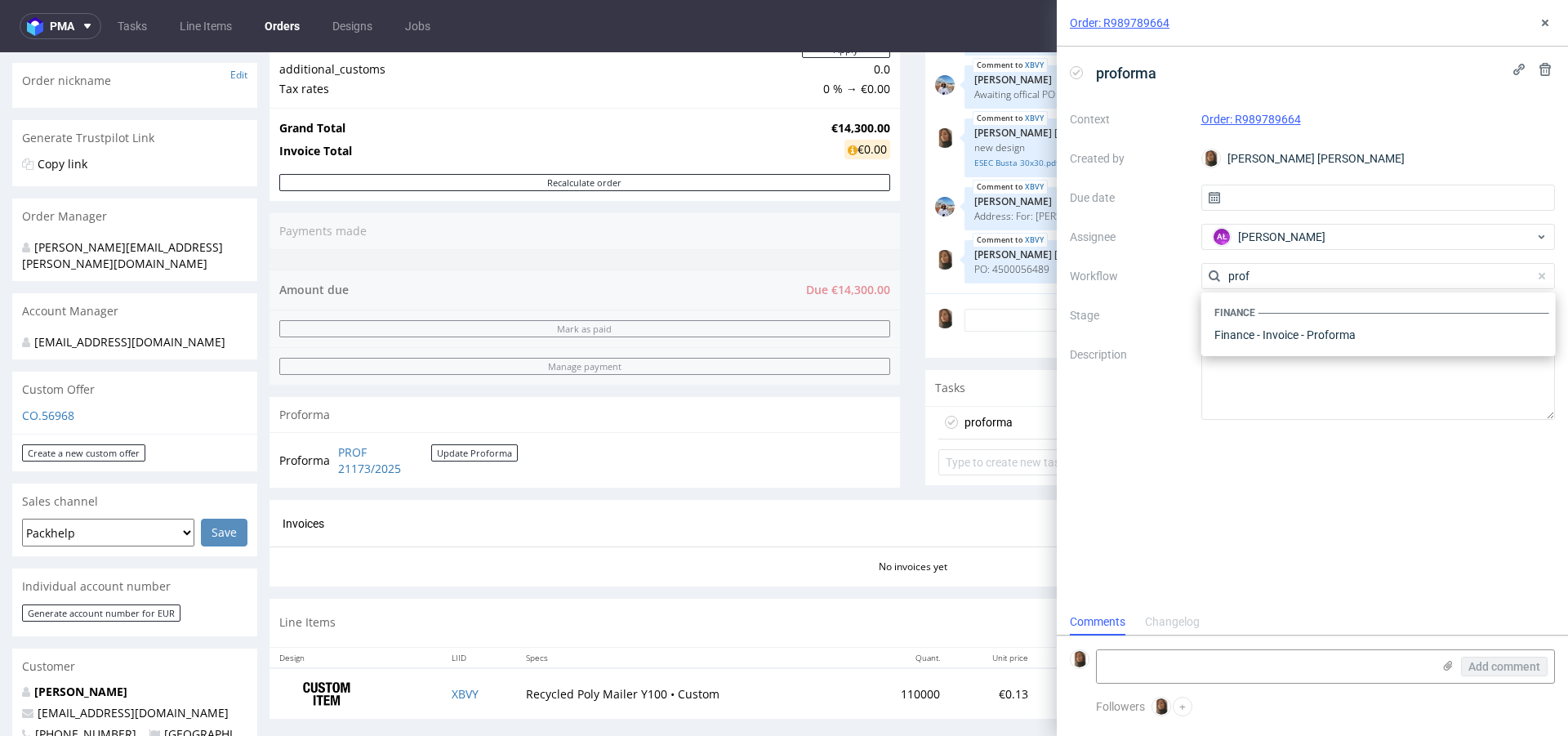
scroll to position [0, 0]
type input "prof"
click at [1324, 341] on div "Finance - Invoice - Proforma" at bounding box center [1378, 335] width 342 height 30
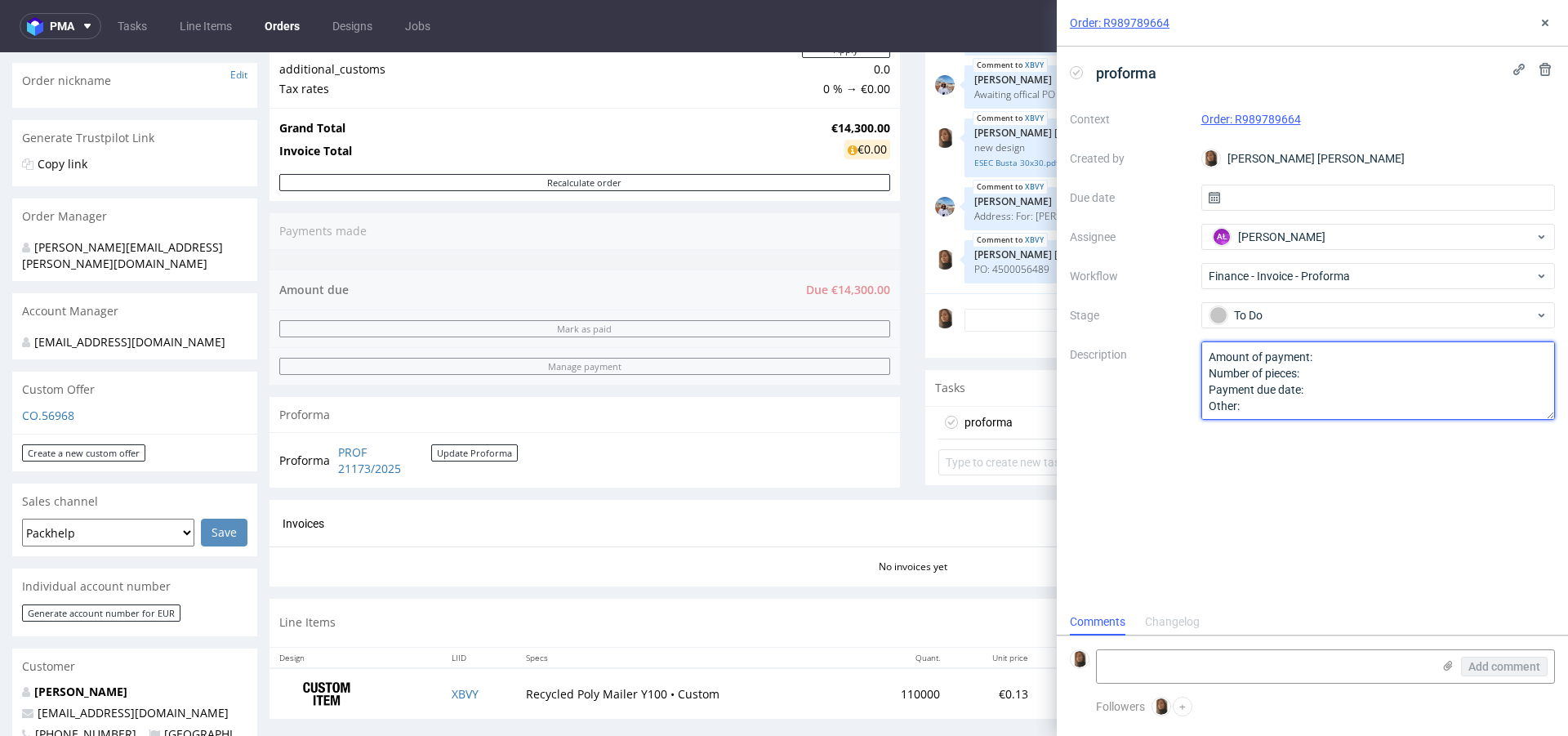
click at [1334, 353] on textarea "Amount of payment: Number of pieces: Payment due date: Other:" at bounding box center [1378, 381] width 355 height 78
drag, startPoint x: 1244, startPoint y: 405, endPoint x: 1193, endPoint y: 322, distance: 97.4
click at [1193, 322] on div "Context Order: R989789664 Created by [PERSON_NAME] [PERSON_NAME] Due date Assig…" at bounding box center [1312, 263] width 485 height 314
paste textarea "[URL][DOMAIN_NAME]"
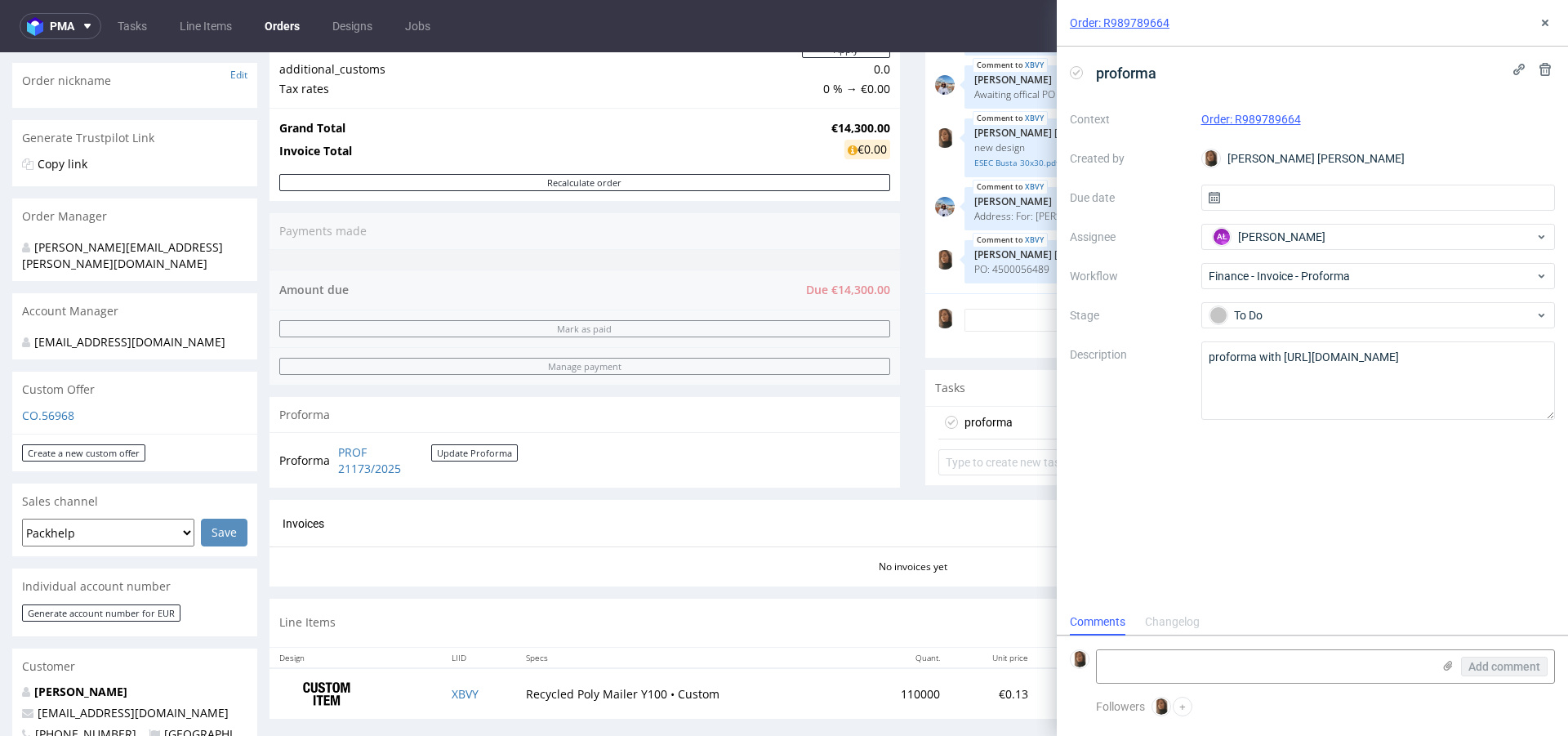
click at [1011, 264] on p "PO: 4500056489" at bounding box center [1255, 269] width 562 height 12
copy section "PO: 4500056489 XBVY [DATE] 16:13 pm [PERSON_NAME][EMAIL_ADDRESS][PERSON_NAME][D…"
drag, startPoint x: 1284, startPoint y: 357, endPoint x: 1567, endPoint y: 355, distance: 283.0
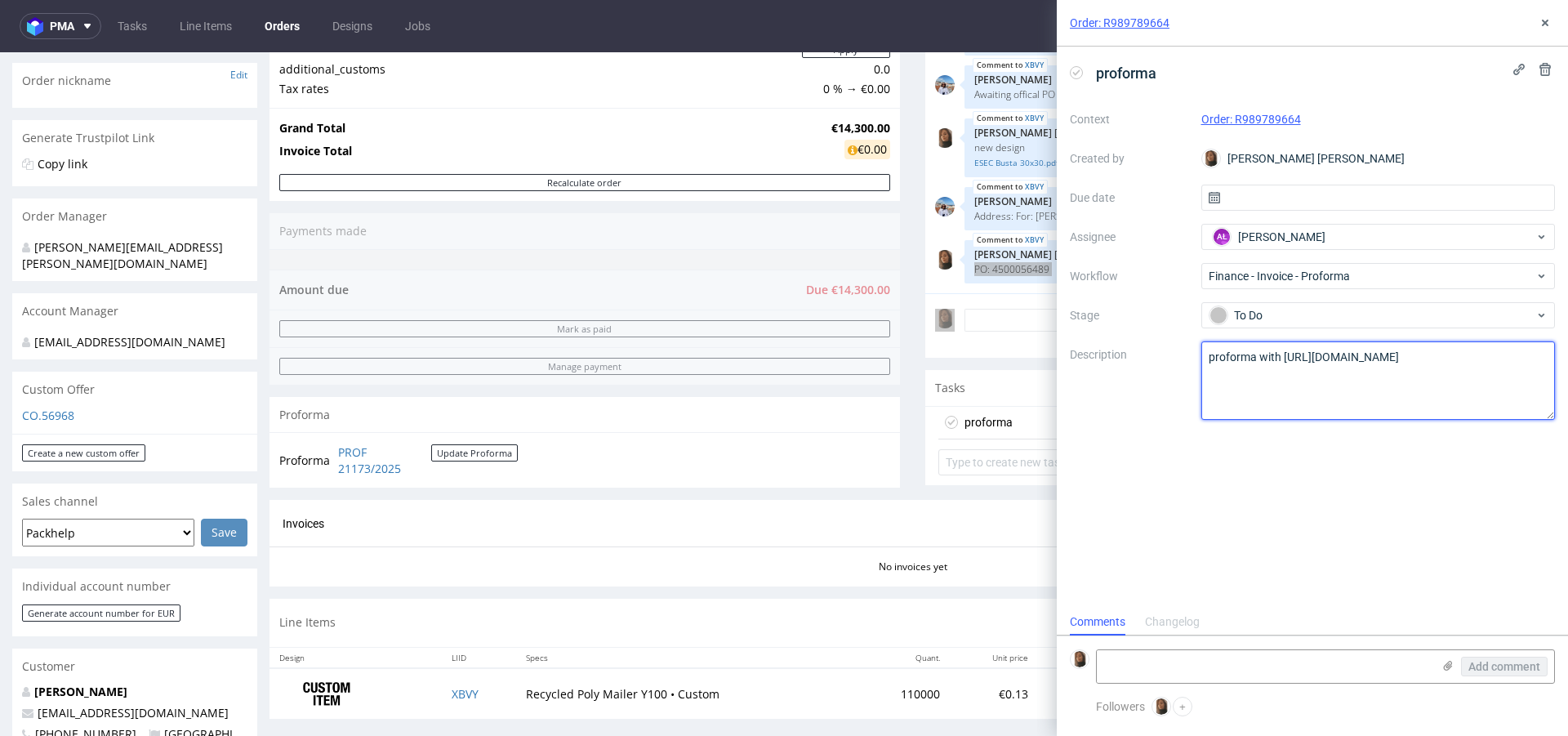
click at [1567, 355] on div "proforma Context Order: R989789664 Created by [PERSON_NAME] [PERSON_NAME] Due d…" at bounding box center [1312, 328] width 511 height 562
paste textarea "PO: 4500056489"
type textarea "proforma with PO: 4500056489"
click at [1541, 21] on icon at bounding box center [1545, 23] width 13 height 13
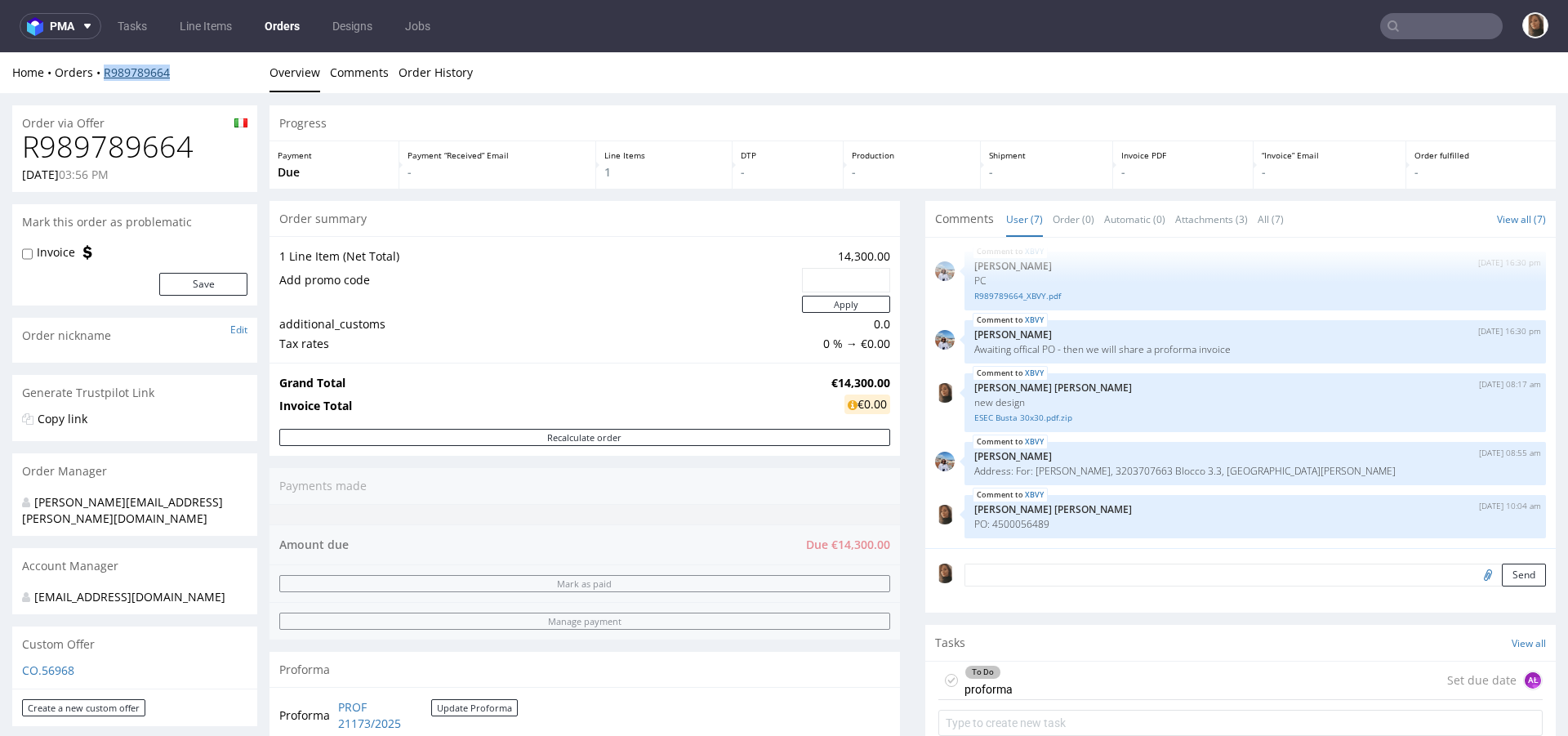
scroll to position [18, 0]
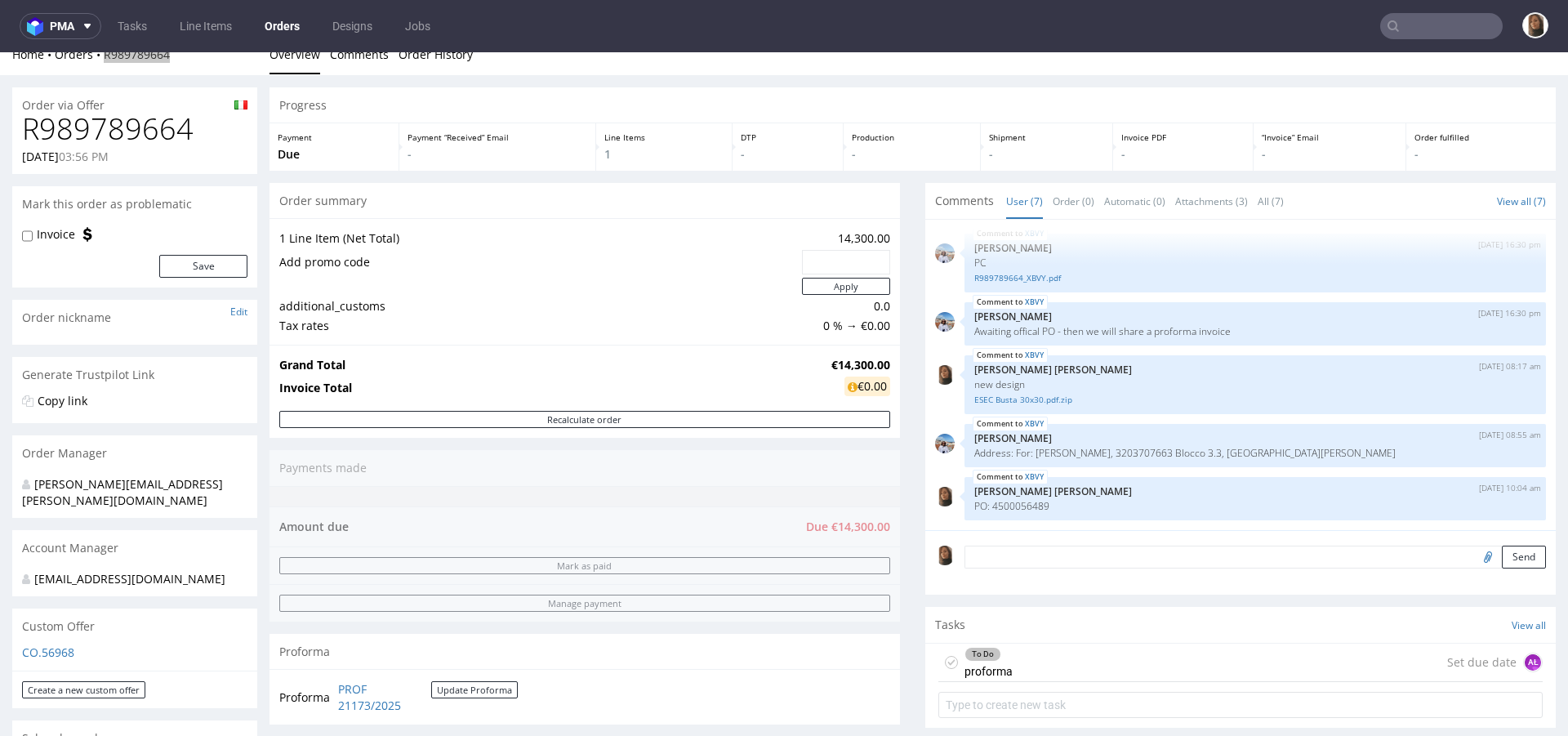
click at [1401, 29] on input "text" at bounding box center [1441, 26] width 123 height 26
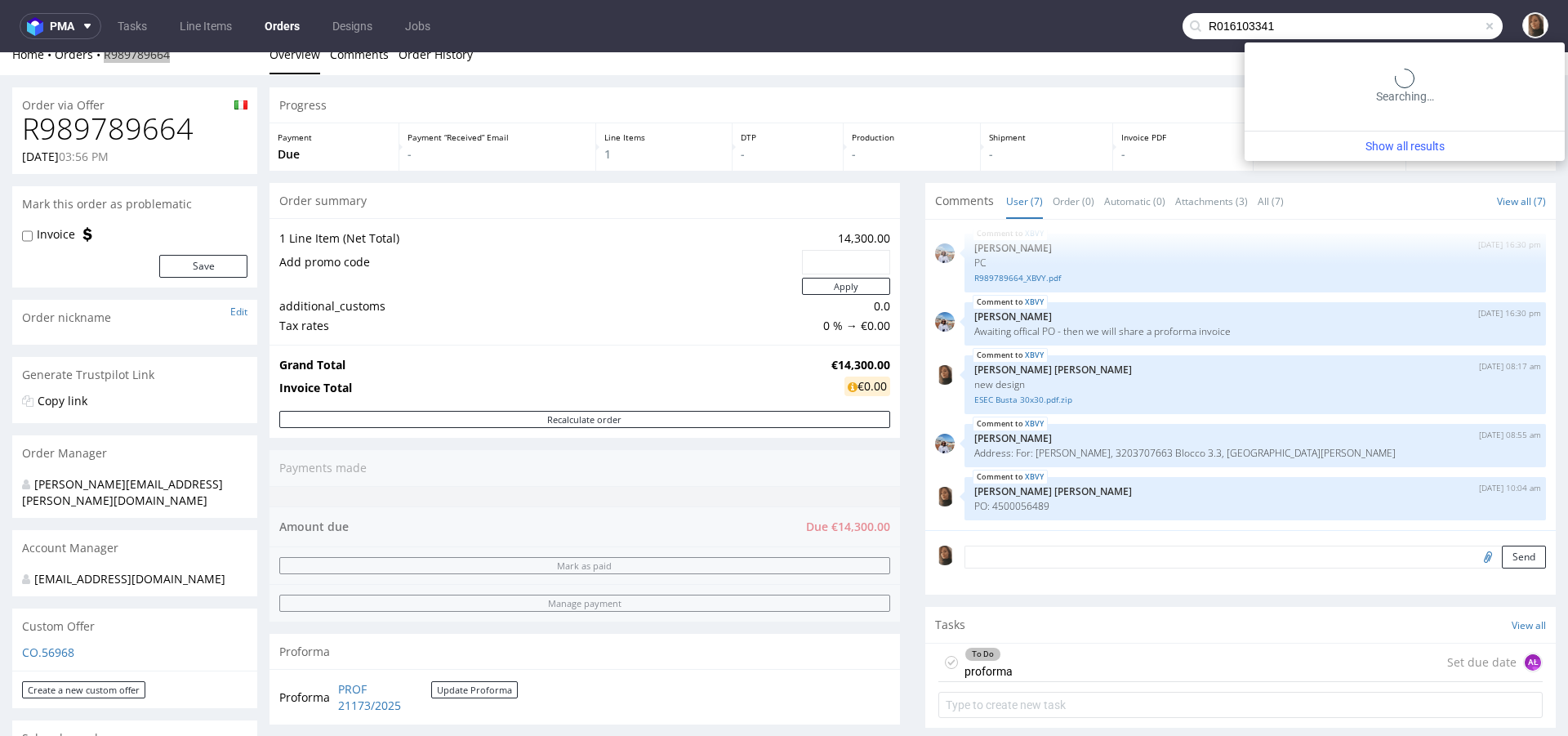
type input "R016103341"
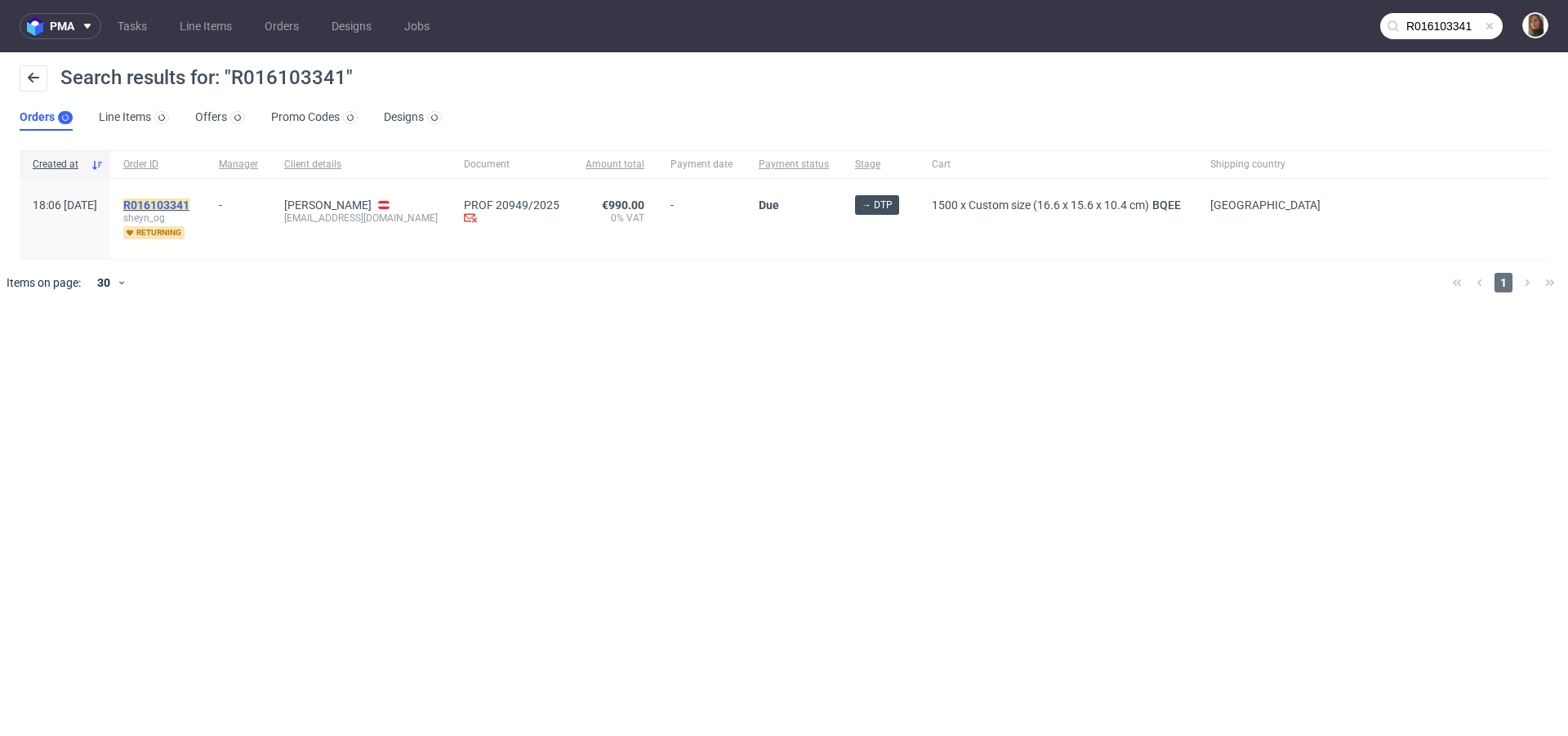
click at [190, 198] on mark "R016103341" at bounding box center [157, 204] width 66 height 13
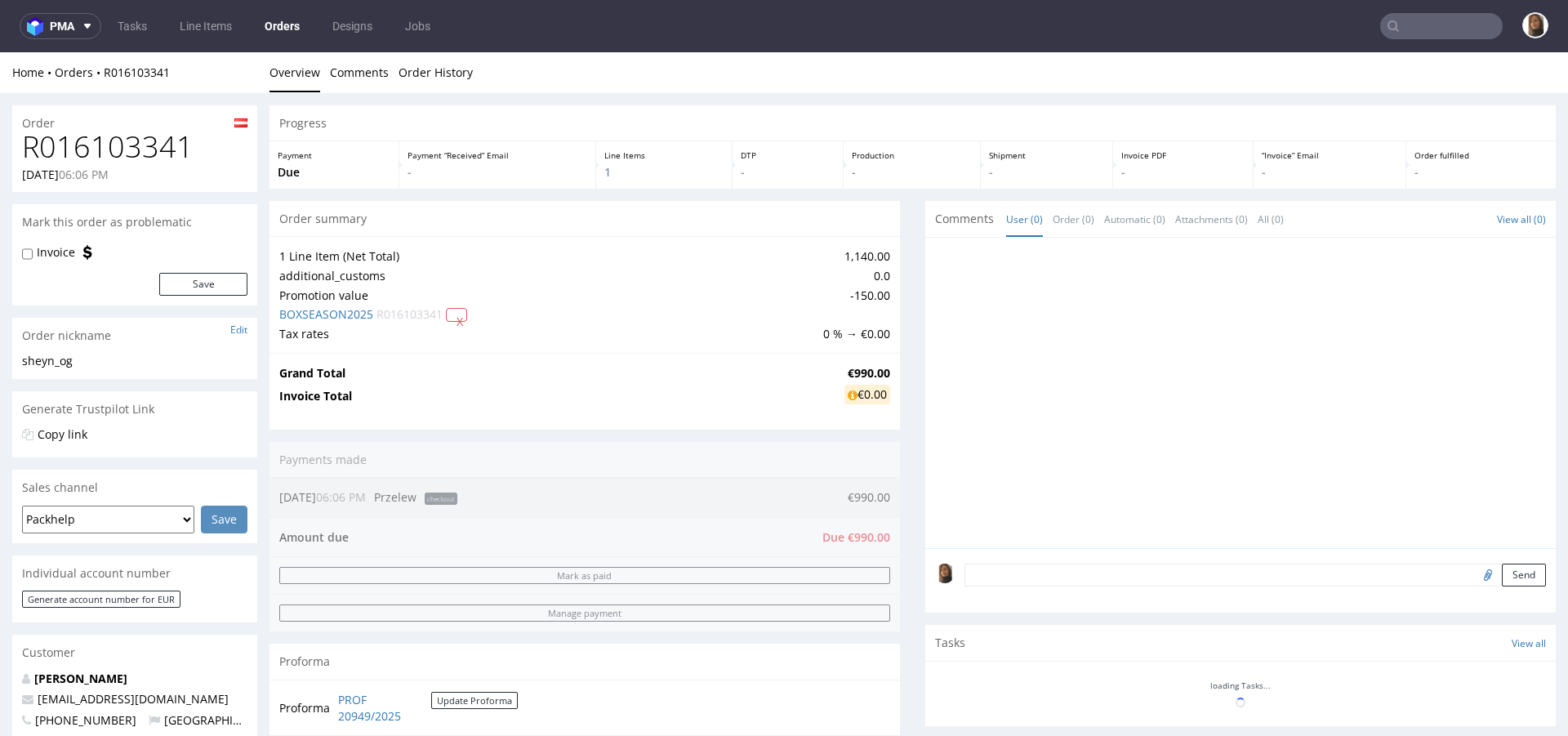
scroll to position [706, 0]
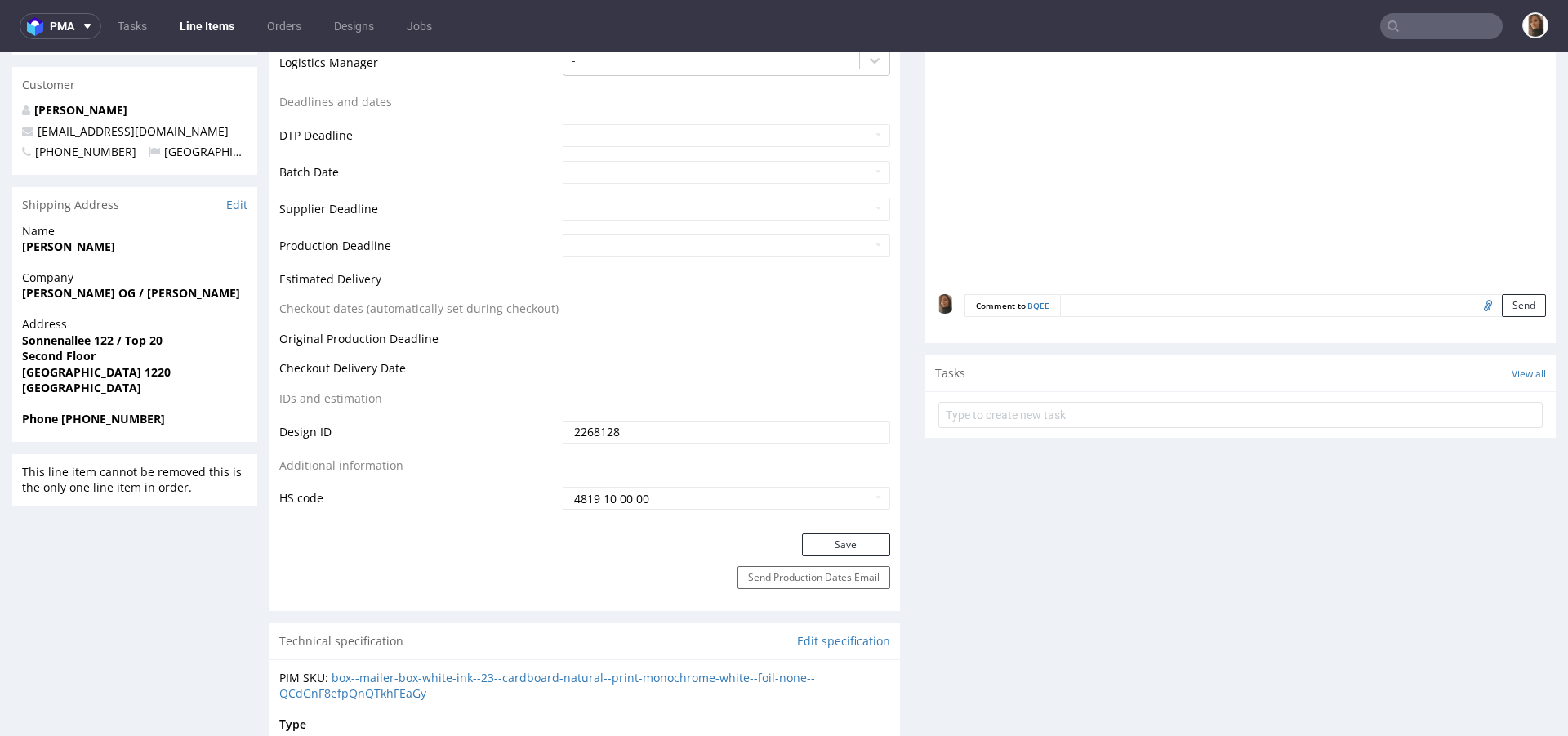
scroll to position [462, 0]
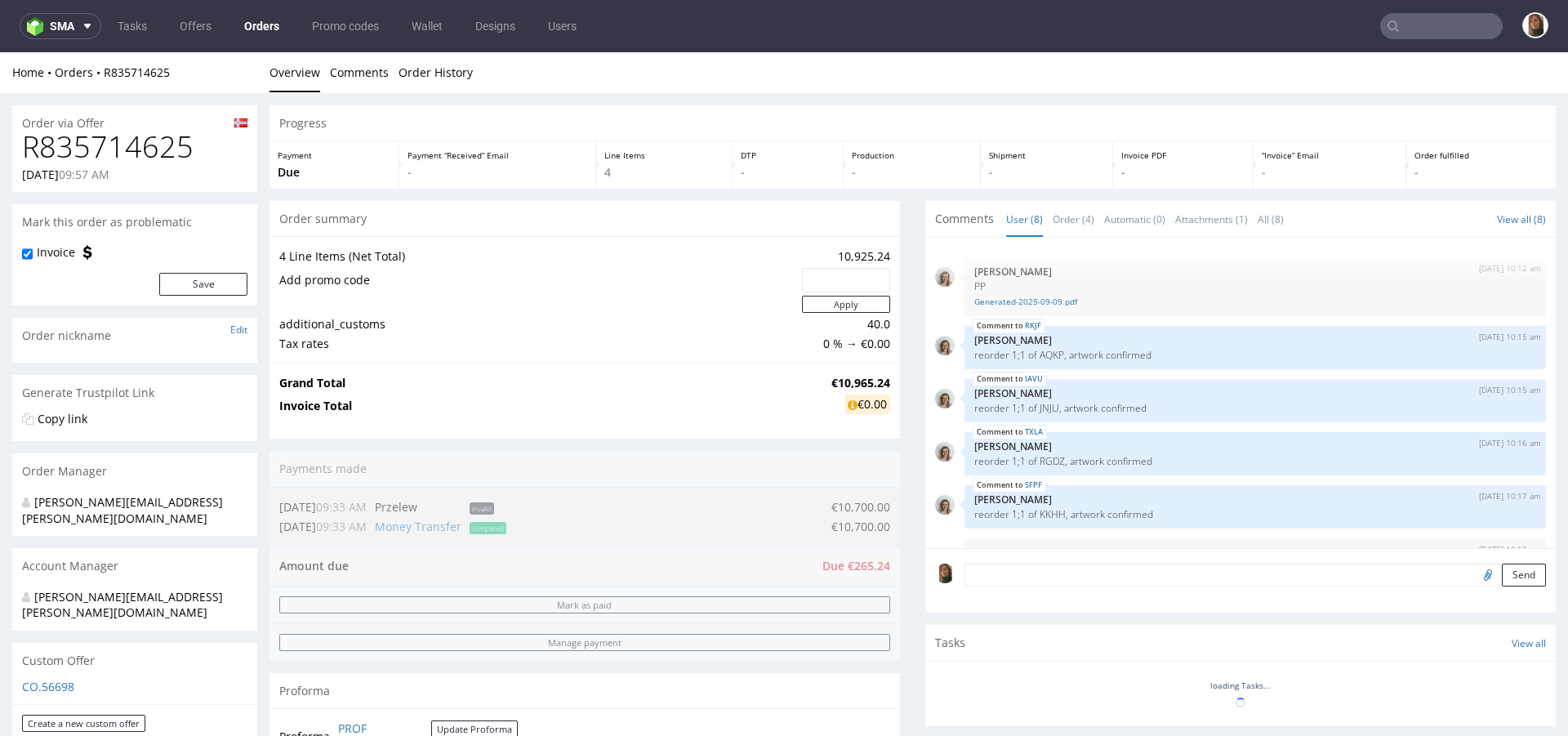
scroll to position [162, 0]
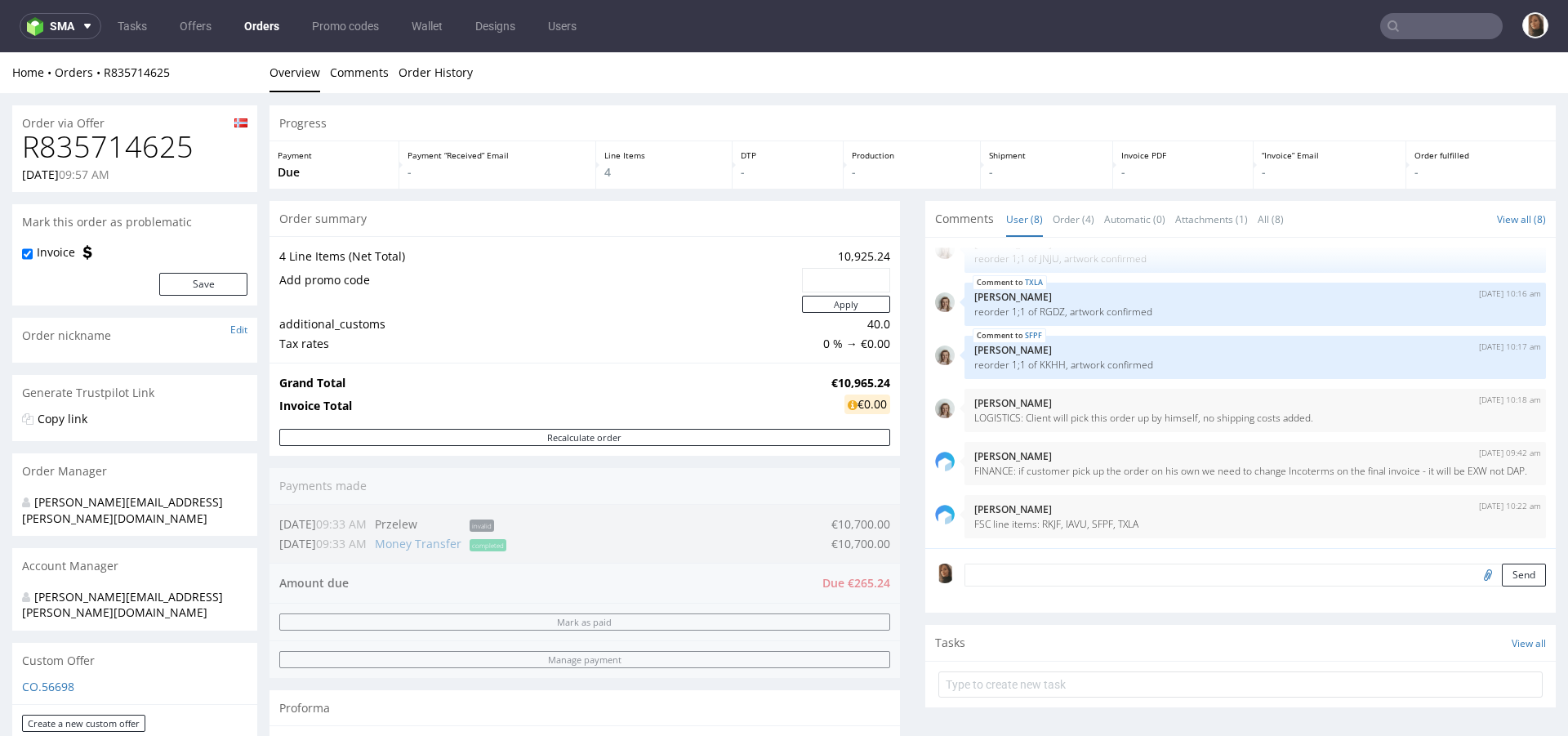
click at [171, 157] on h1 "R835714625" at bounding box center [134, 147] width 225 height 33
copy h1 "R835714625"
